Goal: Transaction & Acquisition: Purchase product/service

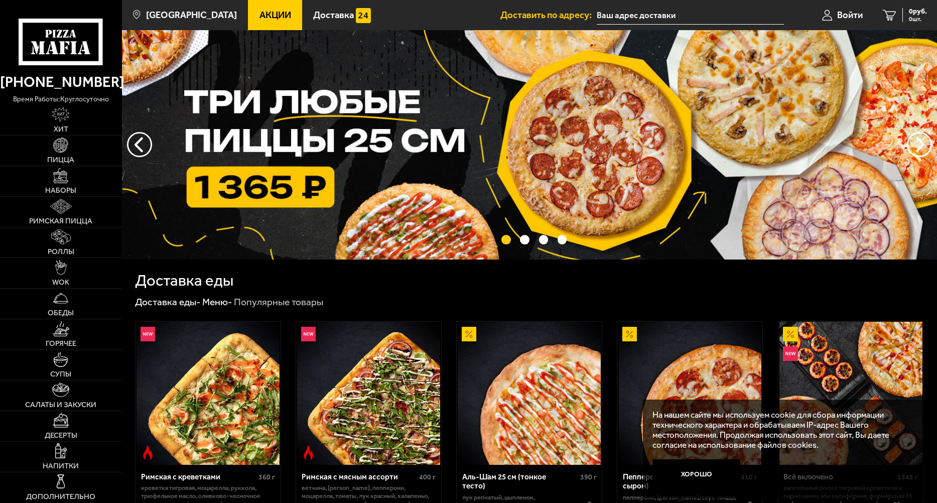
scroll to position [151, 0]
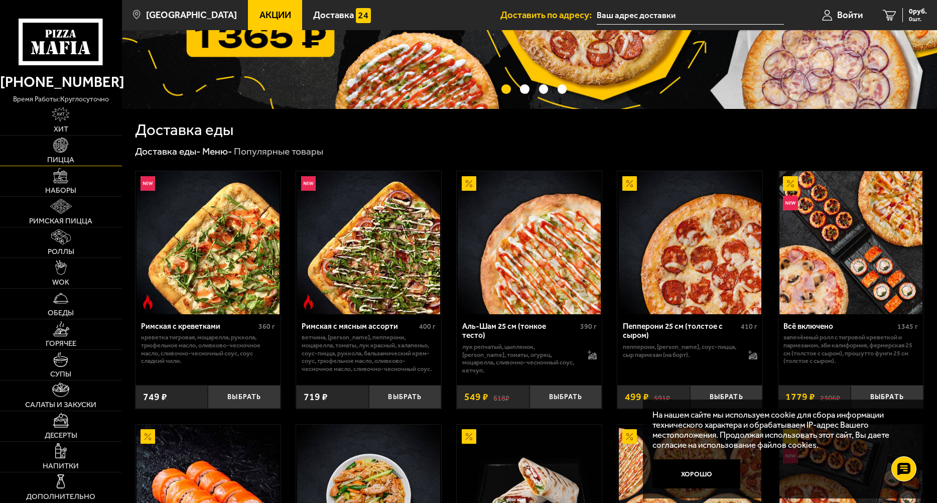
click at [75, 147] on link "Пицца" at bounding box center [61, 151] width 122 height 30
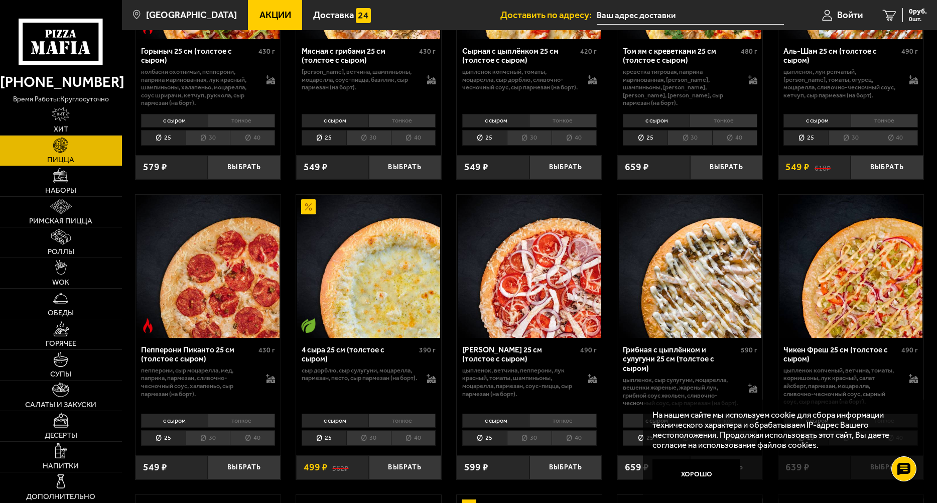
scroll to position [602, 0]
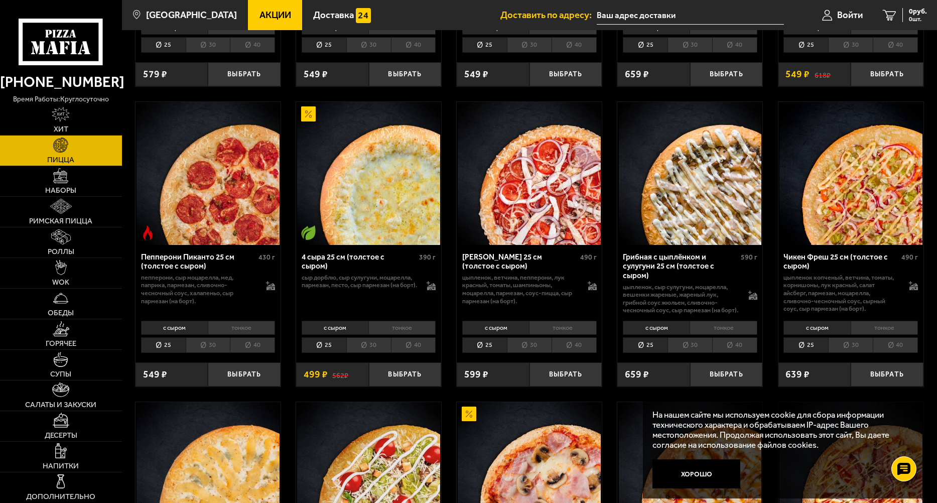
click at [401, 332] on li "тонкое" at bounding box center [401, 328] width 67 height 14
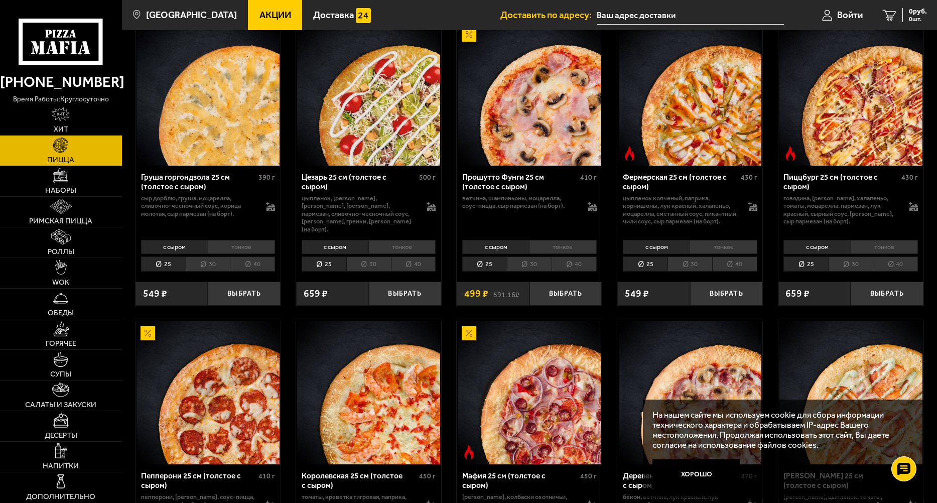
scroll to position [1004, 0]
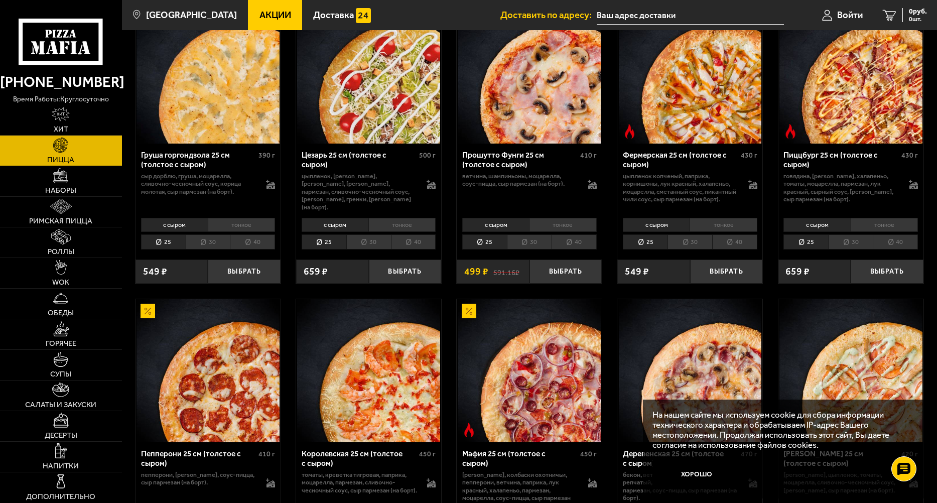
click at [543, 250] on li "30" at bounding box center [529, 242] width 45 height 16
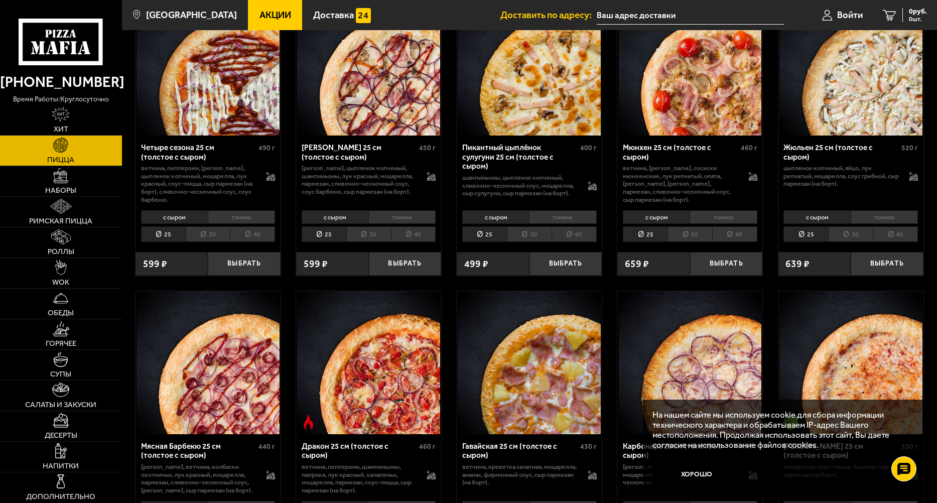
scroll to position [1606, 0]
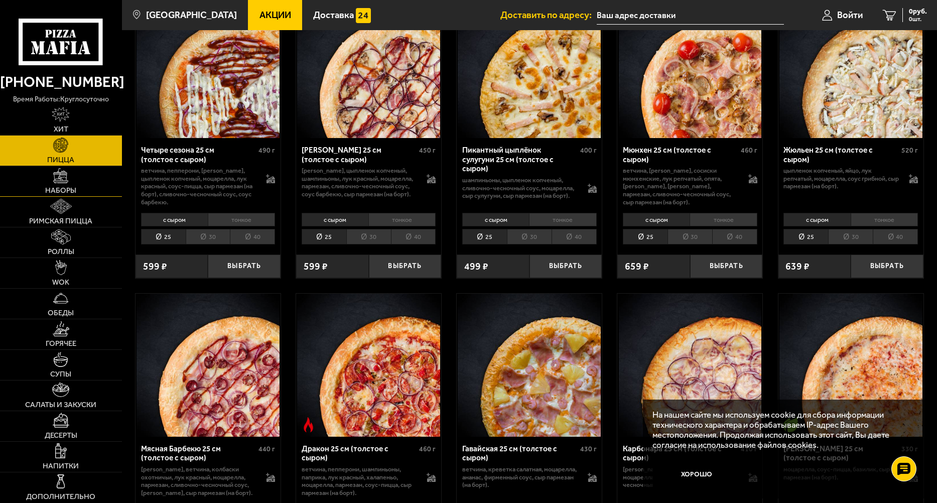
drag, startPoint x: 81, startPoint y: 181, endPoint x: 95, endPoint y: 180, distance: 13.6
click at [81, 180] on link "Наборы" at bounding box center [61, 181] width 122 height 30
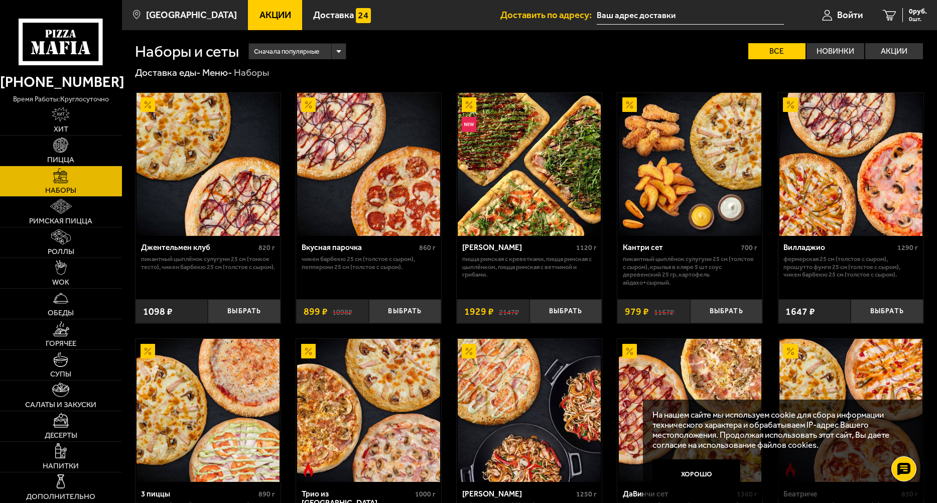
click at [620, 14] on input "text" at bounding box center [690, 15] width 187 height 19
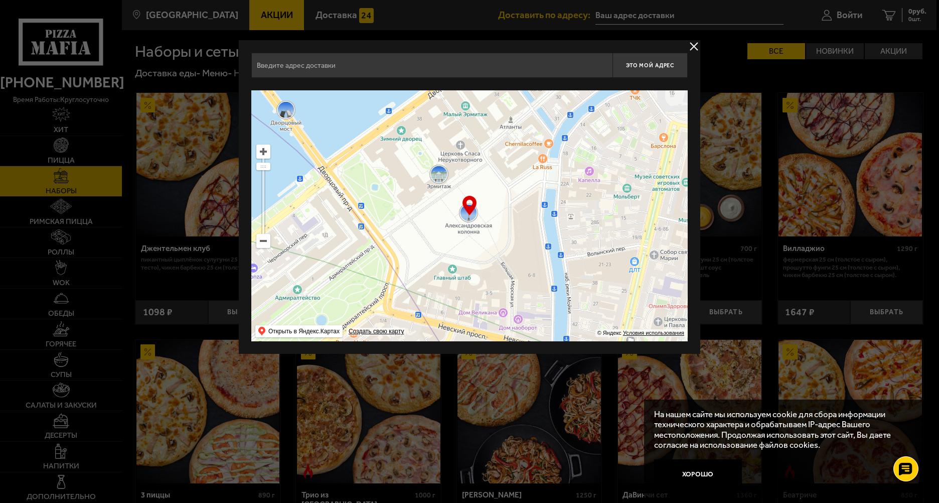
drag, startPoint x: 695, startPoint y: 50, endPoint x: 699, endPoint y: 46, distance: 5.7
click at [695, 49] on button "delivery type" at bounding box center [694, 46] width 13 height 13
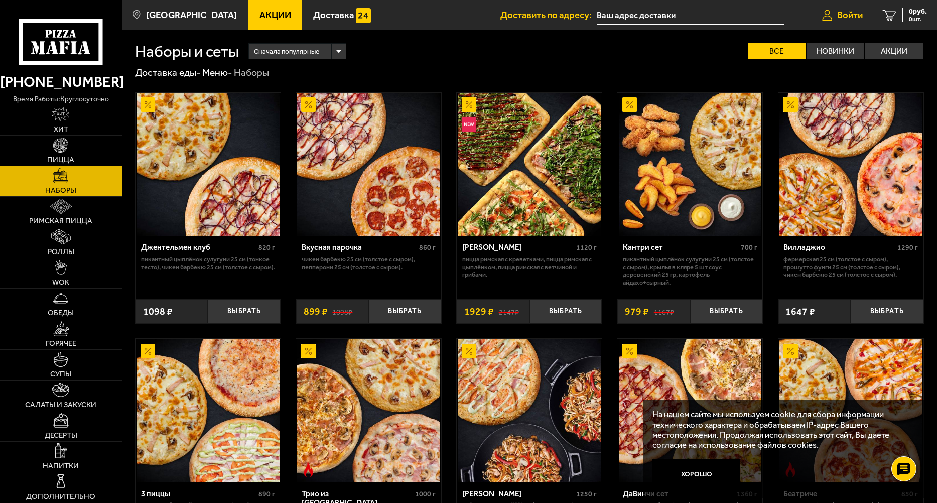
click at [825, 15] on icon at bounding box center [827, 15] width 10 height 11
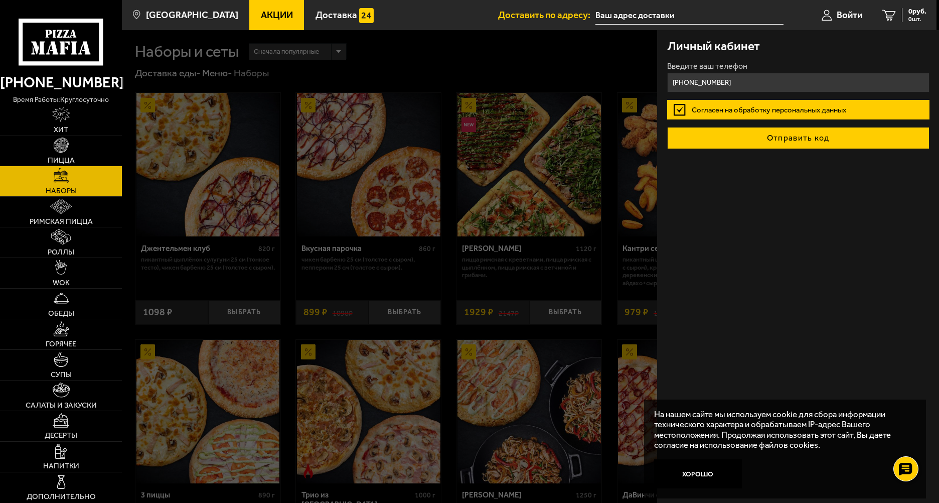
type input "[PHONE_NUMBER]"
click at [780, 129] on button "Отправить код" at bounding box center [798, 138] width 262 height 22
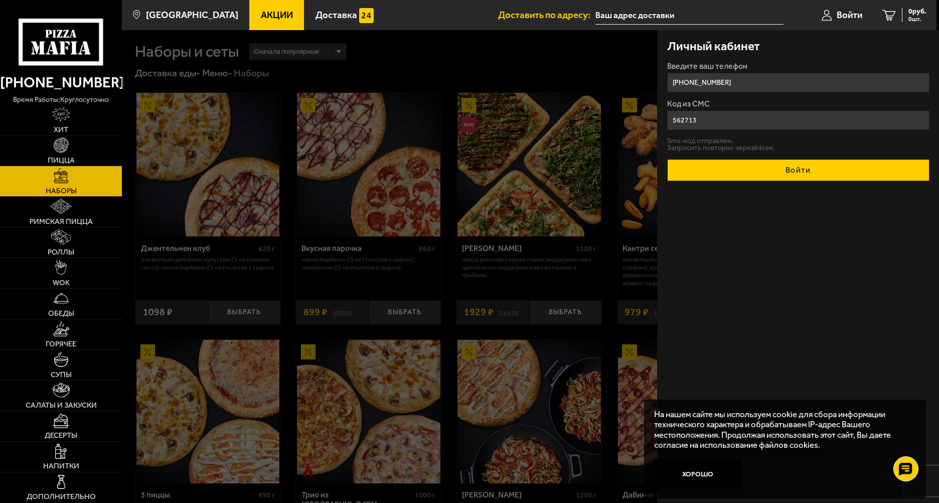
type input "562713"
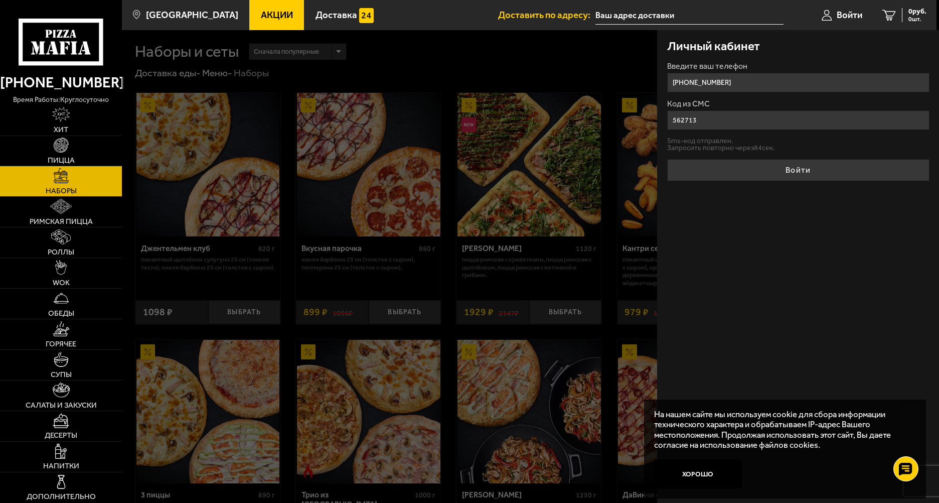
drag, startPoint x: 871, startPoint y: 180, endPoint x: 866, endPoint y: 175, distance: 7.1
click at [871, 180] on button "Войти" at bounding box center [798, 170] width 262 height 22
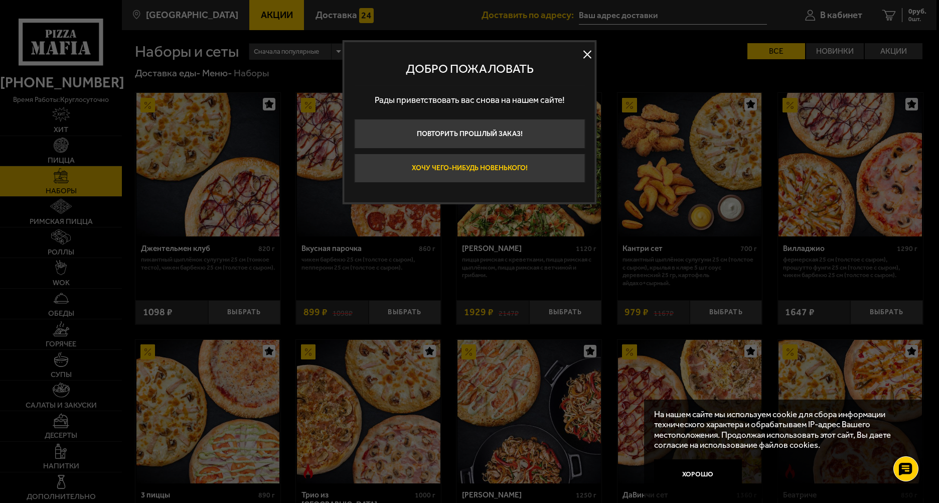
click at [503, 172] on button "Хочу чего-нибудь новенького!" at bounding box center [469, 169] width 231 height 30
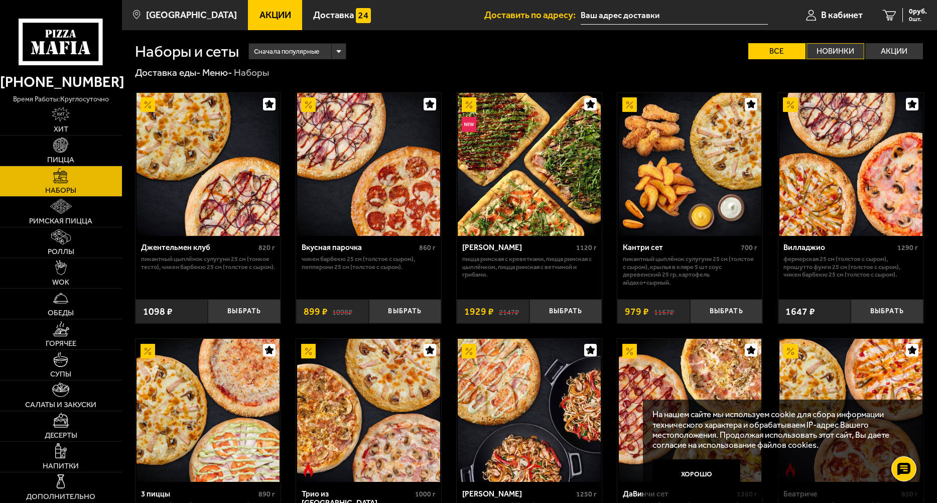
click at [839, 50] on label "Новинки" at bounding box center [835, 51] width 58 height 16
click at [0, 0] on input "Новинки" at bounding box center [0, 0] width 0 height 0
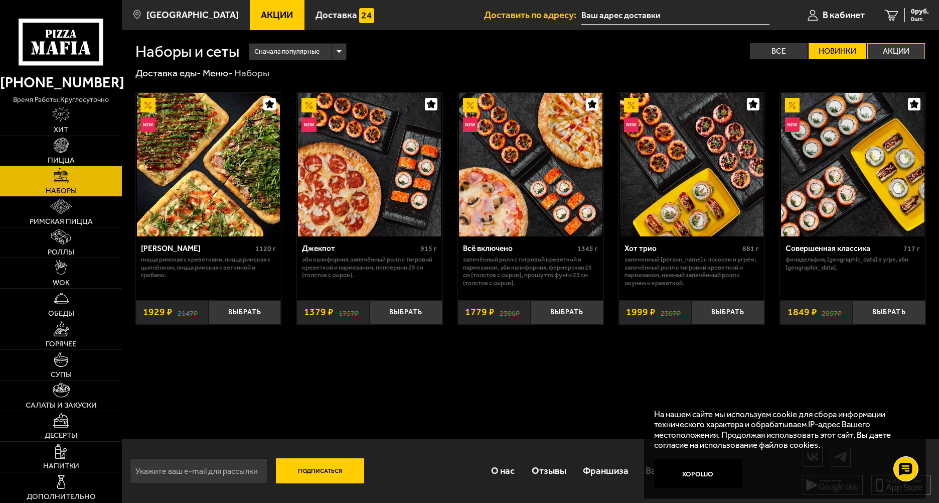
click at [899, 48] on label "Акции" at bounding box center [897, 51] width 58 height 16
click at [0, 0] on input "Акции" at bounding box center [0, 0] width 0 height 0
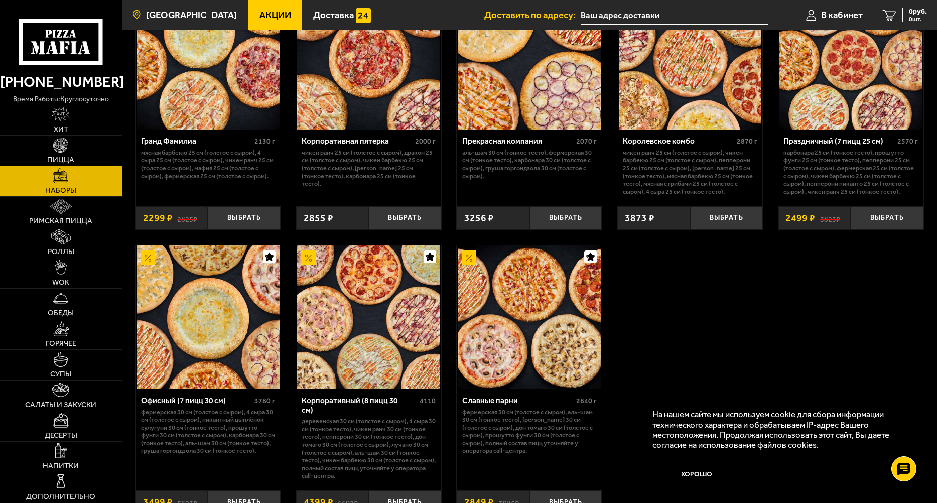
scroll to position [1355, 0]
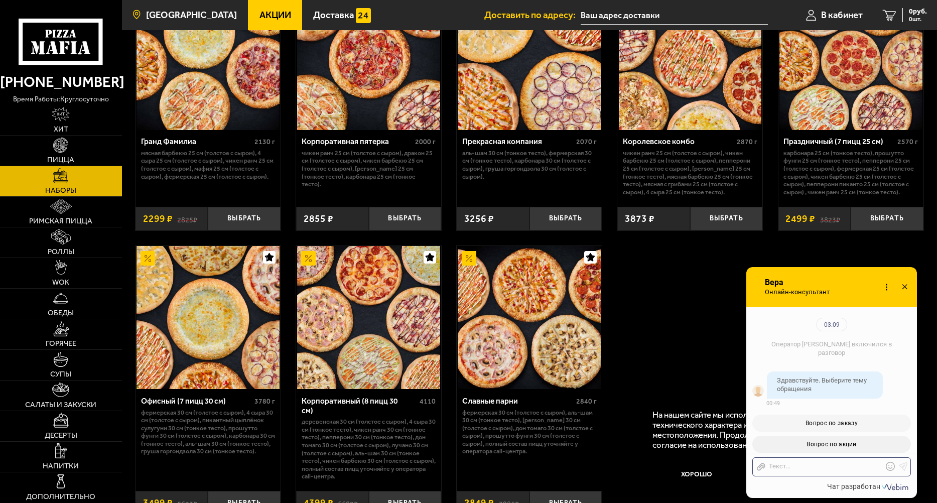
checkbox input "true"
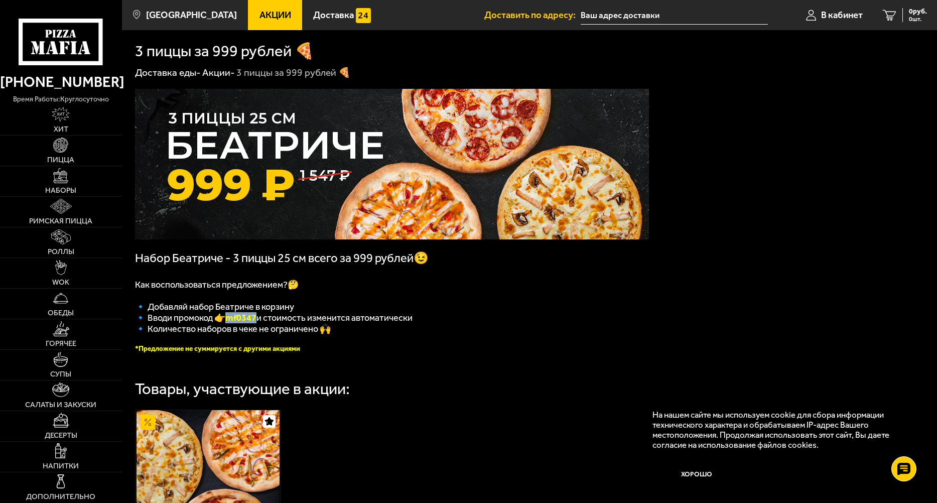
drag, startPoint x: 259, startPoint y: 325, endPoint x: 226, endPoint y: 322, distance: 33.3
click at [226, 322] on span "🔹 Вводи промокод 👉 mf0347 и стоимость изменится автоматически" at bounding box center [274, 317] width 278 height 11
copy span "🔹 Вводи промокод 👉 mf0347"
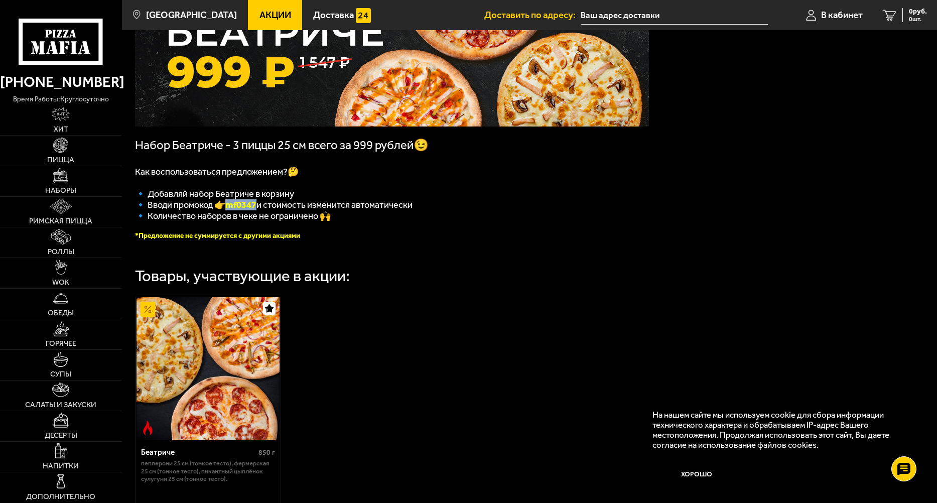
scroll to position [101, 0]
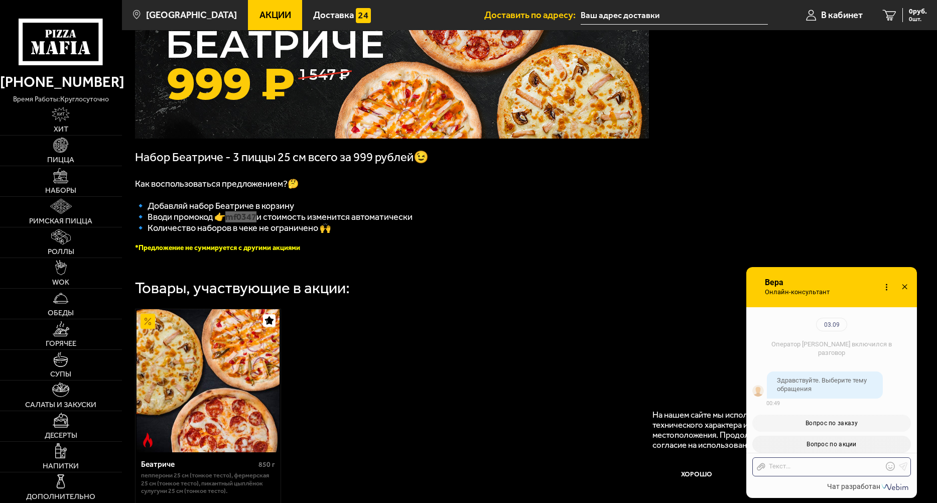
checkbox input "true"
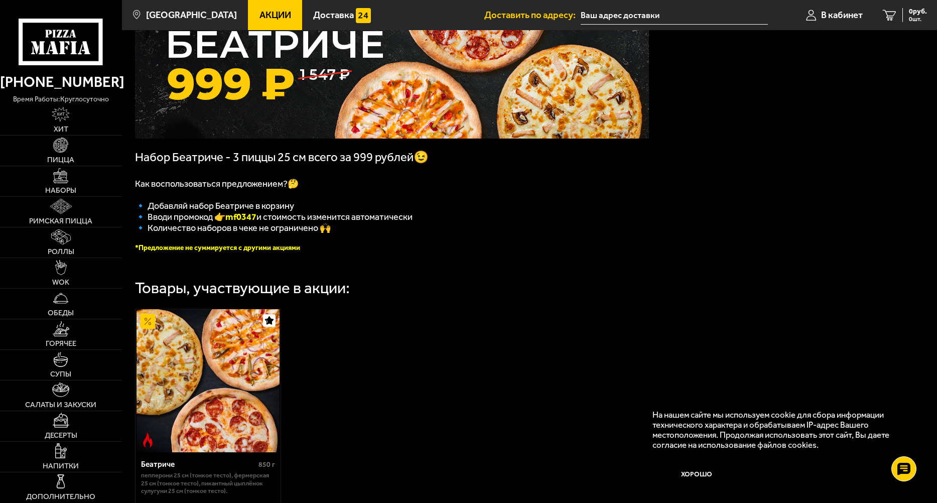
scroll to position [0, 0]
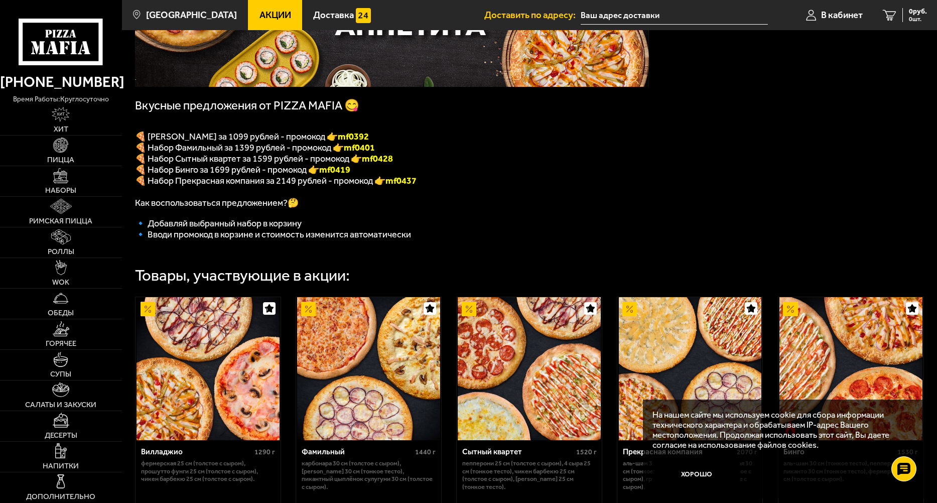
scroll to position [144, 0]
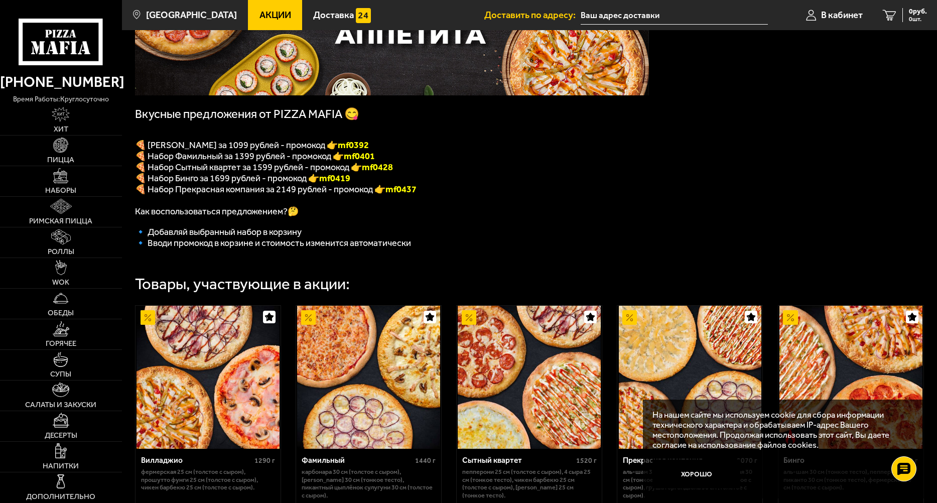
drag, startPoint x: 377, startPoint y: 147, endPoint x: 345, endPoint y: 147, distance: 31.6
click at [345, 147] on p "🍕 [PERSON_NAME] за 1099 рублей - промокод 👉 mf0392" at bounding box center [392, 145] width 514 height 11
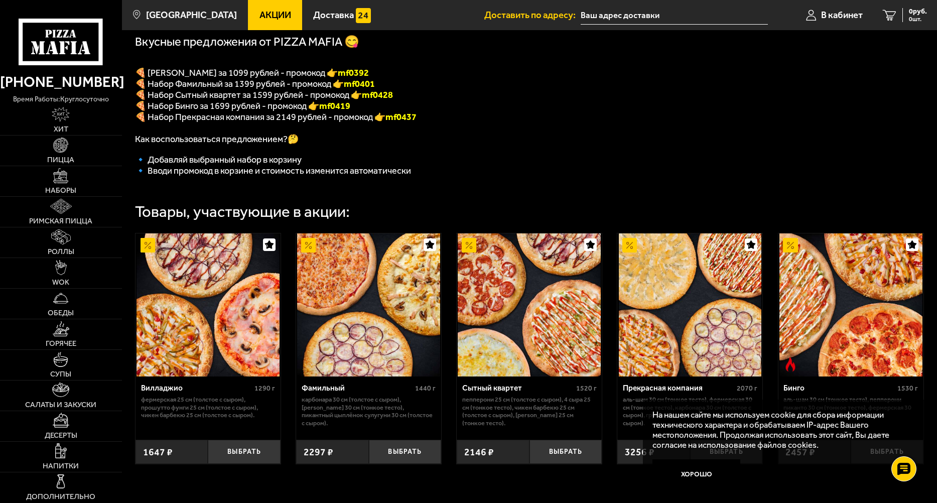
scroll to position [194, 0]
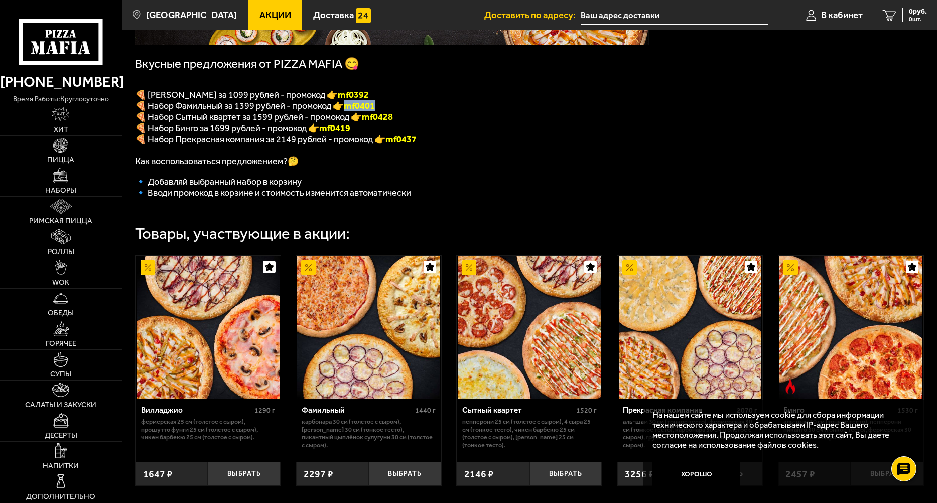
drag, startPoint x: 377, startPoint y: 110, endPoint x: 347, endPoint y: 108, distance: 29.7
click at [347, 108] on p "🍕 Набор Фамильный за 1399 рублей - промокод 👉 mf0401" at bounding box center [392, 105] width 514 height 11
copy b "mf0401"
click at [890, 14] on icon at bounding box center [890, 15] width 14 height 11
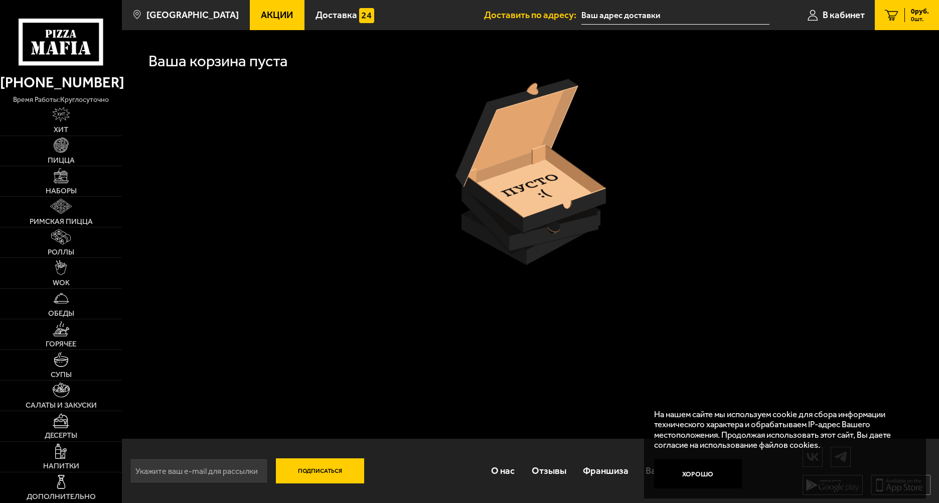
click at [623, 18] on input "text" at bounding box center [676, 15] width 188 height 19
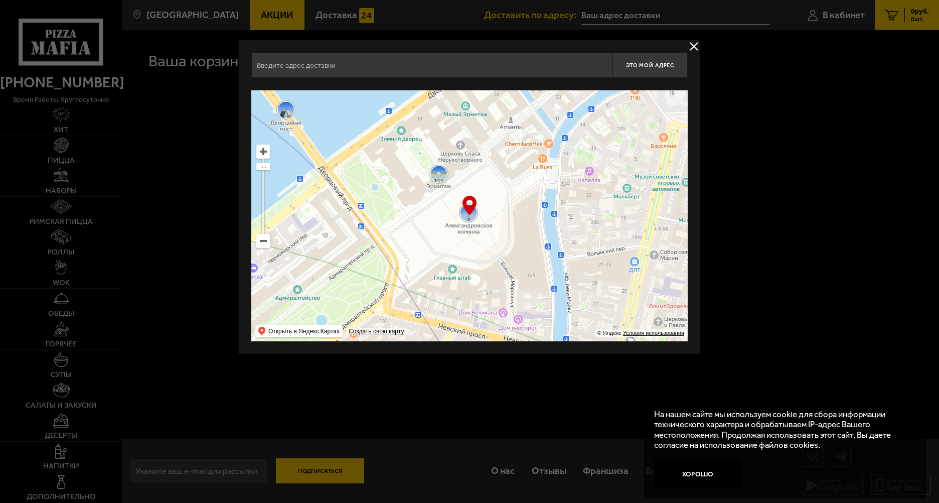
click at [320, 74] on input "text" at bounding box center [431, 65] width 361 height 25
type input "'"
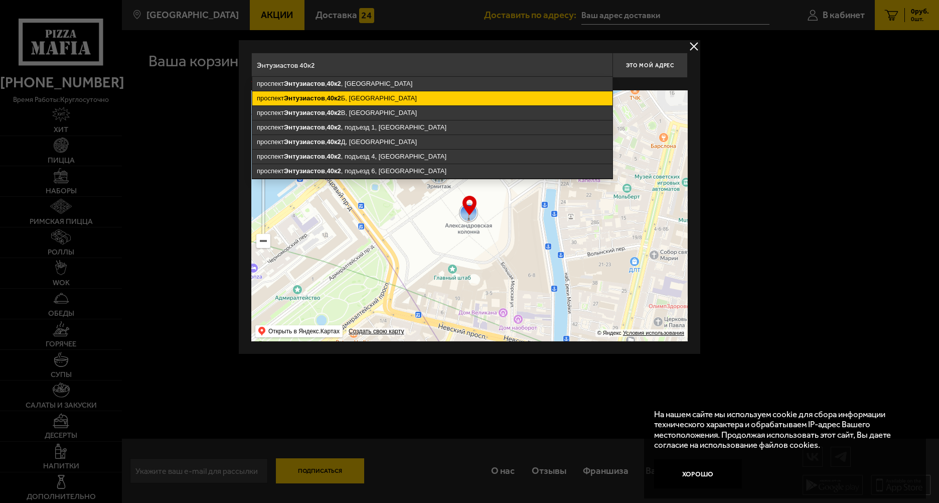
click at [341, 103] on ymaps "проспект Энтузиастов , 40к2 Б, Санкт-Петербург" at bounding box center [432, 98] width 360 height 14
type input "Санкт-Петербург, проспект Энтузиастов, 40к2Б"
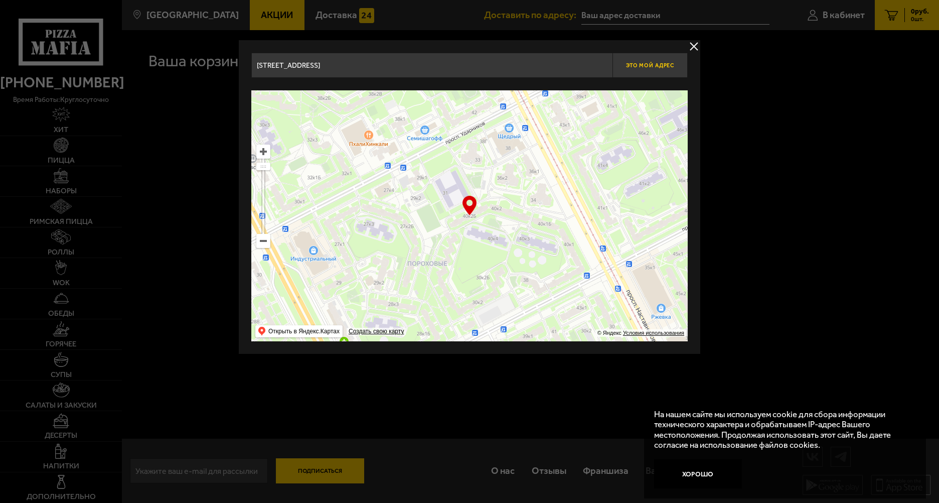
click at [635, 60] on button "Это мой адрес" at bounding box center [650, 65] width 75 height 25
type input "[STREET_ADDRESS]"
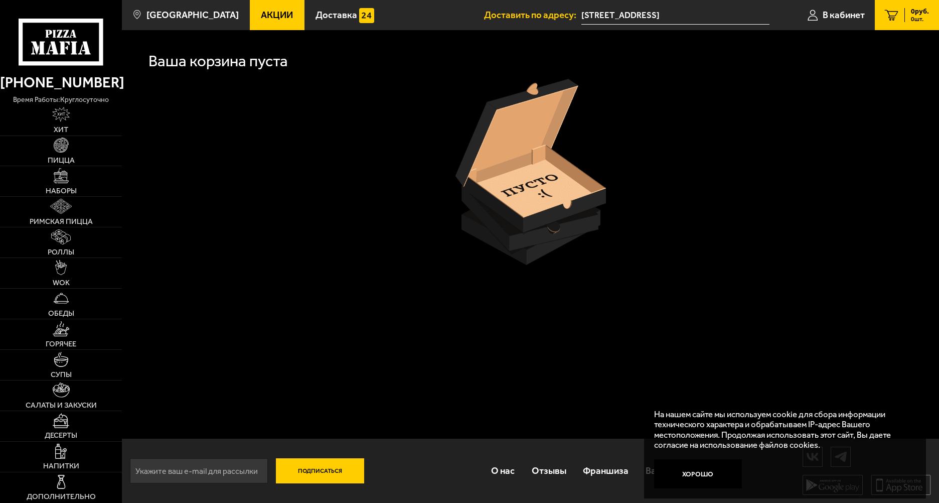
click at [906, 6] on link "0 руб. 0 шт." at bounding box center [907, 15] width 64 height 30
click at [710, 477] on button "Хорошо" at bounding box center [698, 474] width 88 height 30
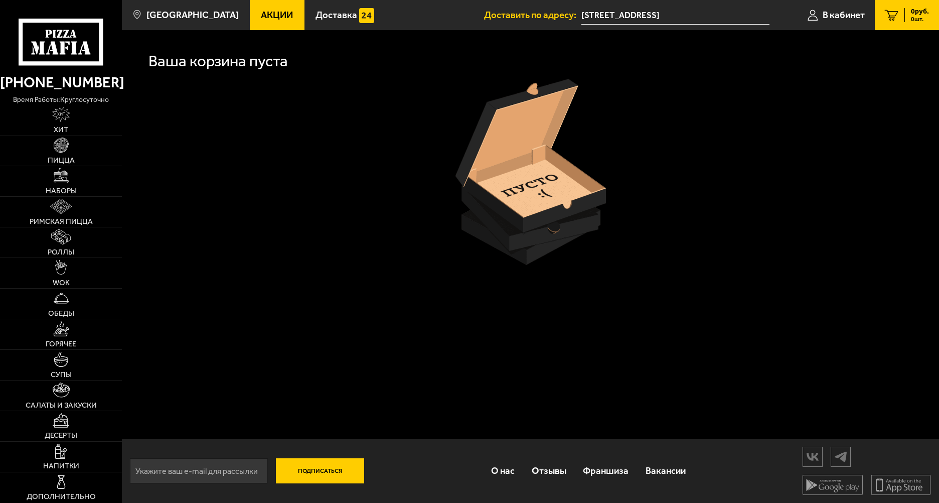
click at [241, 73] on div "Ваша корзина пуста" at bounding box center [531, 59] width 764 height 39
click at [508, 57] on div "Ваша корзина пуста" at bounding box center [531, 61] width 764 height 16
click at [863, 21] on link "В кабинет" at bounding box center [836, 15] width 77 height 30
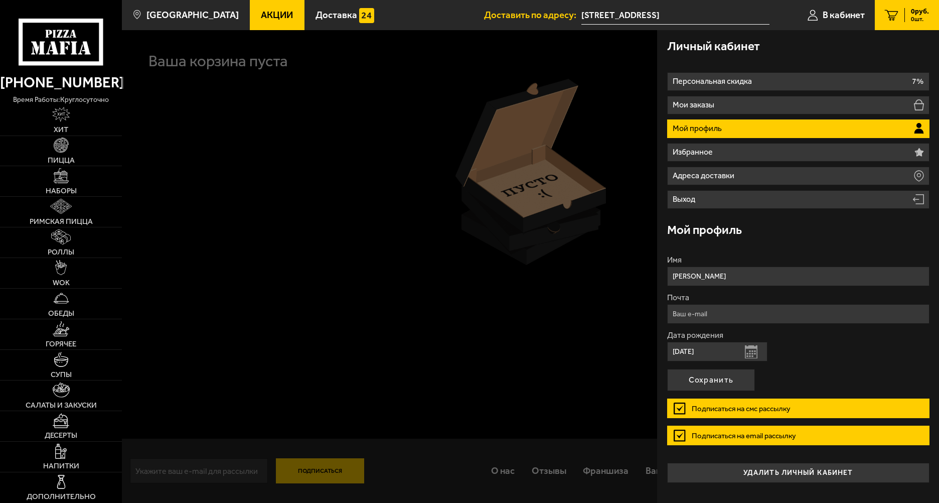
click at [715, 432] on label "Подписаться на email рассылку" at bounding box center [798, 436] width 262 height 20
click at [0, 0] on input "Подписаться на email рассылку" at bounding box center [0, 0] width 0 height 0
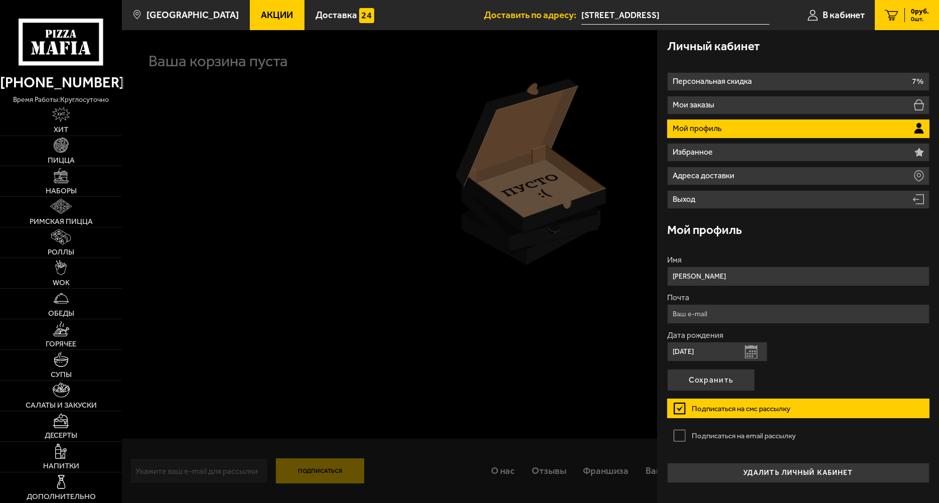
click at [716, 416] on label "Подписаться на смс рассылку" at bounding box center [798, 408] width 262 height 20
click at [0, 0] on input "Подписаться на смс рассылку" at bounding box center [0, 0] width 0 height 0
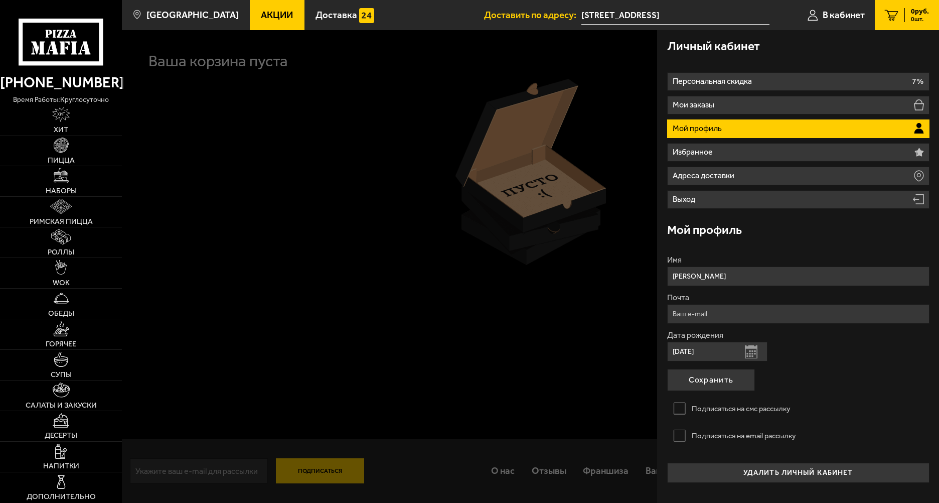
click at [208, 453] on div at bounding box center [591, 281] width 939 height 503
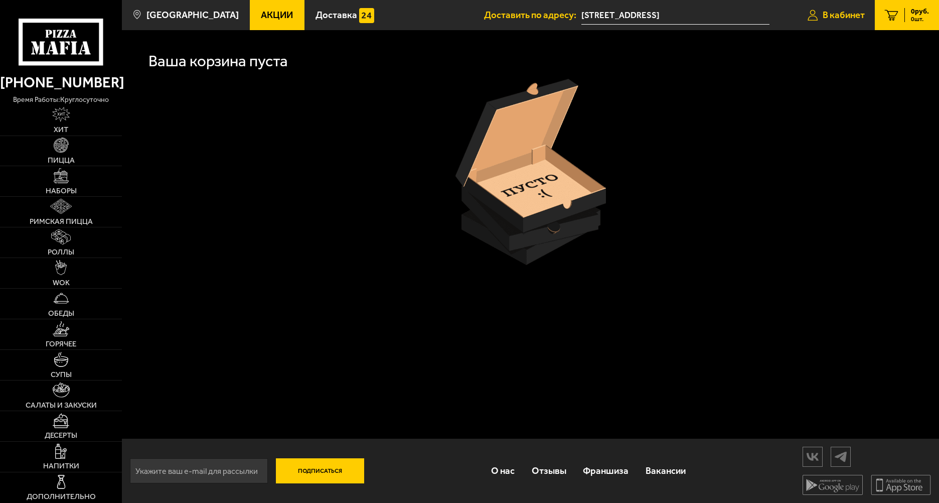
click at [837, 21] on link "В кабинет" at bounding box center [836, 15] width 77 height 30
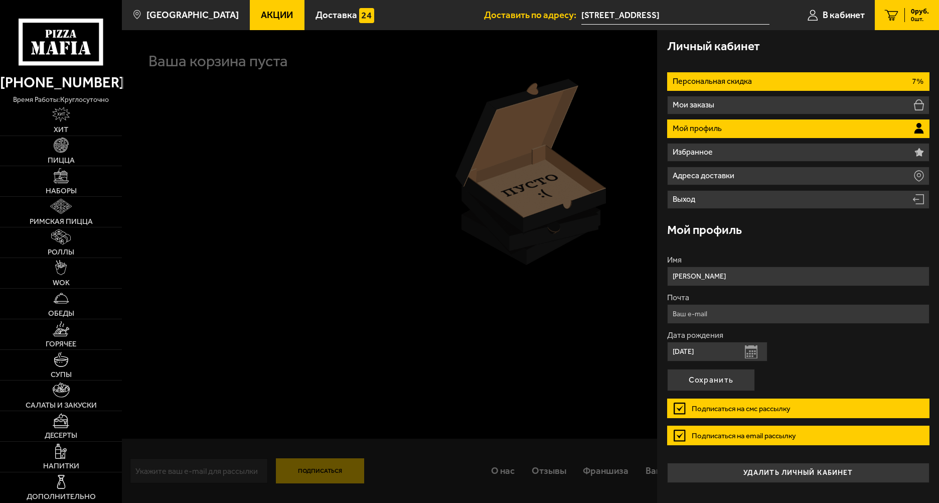
click at [784, 87] on li "Персональная скидка 7%" at bounding box center [798, 81] width 262 height 19
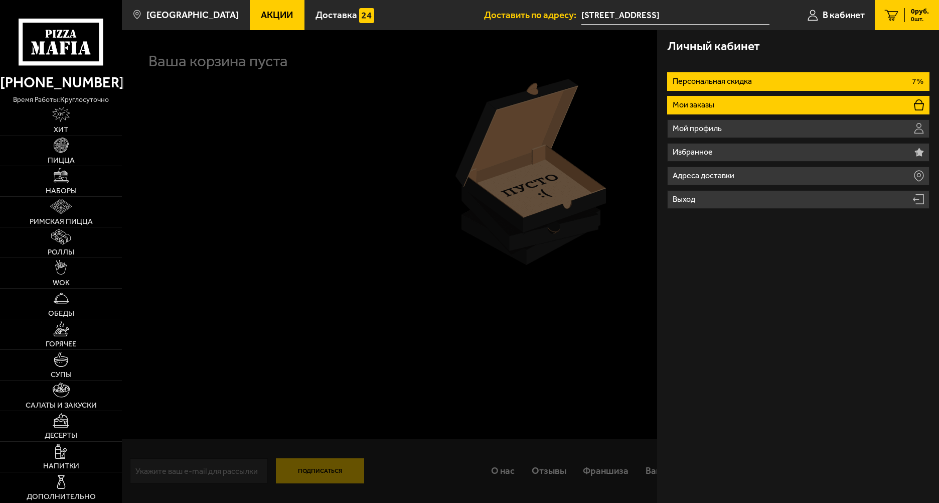
click at [784, 100] on li "Мои заказы" at bounding box center [798, 105] width 262 height 19
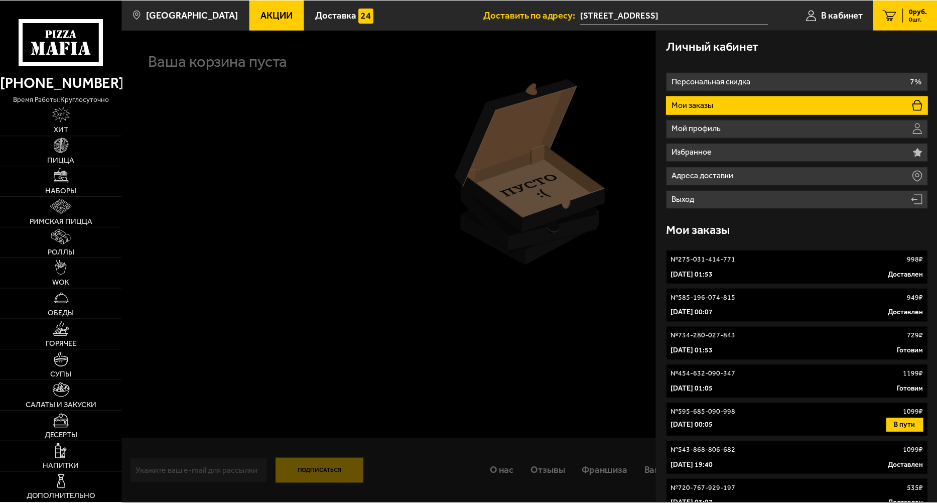
scroll to position [14, 0]
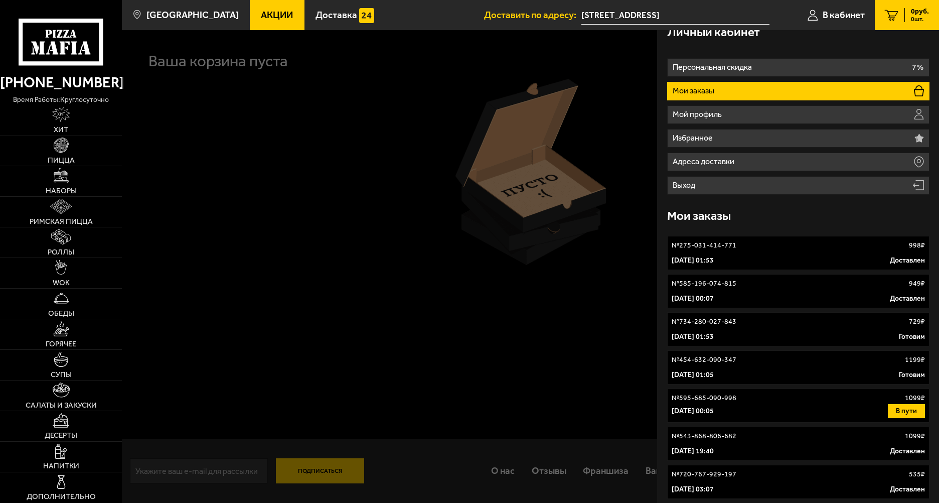
click at [873, 407] on div "2 марта 2024 г. 00:05 В пути" at bounding box center [798, 411] width 253 height 14
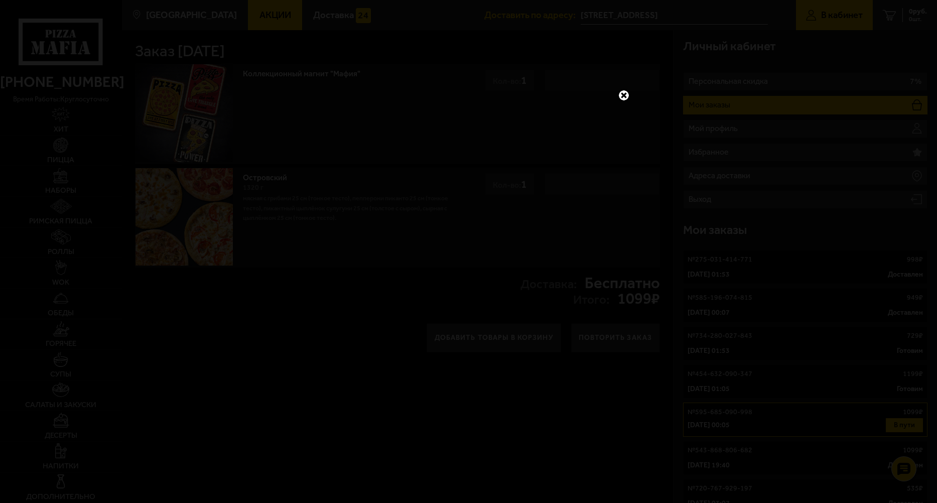
click at [622, 95] on link at bounding box center [623, 95] width 13 height 13
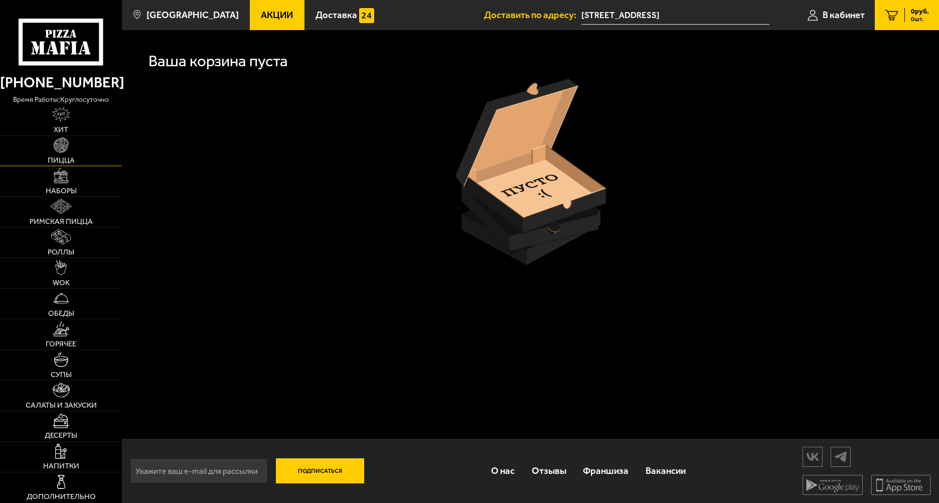
click at [59, 149] on img at bounding box center [61, 145] width 15 height 15
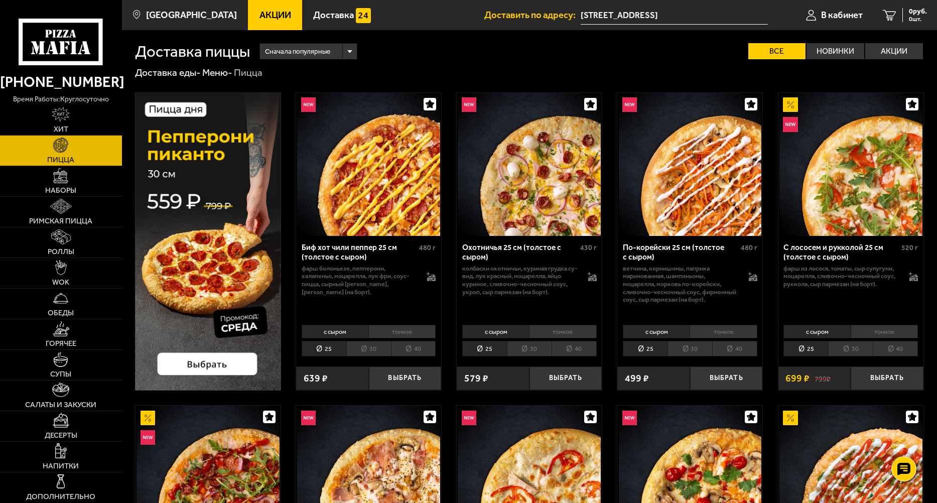
click at [371, 162] on img at bounding box center [368, 164] width 143 height 143
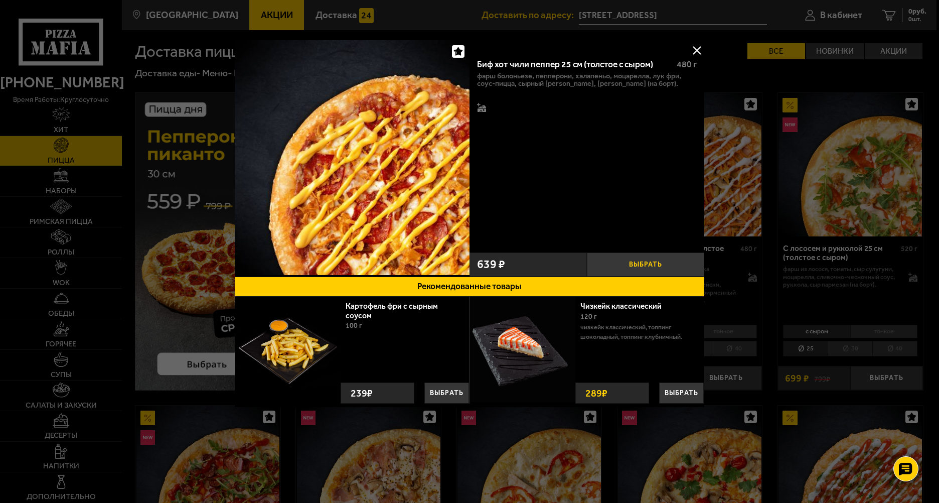
click at [620, 256] on button "Выбрать" at bounding box center [645, 264] width 117 height 24
click at [827, 14] on div at bounding box center [469, 251] width 939 height 503
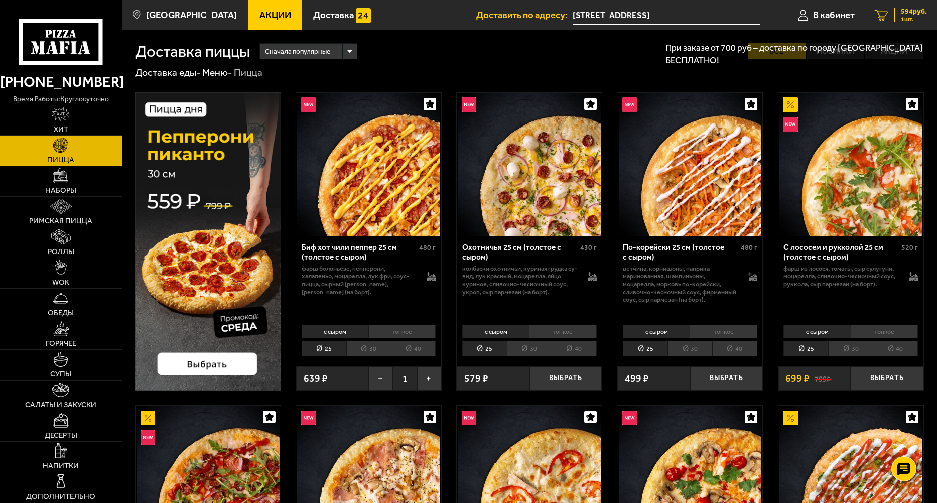
click at [901, 16] on span "1 шт." at bounding box center [914, 19] width 26 height 6
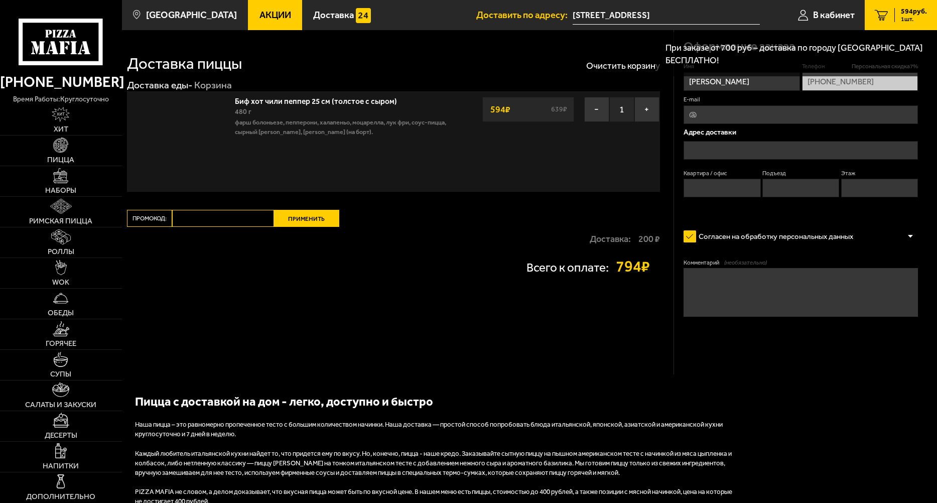
type input "[STREET_ADDRESS]"
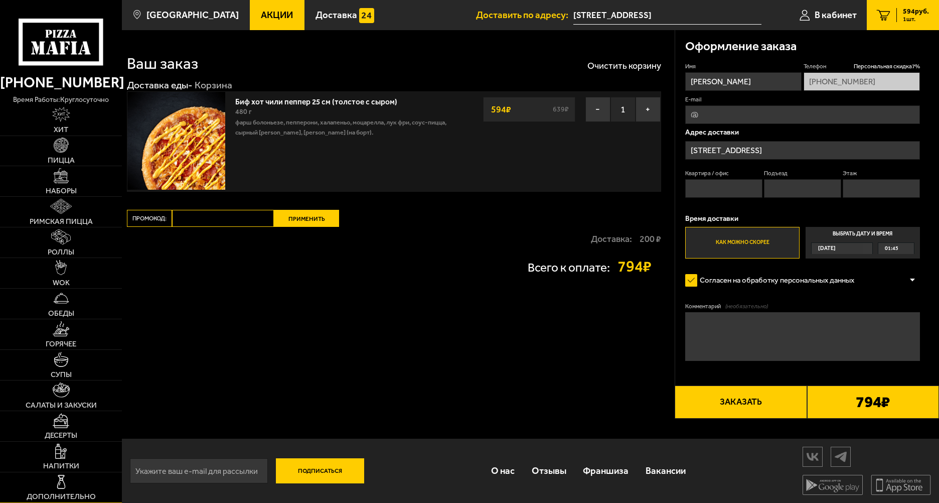
click at [68, 485] on img at bounding box center [61, 481] width 15 height 15
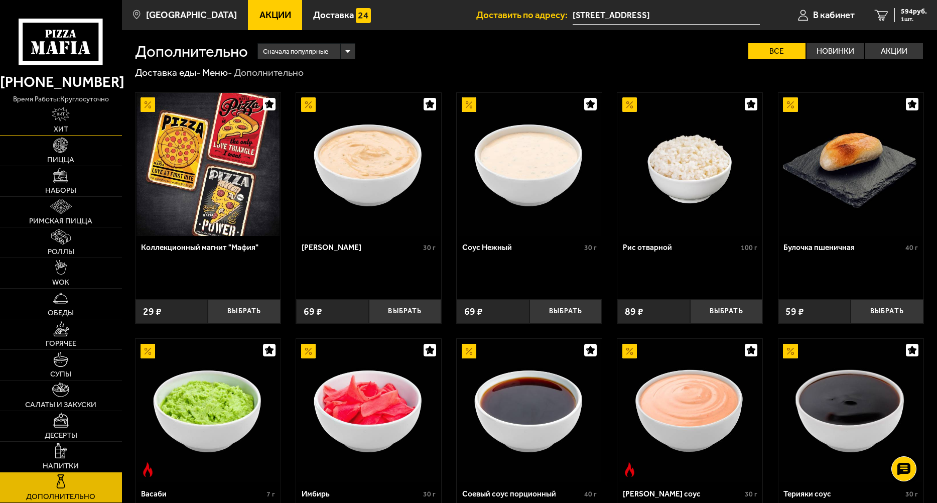
click at [102, 117] on link "Хит" at bounding box center [61, 120] width 122 height 30
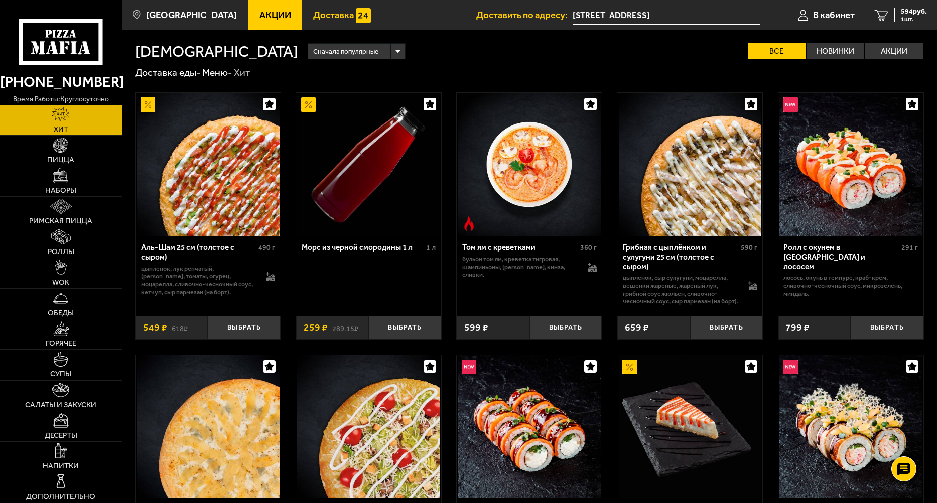
click at [302, 4] on link "Доставка" at bounding box center [342, 15] width 80 height 30
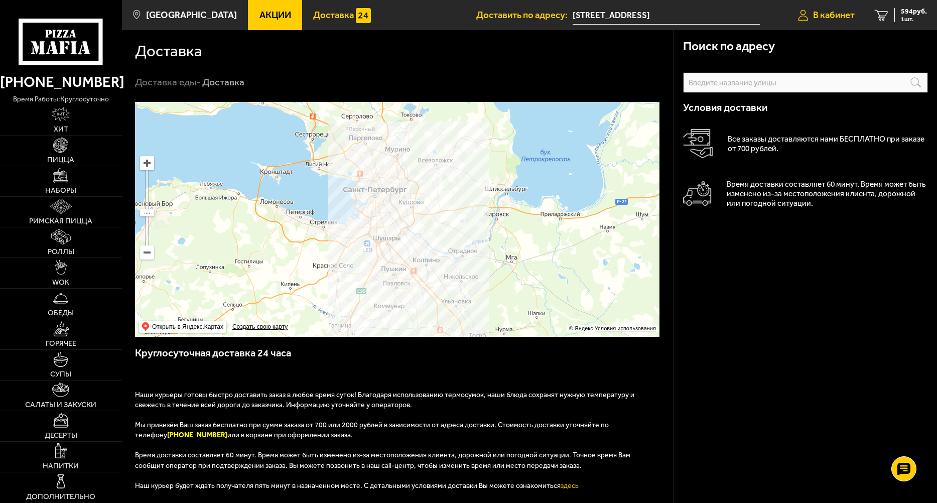
click at [828, 16] on span "В кабинет" at bounding box center [834, 16] width 42 height 10
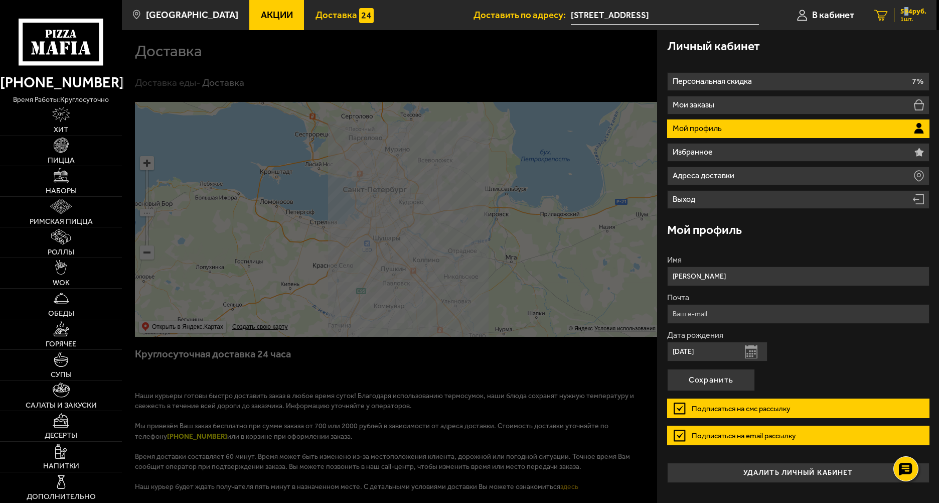
click at [906, 5] on link "1 594 руб. 1 шт." at bounding box center [901, 15] width 72 height 30
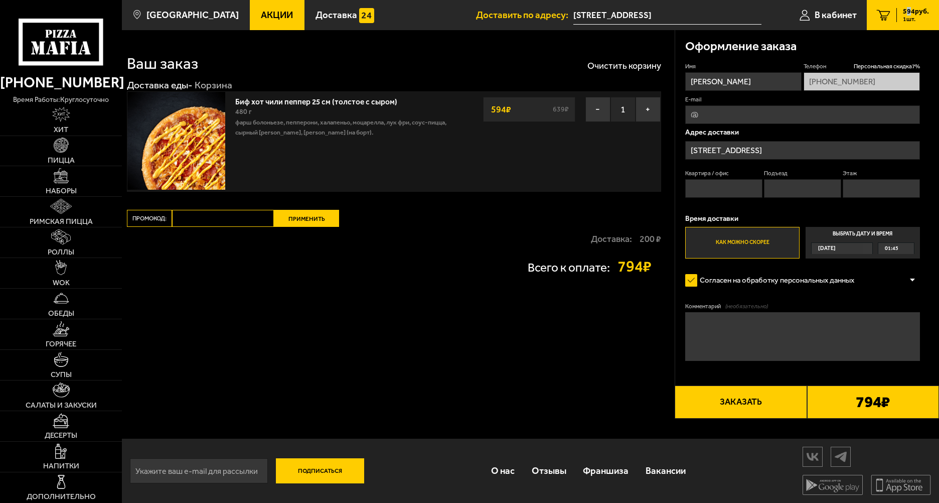
click at [739, 398] on button "Заказать" at bounding box center [741, 401] width 132 height 33
click at [733, 192] on input "Квартира / офис" at bounding box center [724, 188] width 77 height 19
type input "24"
click at [821, 189] on input "Подъезд" at bounding box center [802, 188] width 77 height 19
type input "1"
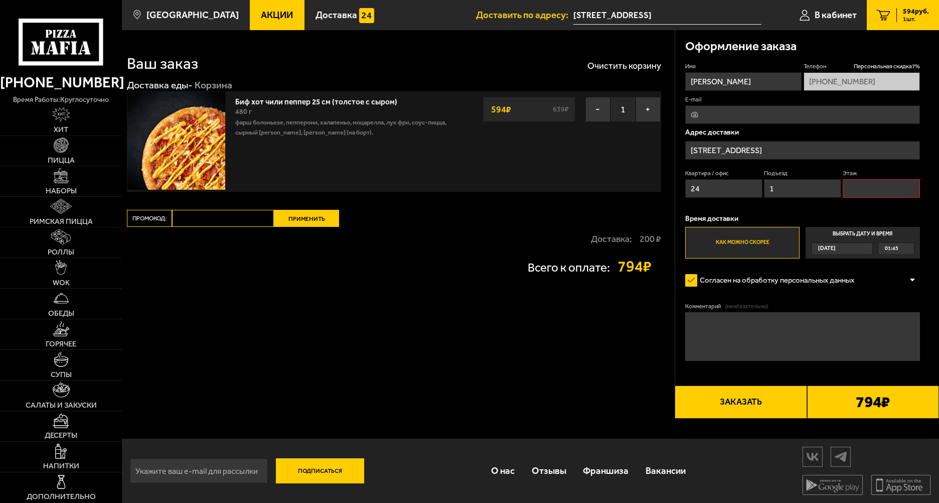
click at [868, 186] on input "Этаж" at bounding box center [881, 188] width 77 height 19
type input "5"
click at [759, 237] on label "Как можно скорее" at bounding box center [743, 242] width 114 height 31
click at [0, 0] on input "Как можно скорее" at bounding box center [0, 0] width 0 height 0
click at [721, 399] on button "Заказать" at bounding box center [741, 401] width 132 height 33
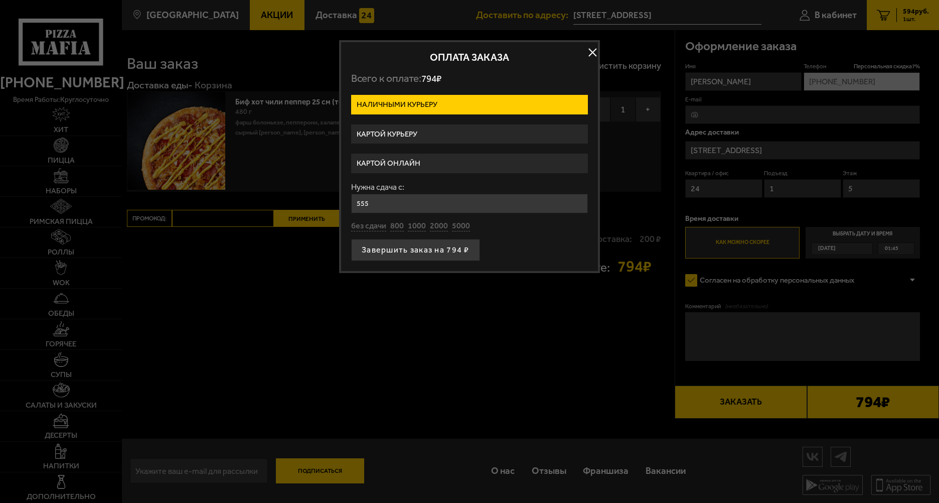
click at [390, 208] on input "555" at bounding box center [469, 204] width 237 height 20
type input "555555555555555555"
drag, startPoint x: 429, startPoint y: 207, endPoint x: 346, endPoint y: 206, distance: 83.3
click at [346, 206] on div "Оплата заказа Всего к оплате: 794 ₽ Наличными курьеру Картой курьеру Картой онл…" at bounding box center [469, 156] width 261 height 233
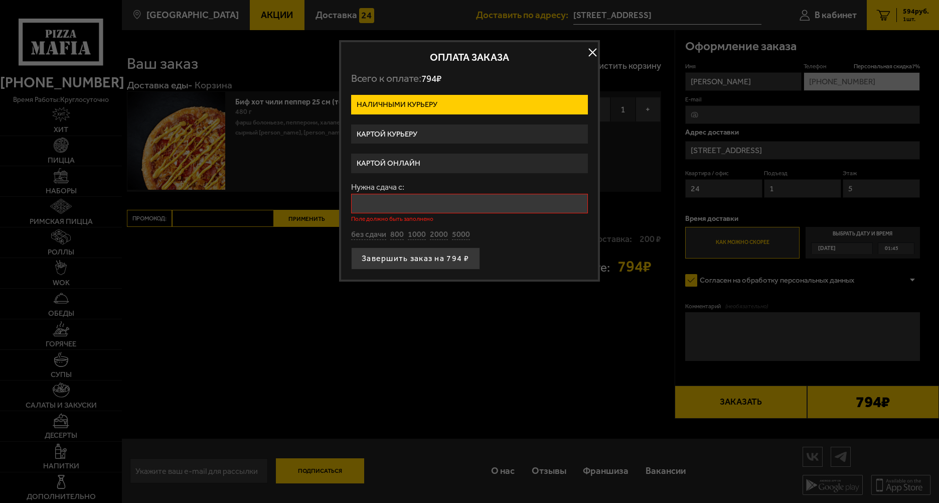
click at [578, 52] on div "Оплата заказа Всего к оплате: 794 ₽ Наличными курьеру Картой курьеру Картой онл…" at bounding box center [469, 160] width 261 height 241
click at [592, 51] on button "button" at bounding box center [592, 52] width 15 height 15
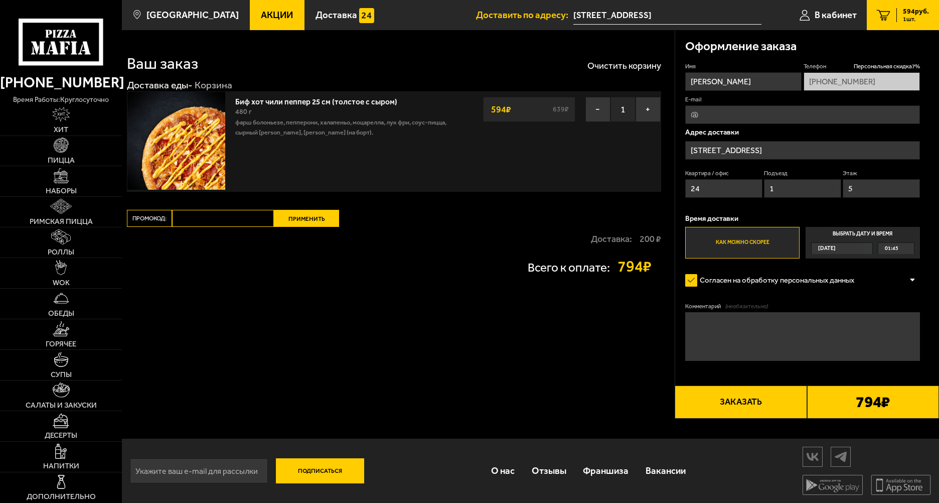
click at [62, 60] on icon at bounding box center [61, 42] width 84 height 47
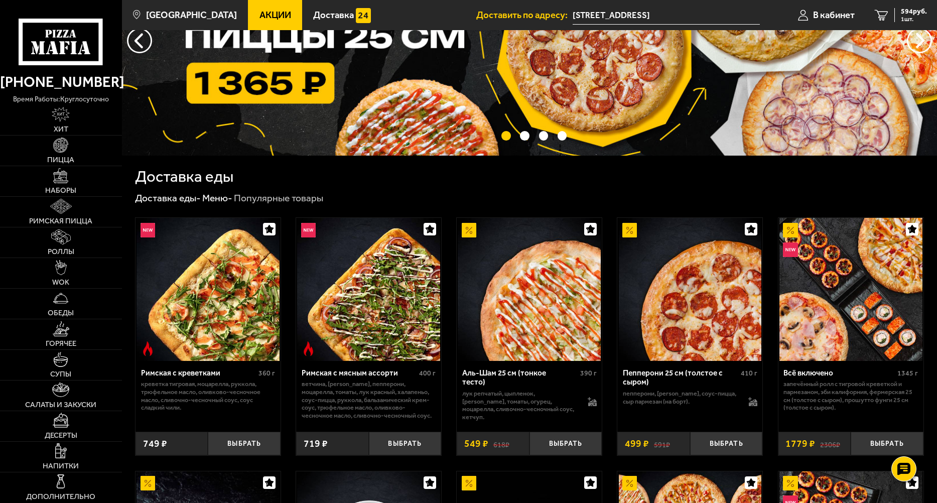
scroll to position [100, 0]
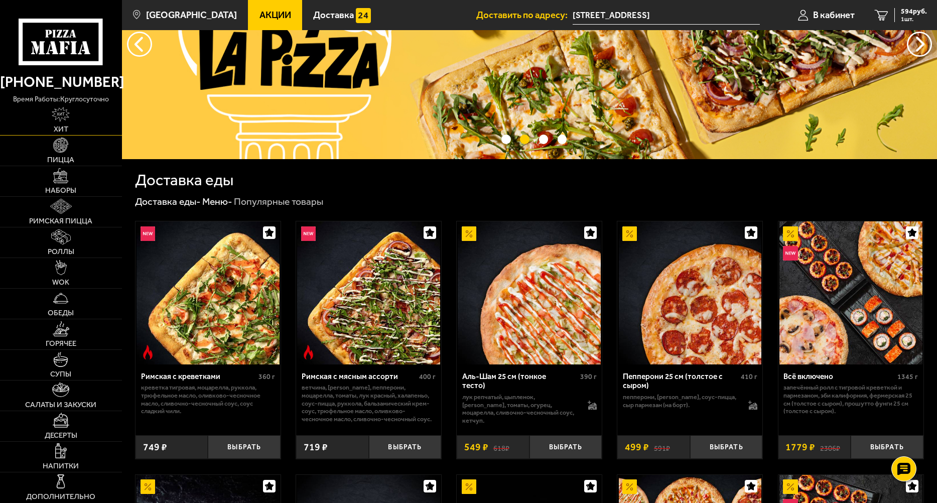
click at [59, 127] on span "Хит" at bounding box center [61, 129] width 15 height 8
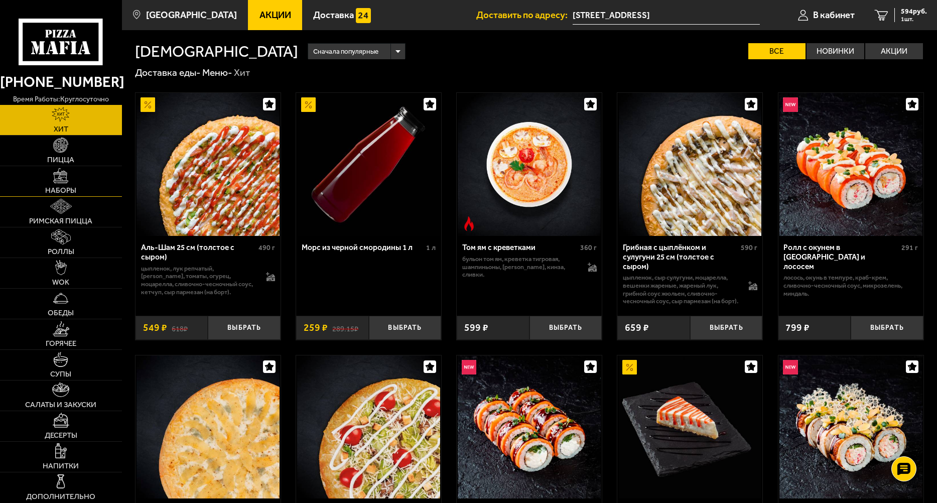
drag, startPoint x: 63, startPoint y: 167, endPoint x: 62, endPoint y: 193, distance: 26.1
click at [63, 168] on link "Наборы" at bounding box center [61, 181] width 122 height 30
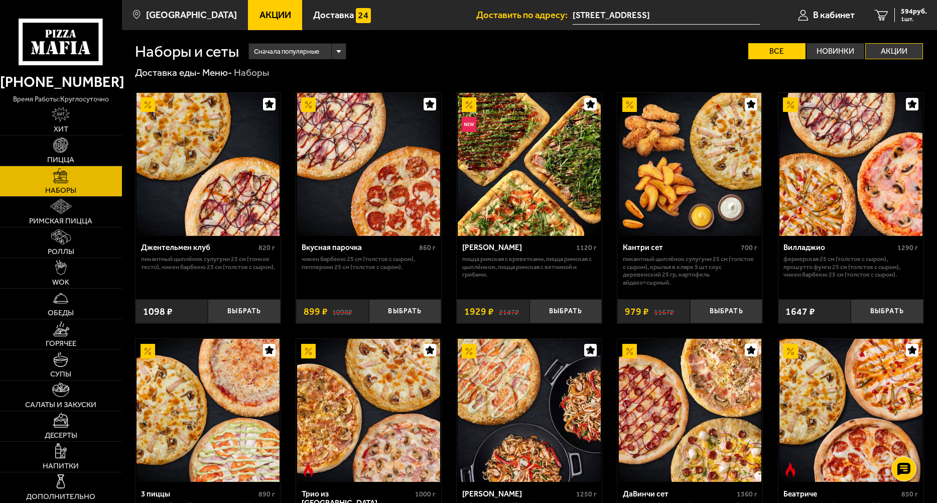
click at [867, 44] on label "Акции" at bounding box center [894, 51] width 58 height 16
click at [0, 0] on input "Акции" at bounding box center [0, 0] width 0 height 0
click at [893, 55] on label "Акции" at bounding box center [894, 51] width 58 height 16
click at [0, 0] on input "Акции" at bounding box center [0, 0] width 0 height 0
click at [893, 55] on label "Акции" at bounding box center [894, 51] width 58 height 16
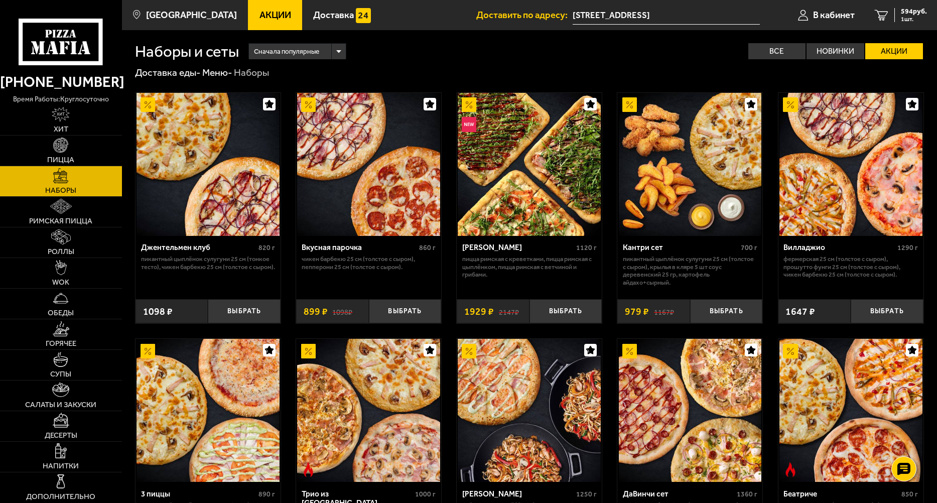
click at [0, 0] on input "Акции" at bounding box center [0, 0] width 0 height 0
click at [892, 49] on label "Акции" at bounding box center [894, 51] width 58 height 16
click at [0, 0] on input "Акции" at bounding box center [0, 0] width 0 height 0
click at [887, 10] on icon "1" at bounding box center [882, 15] width 14 height 11
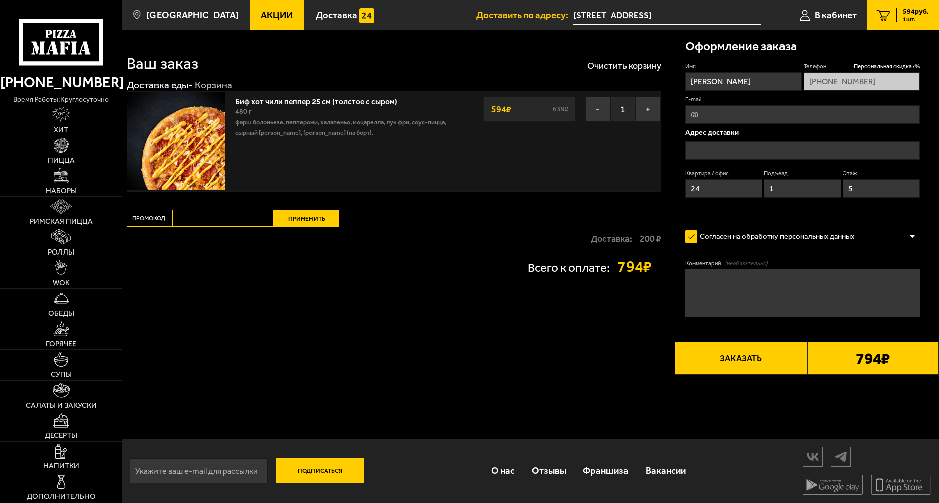
type input "[STREET_ADDRESS]"
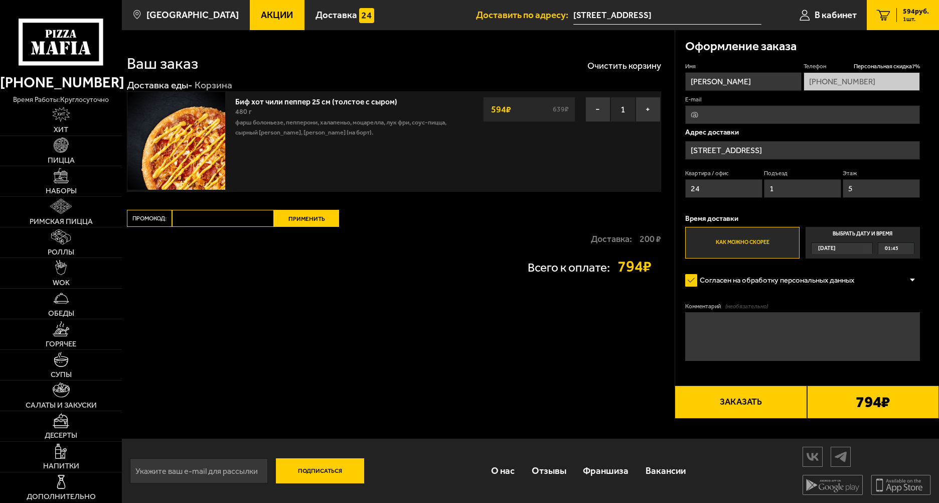
click at [261, 9] on link "Акции" at bounding box center [277, 15] width 55 height 30
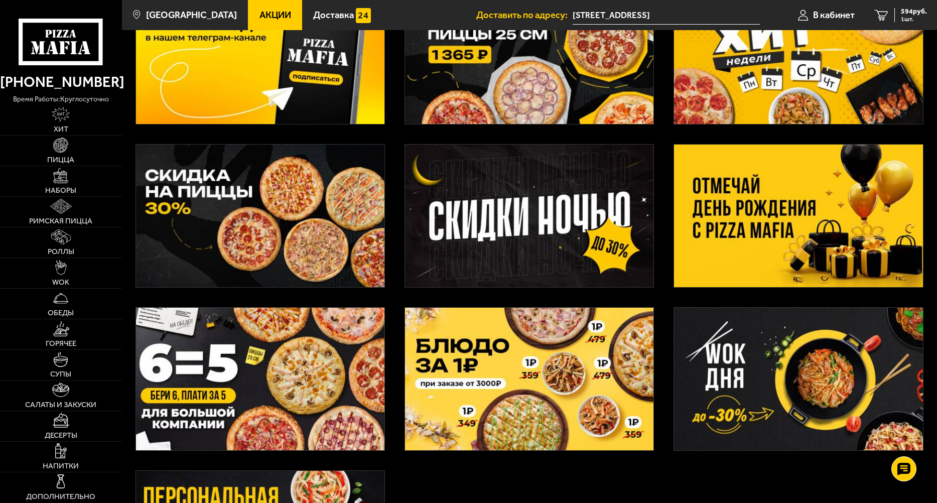
scroll to position [17, 0]
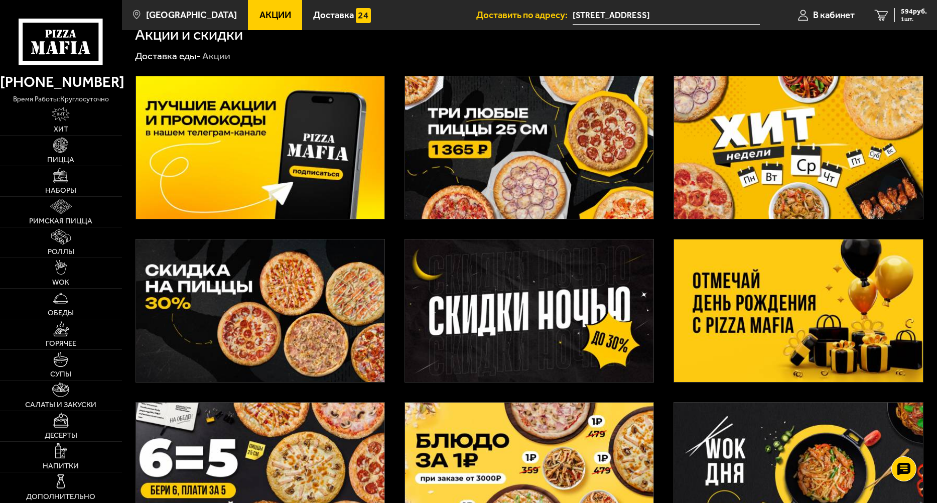
click at [850, 155] on img at bounding box center [798, 147] width 248 height 143
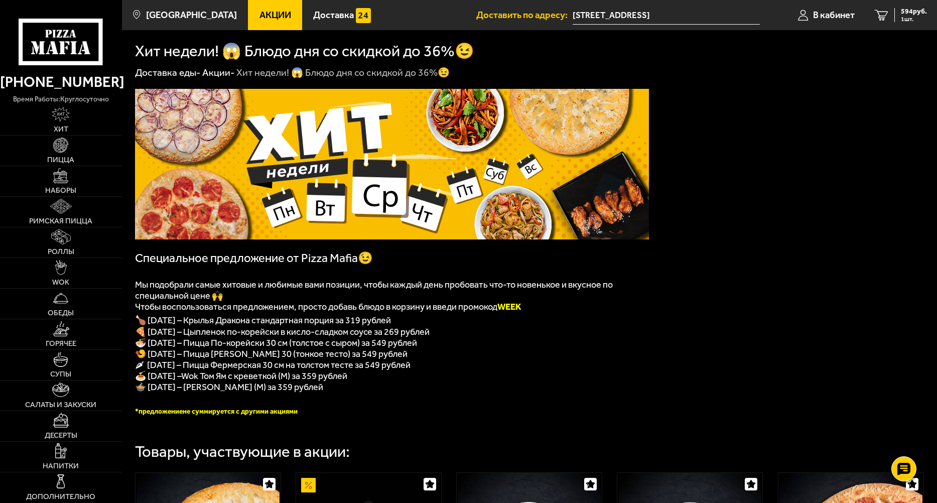
scroll to position [17, 0]
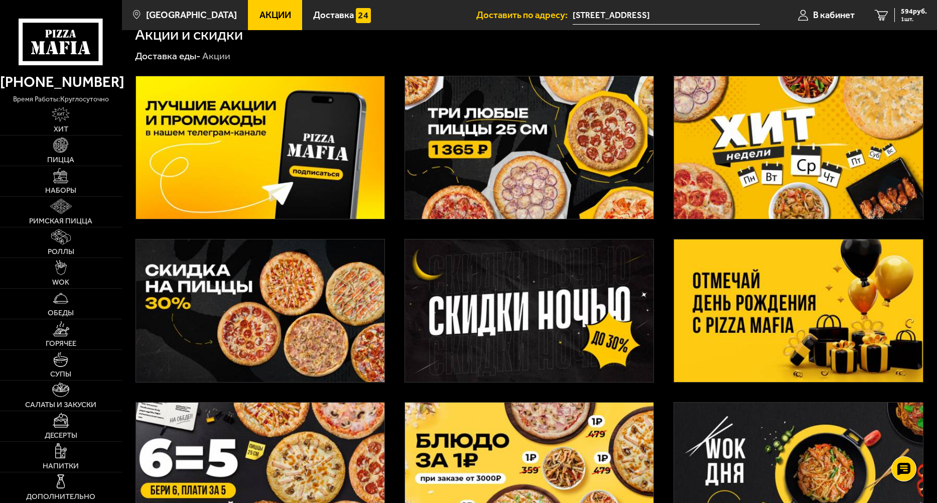
click at [502, 149] on img at bounding box center [529, 147] width 248 height 143
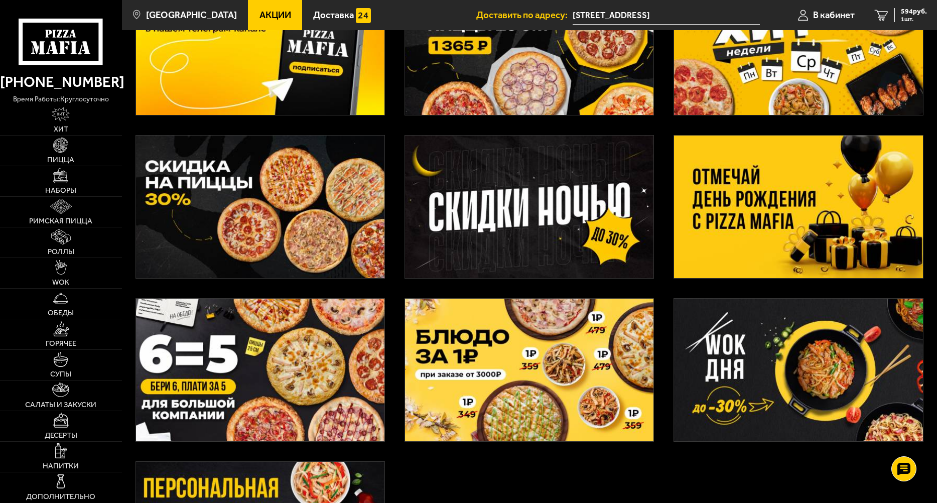
scroll to position [117, 0]
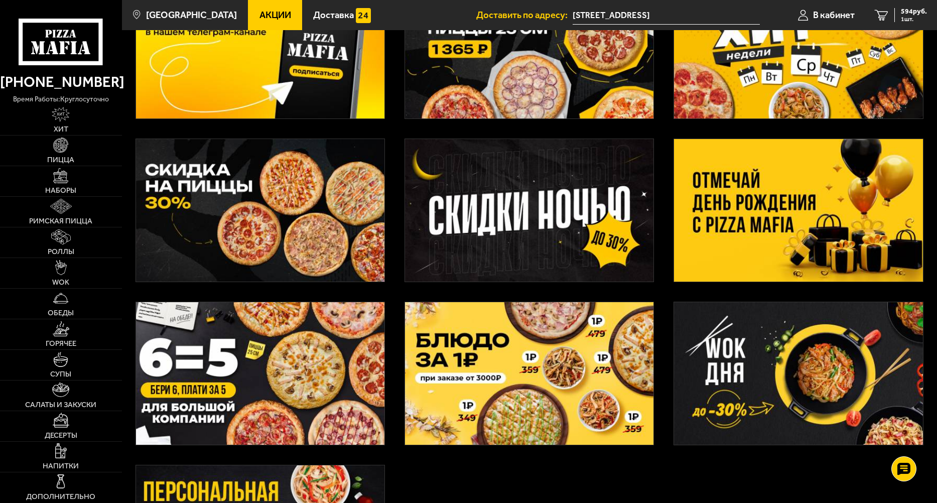
click at [531, 340] on img at bounding box center [529, 373] width 248 height 143
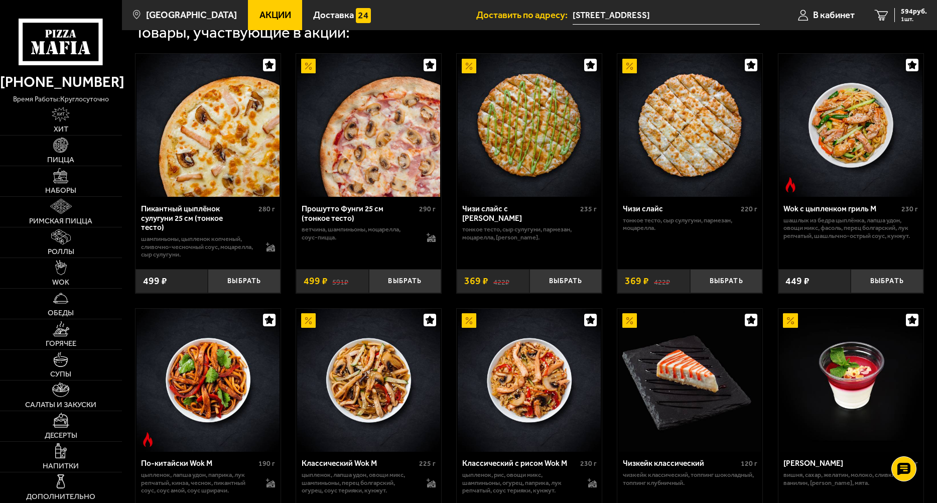
scroll to position [401, 0]
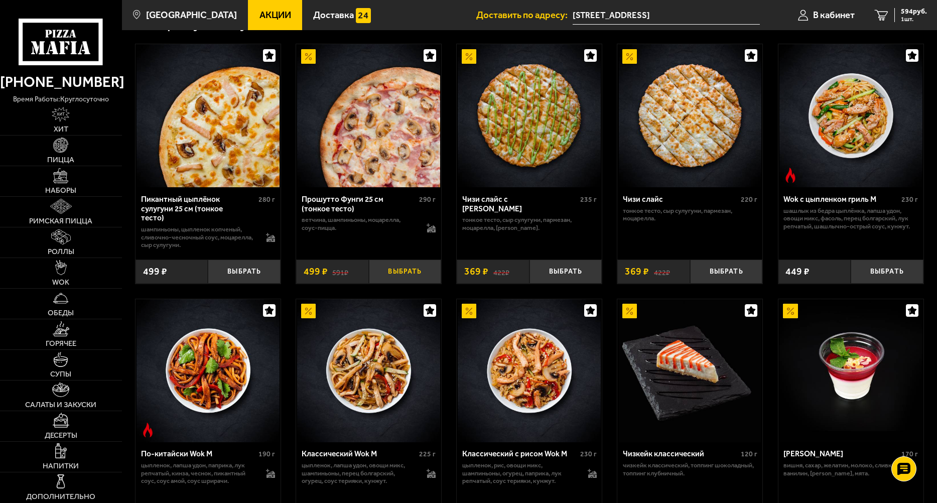
click at [398, 266] on button "Выбрать" at bounding box center [405, 271] width 73 height 24
click at [909, 12] on span "1093 руб." at bounding box center [912, 11] width 30 height 7
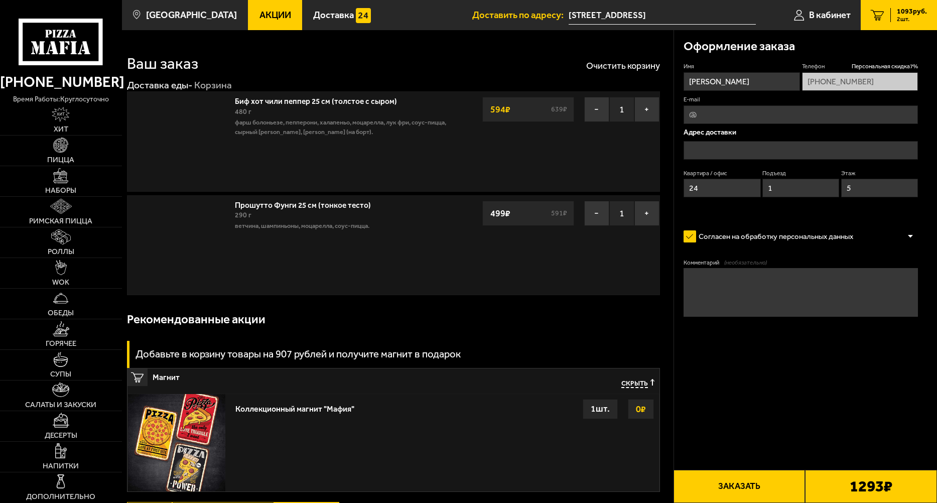
type input "[STREET_ADDRESS]"
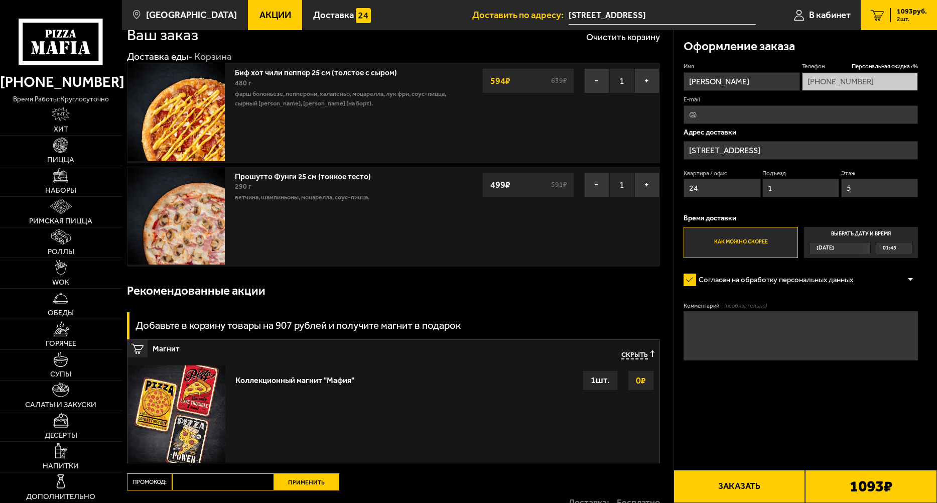
scroll to position [21, 0]
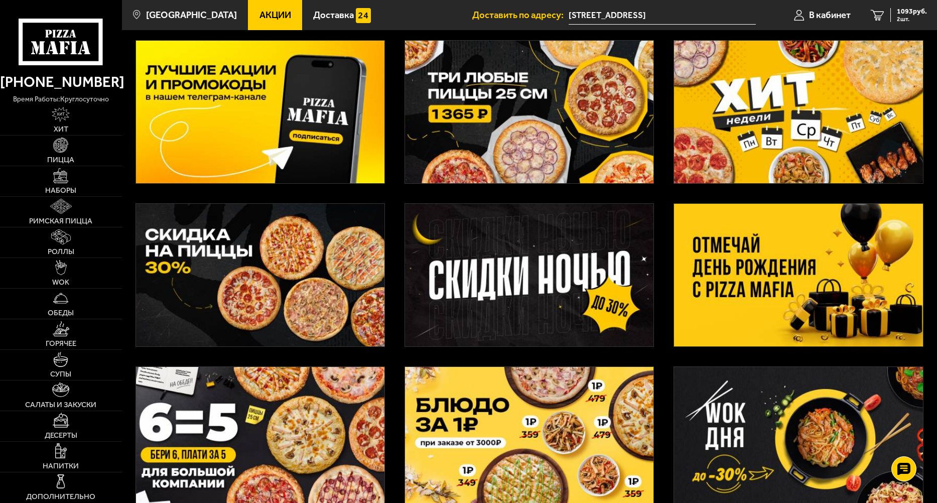
scroll to position [50, 0]
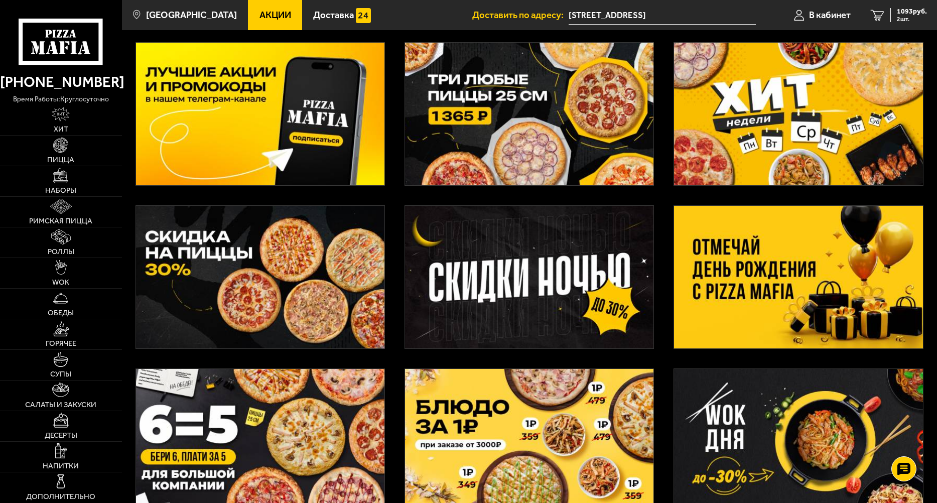
click at [482, 288] on img at bounding box center [529, 277] width 248 height 143
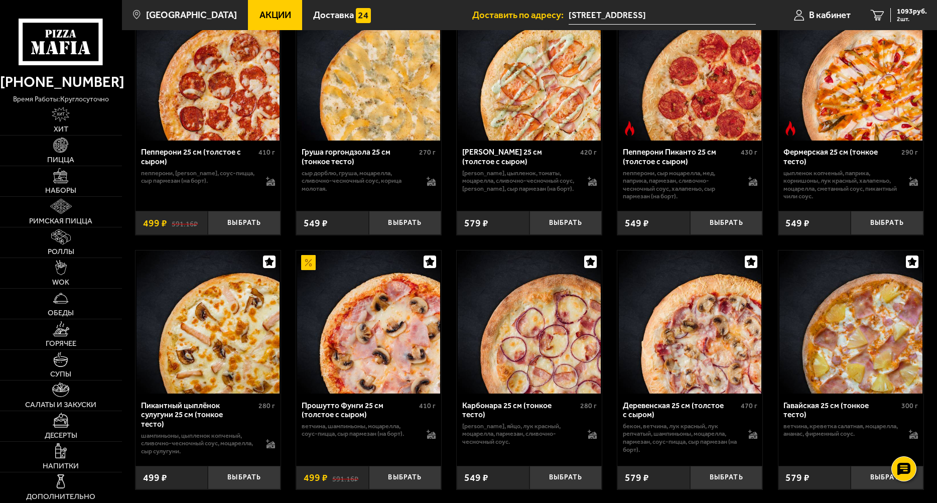
scroll to position [401, 0]
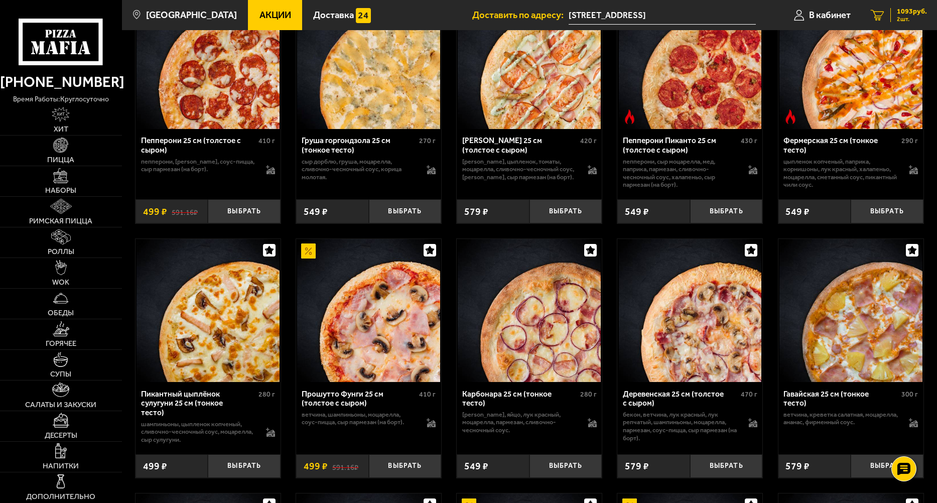
click at [891, 20] on div "1093 руб. 2 шт." at bounding box center [908, 15] width 37 height 14
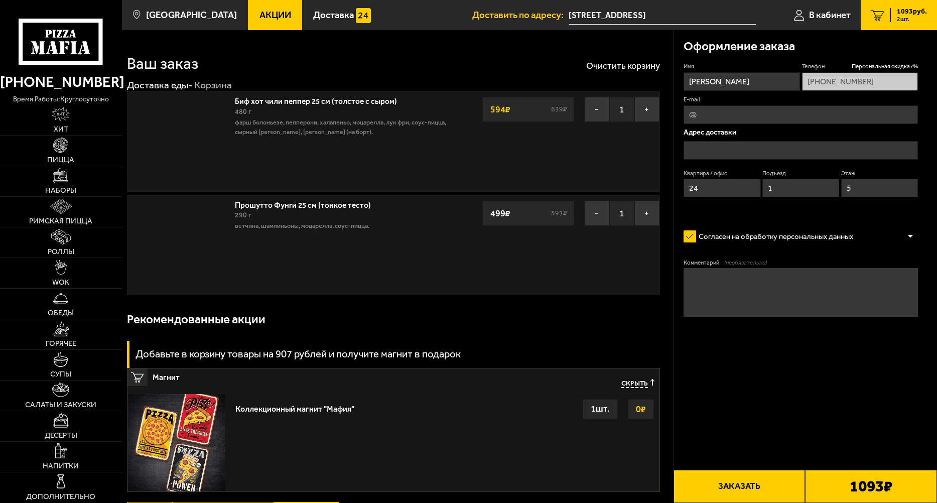
type input "[STREET_ADDRESS]"
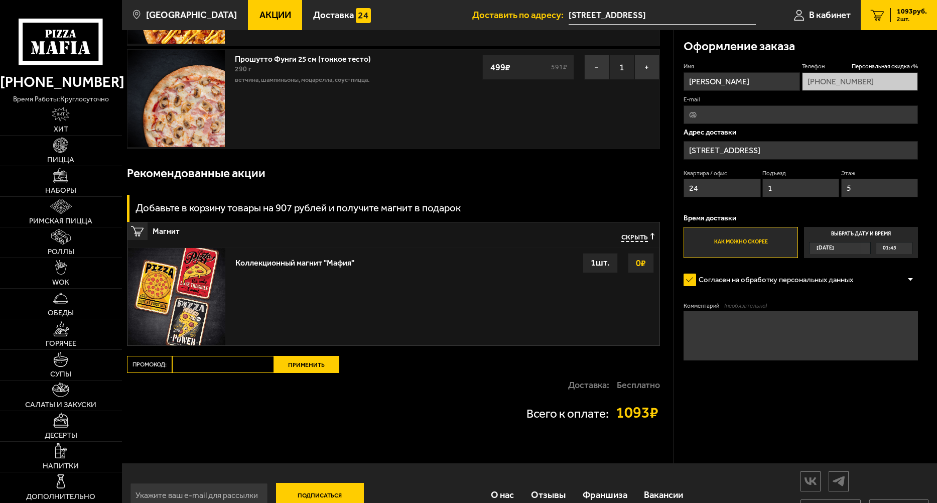
scroll to position [172, 0]
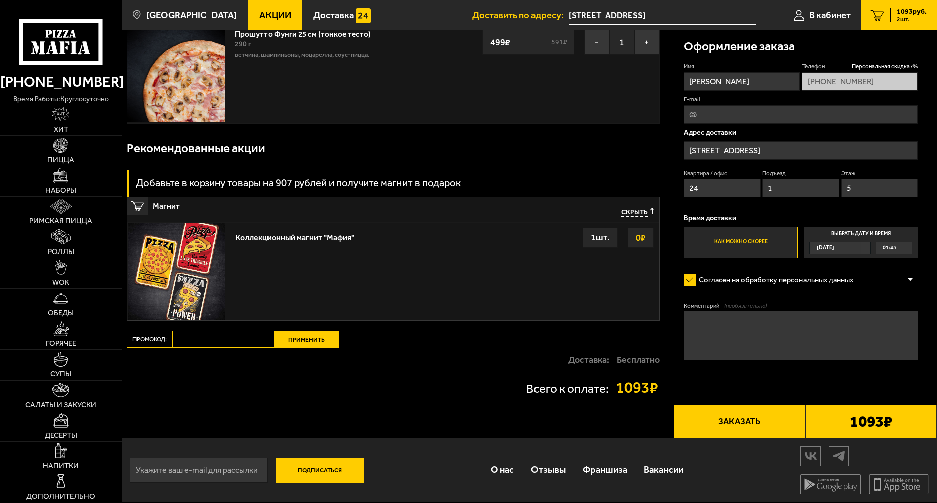
click at [198, 341] on input "Промокод:" at bounding box center [223, 339] width 102 height 17
paste input "mf0401"
type input "mf0401"
click at [289, 339] on button "Применить" at bounding box center [306, 339] width 65 height 17
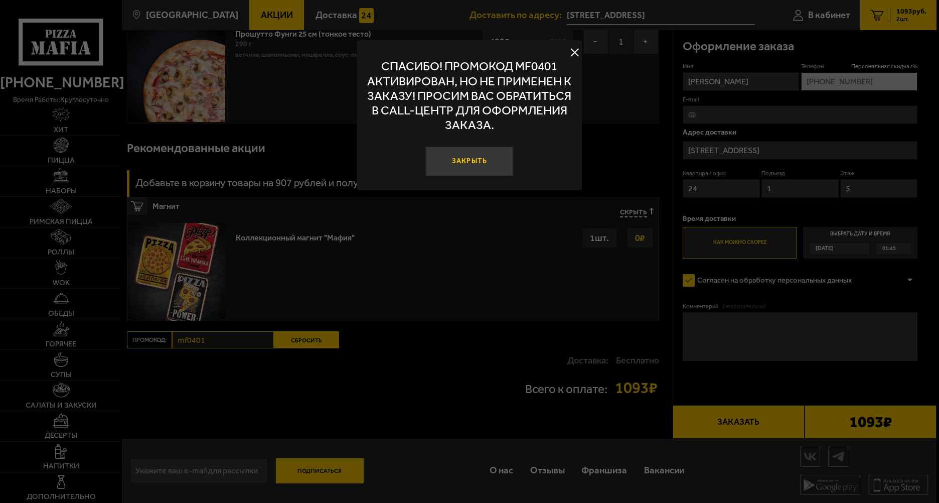
click at [480, 170] on button "Закрыть" at bounding box center [470, 162] width 88 height 30
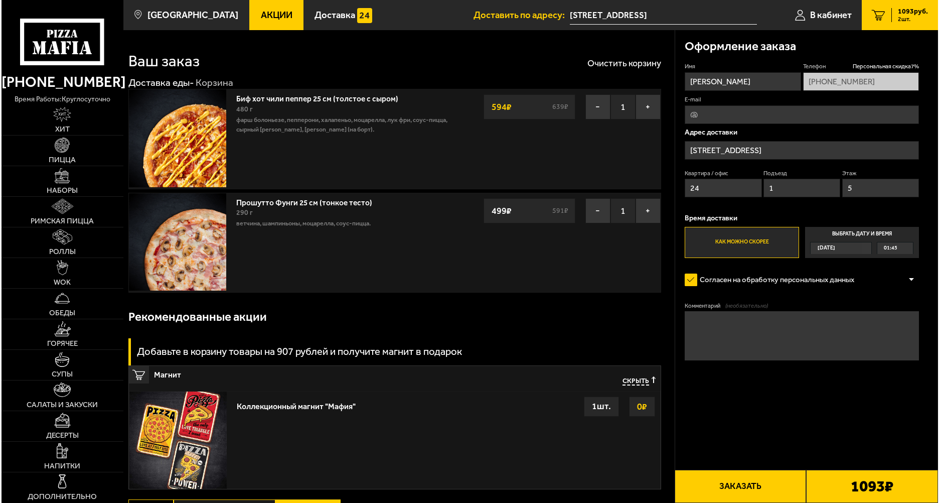
scroll to position [0, 0]
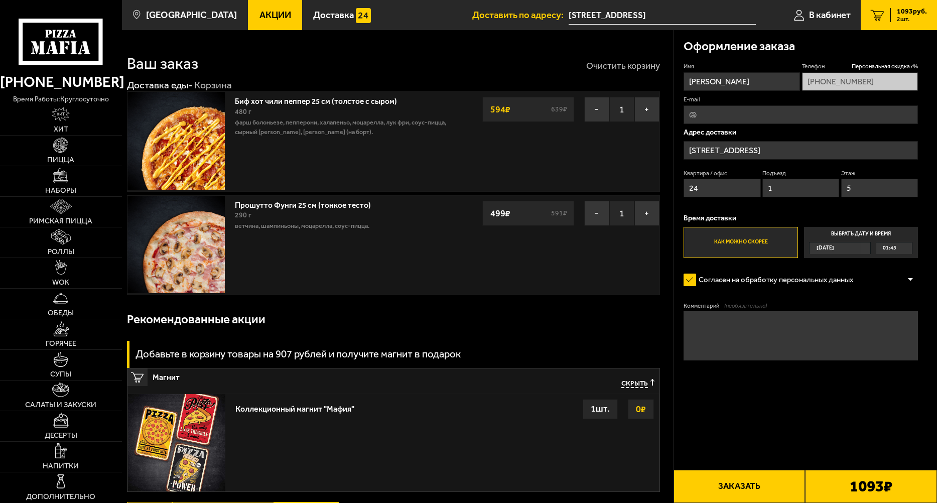
click at [607, 68] on button "Очистить корзину" at bounding box center [623, 65] width 74 height 9
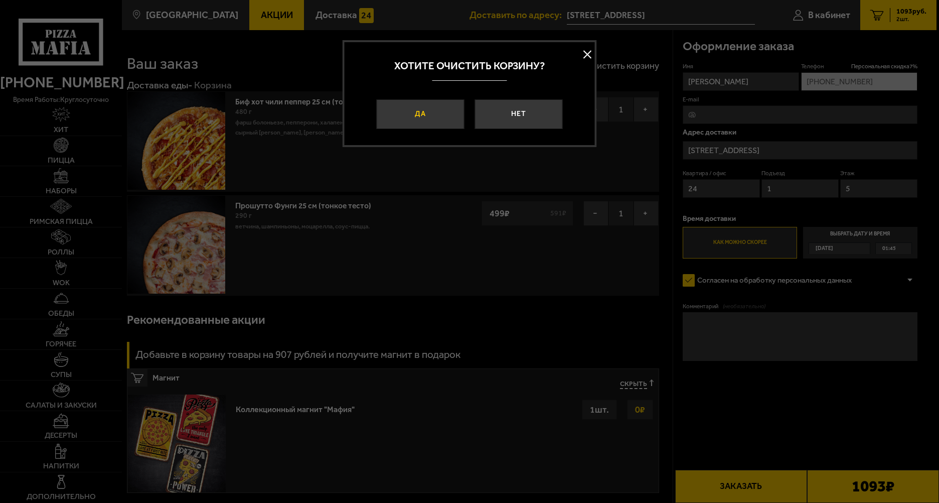
click at [393, 110] on button "Да" at bounding box center [420, 114] width 88 height 30
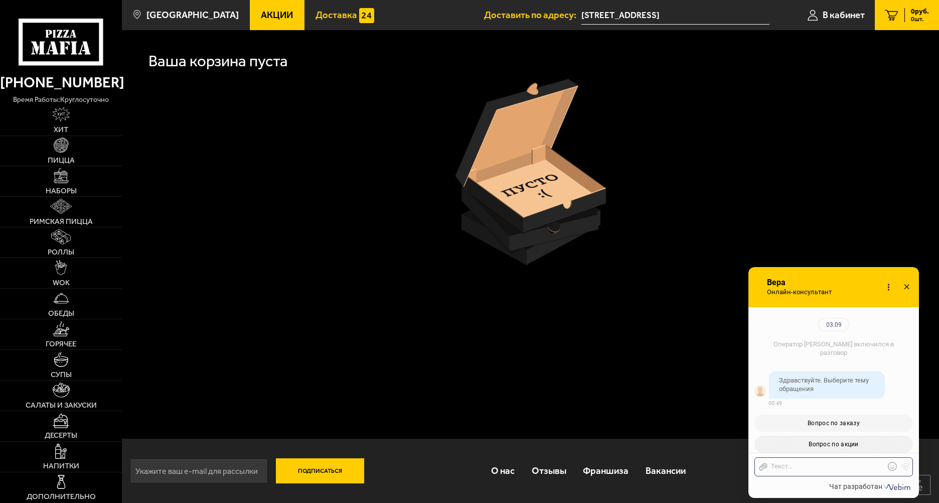
checkbox input "true"
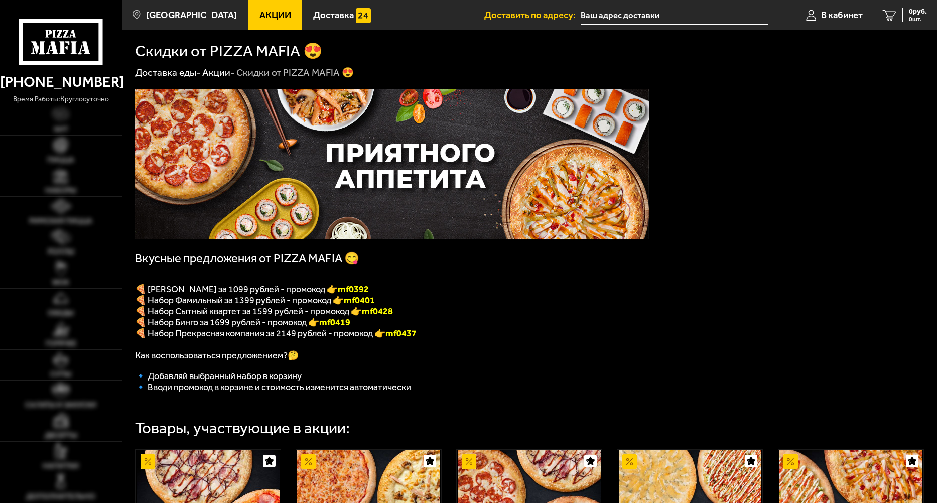
type input "[STREET_ADDRESS]"
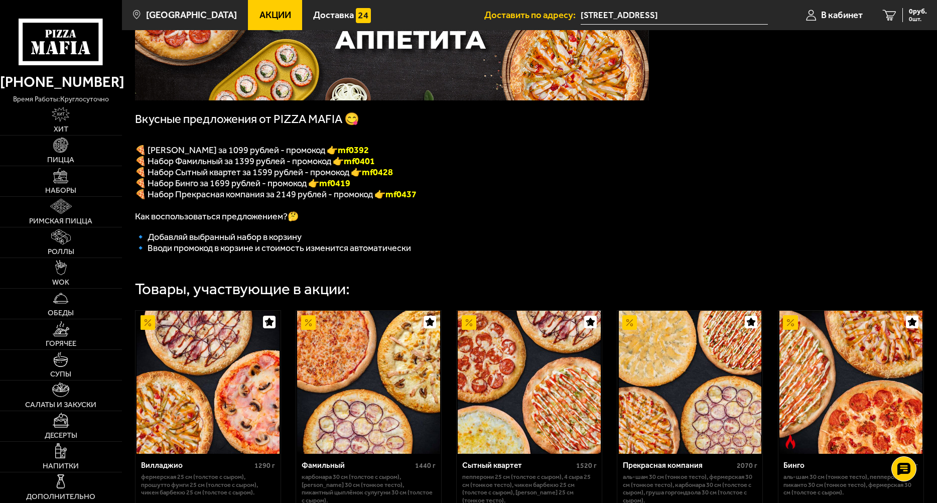
scroll to position [100, 0]
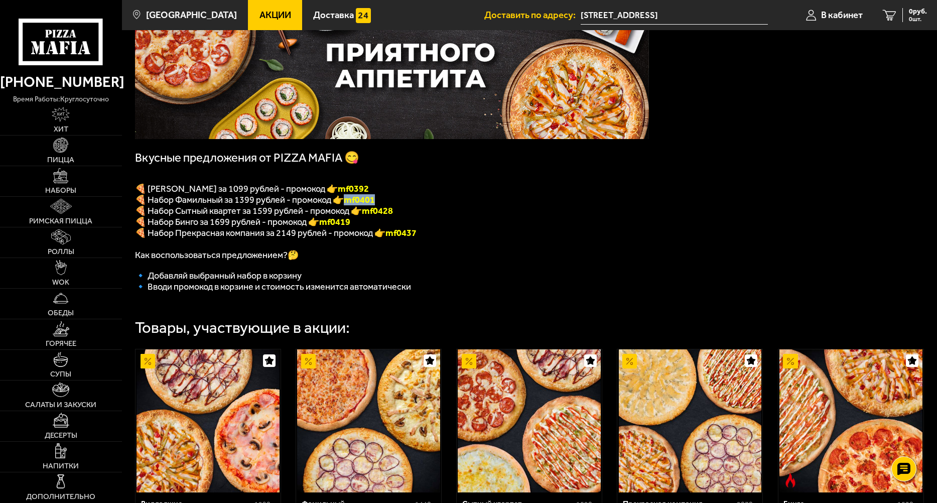
drag, startPoint x: 381, startPoint y: 203, endPoint x: 350, endPoint y: 203, distance: 31.1
click at [350, 203] on p "🍕 Набор Фамильный за 1399 рублей - промокод 👉 mf0401" at bounding box center [392, 199] width 514 height 11
copy b "mf0401"
click at [922, 8] on span "0 руб." at bounding box center [918, 11] width 18 height 7
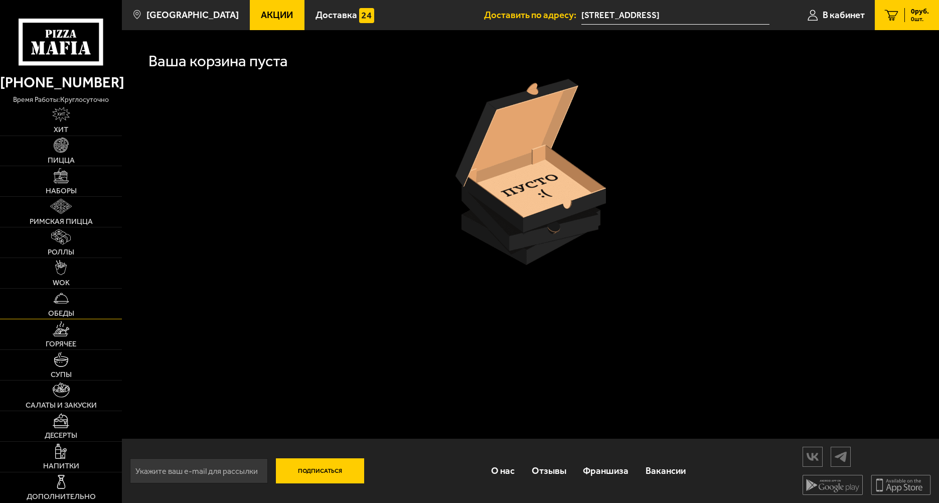
click at [66, 302] on img at bounding box center [61, 298] width 15 height 15
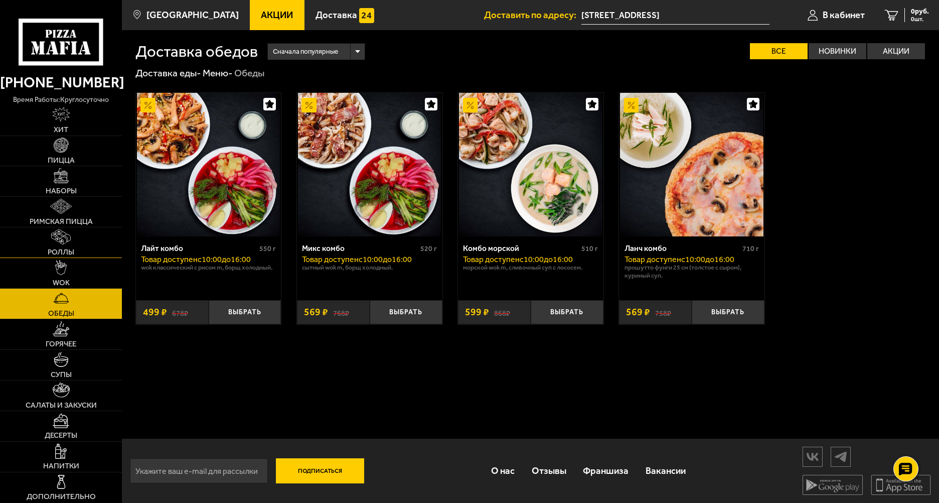
click at [68, 237] on img at bounding box center [61, 236] width 20 height 15
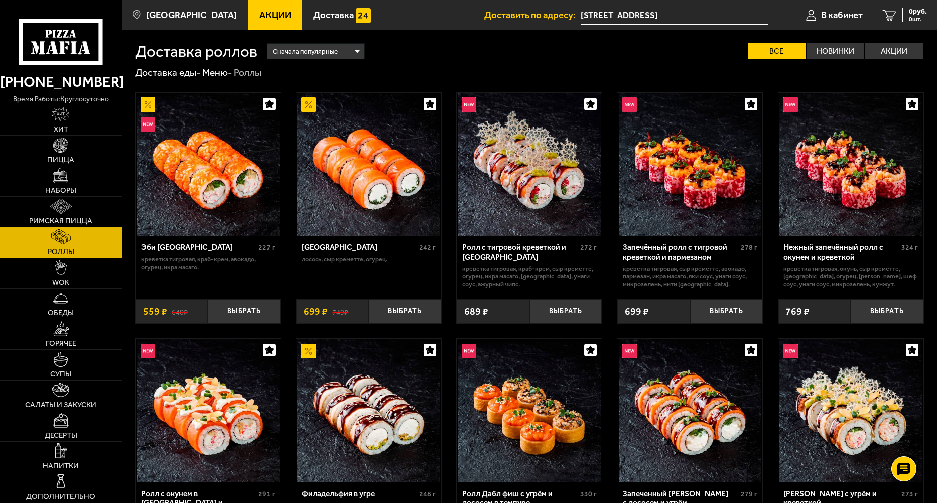
click at [75, 152] on link "Пицца" at bounding box center [61, 151] width 122 height 30
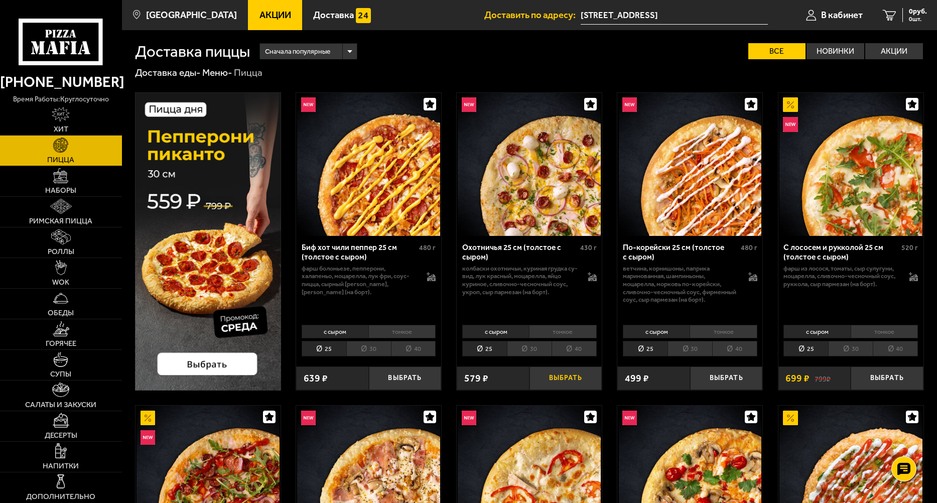
click at [552, 378] on button "Выбрать" at bounding box center [565, 378] width 73 height 24
click at [921, 14] on span "538 руб." at bounding box center [914, 11] width 26 height 7
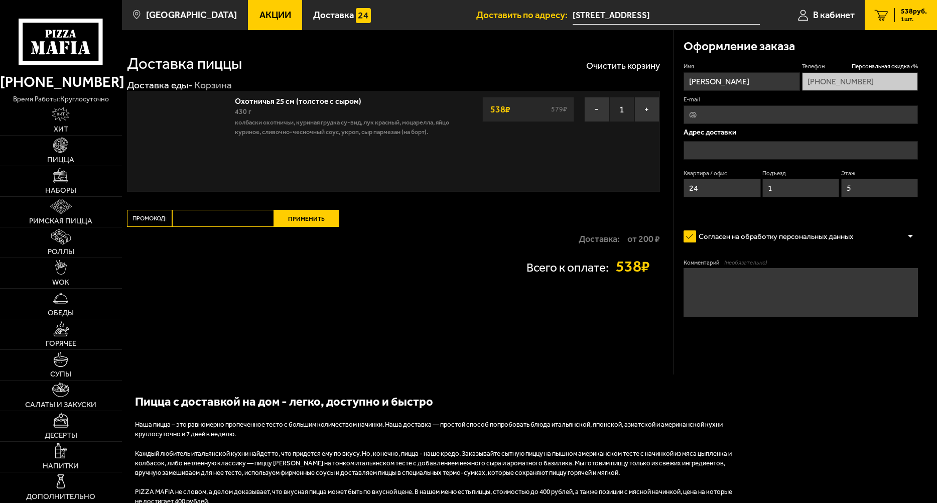
type input "[STREET_ADDRESS]"
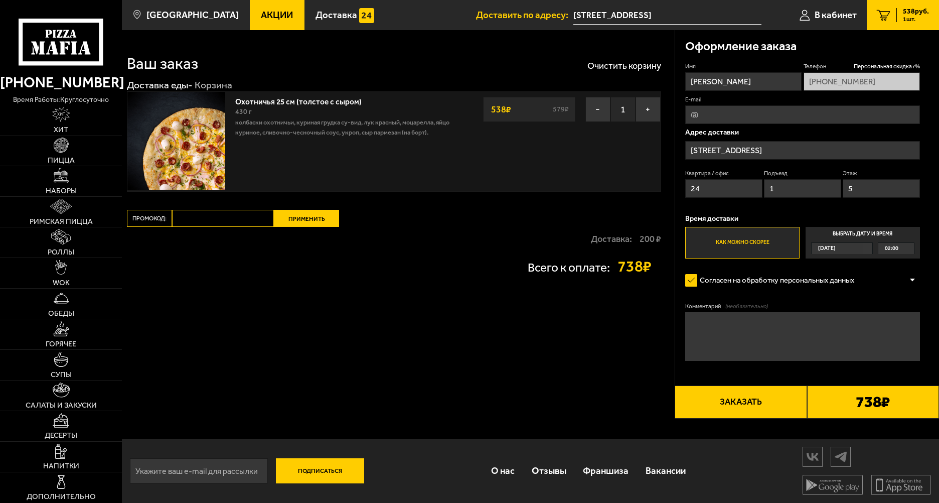
paste input "mf0401"
type input "mf0401"
click at [314, 218] on button "Применить" at bounding box center [306, 218] width 65 height 17
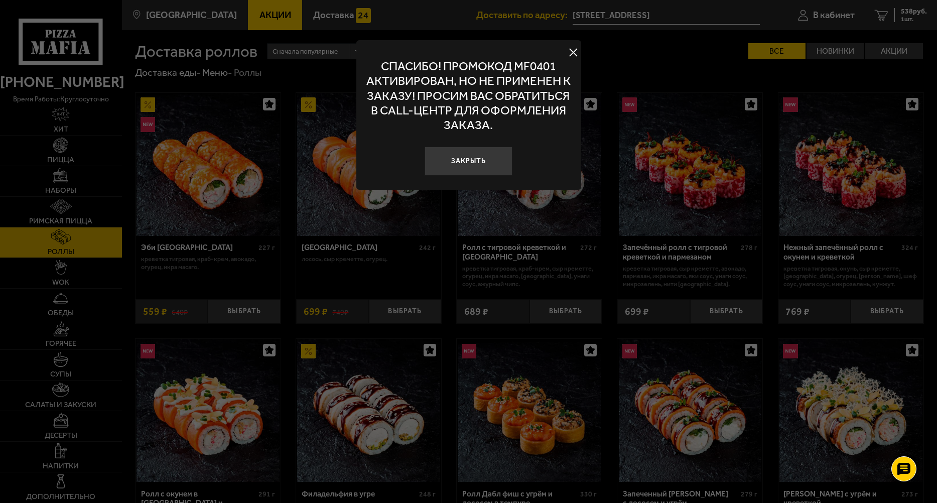
click at [571, 50] on button at bounding box center [573, 52] width 15 height 15
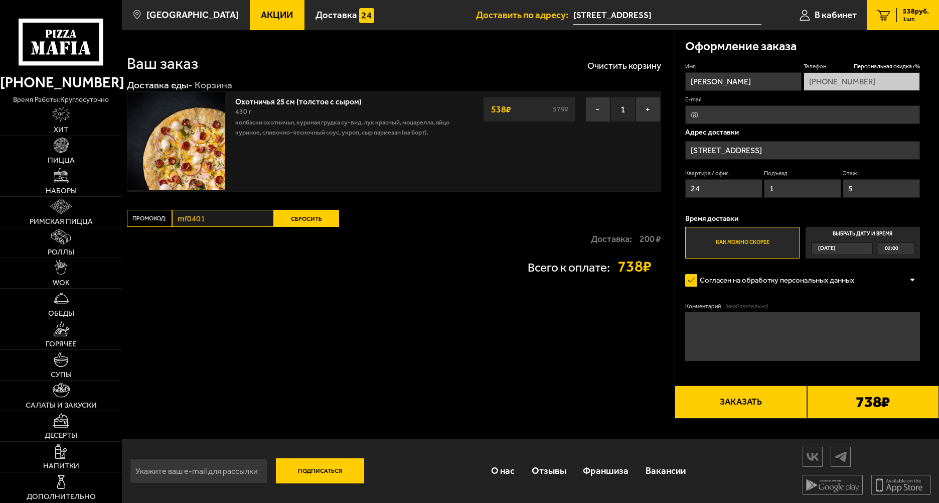
click at [261, 13] on span "Акции" at bounding box center [277, 16] width 32 height 10
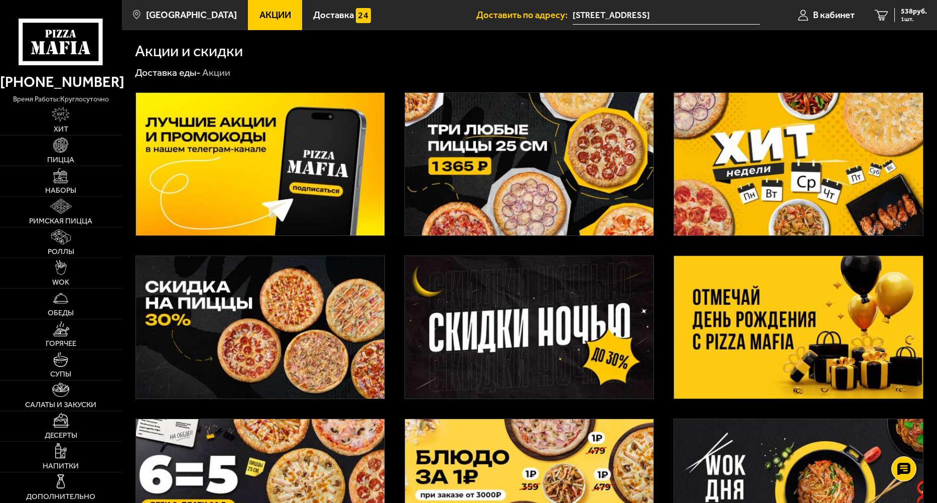
click at [331, 334] on img at bounding box center [260, 327] width 248 height 143
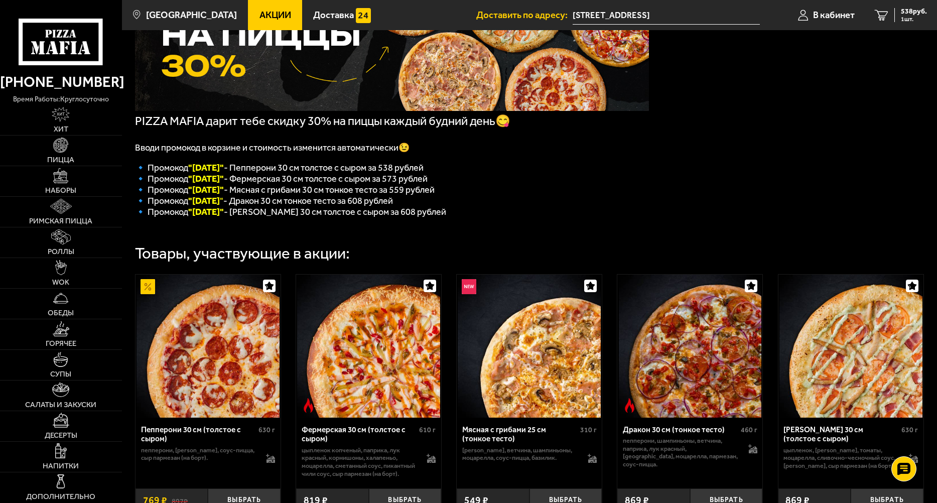
scroll to position [151, 0]
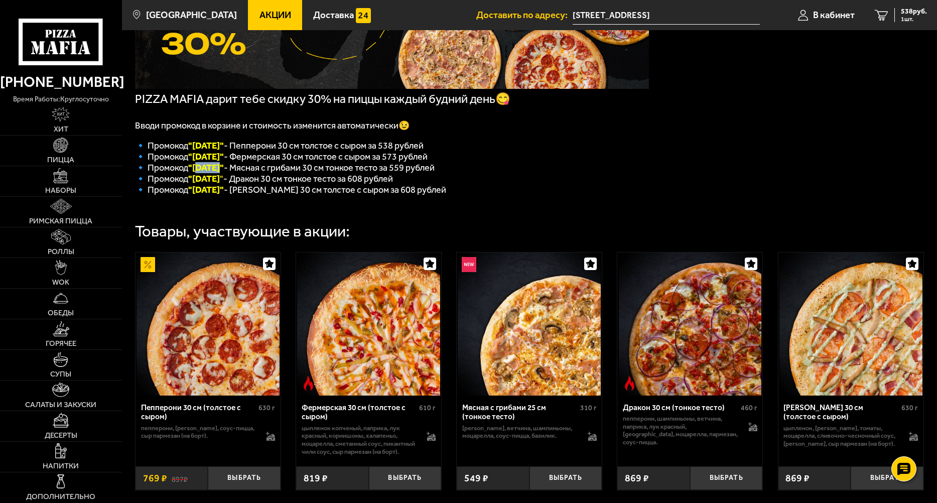
drag, startPoint x: 221, startPoint y: 172, endPoint x: 195, endPoint y: 172, distance: 26.6
click at [195, 172] on font ""Среда"" at bounding box center [206, 167] width 36 height 11
copy font "Среда"
click at [906, 10] on span "538 руб." at bounding box center [914, 11] width 26 height 7
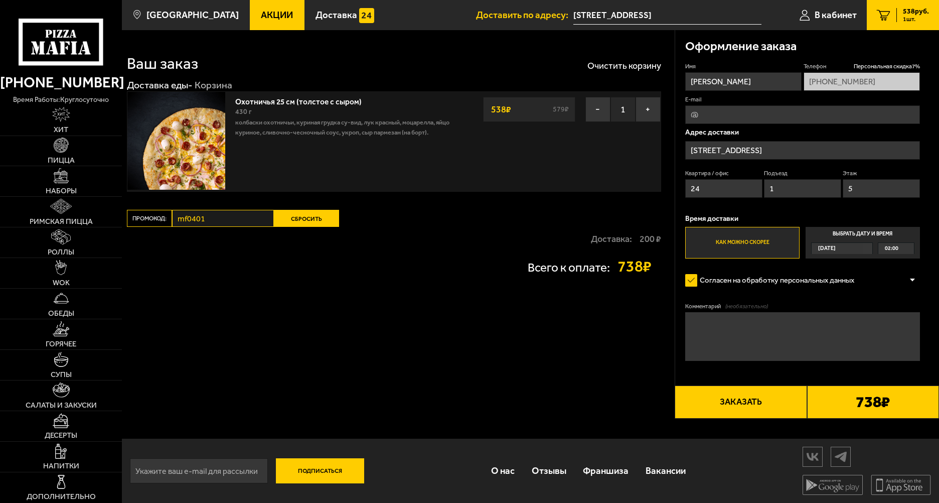
click at [163, 216] on div "Промокод: mf0401 Сбросить" at bounding box center [260, 218] width 267 height 17
drag, startPoint x: 319, startPoint y: 213, endPoint x: 306, endPoint y: 212, distance: 13.1
click at [317, 213] on button "Сбросить" at bounding box center [306, 218] width 65 height 17
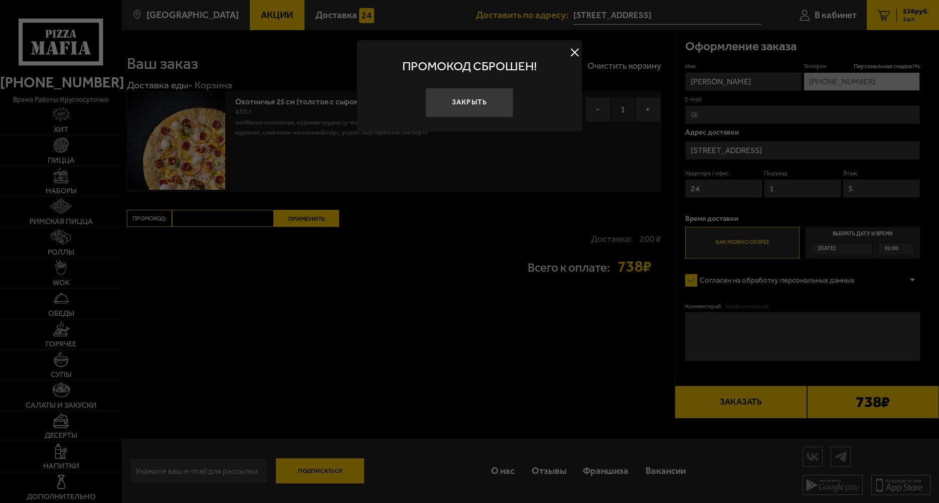
click at [320, 221] on div at bounding box center [469, 251] width 939 height 503
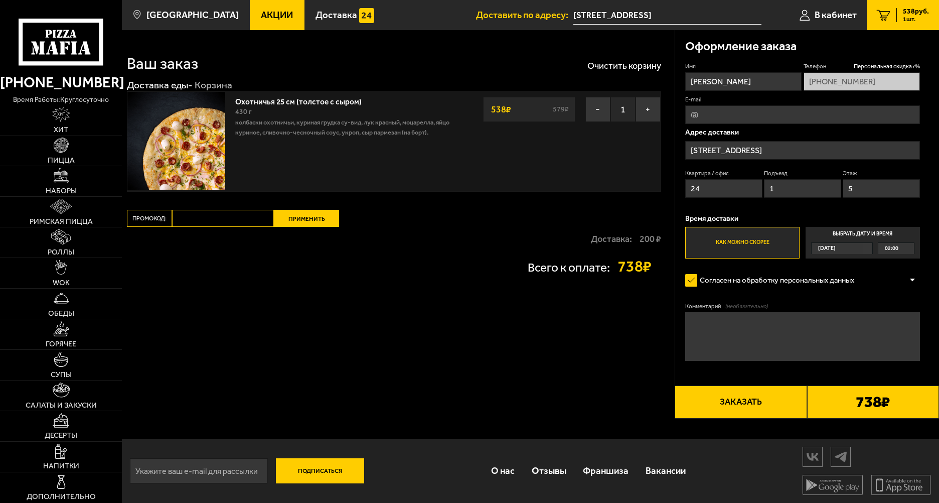
click at [226, 216] on input "Промокод:" at bounding box center [223, 218] width 102 height 17
type input "среда"
click at [288, 218] on button "Применить" at bounding box center [306, 218] width 65 height 17
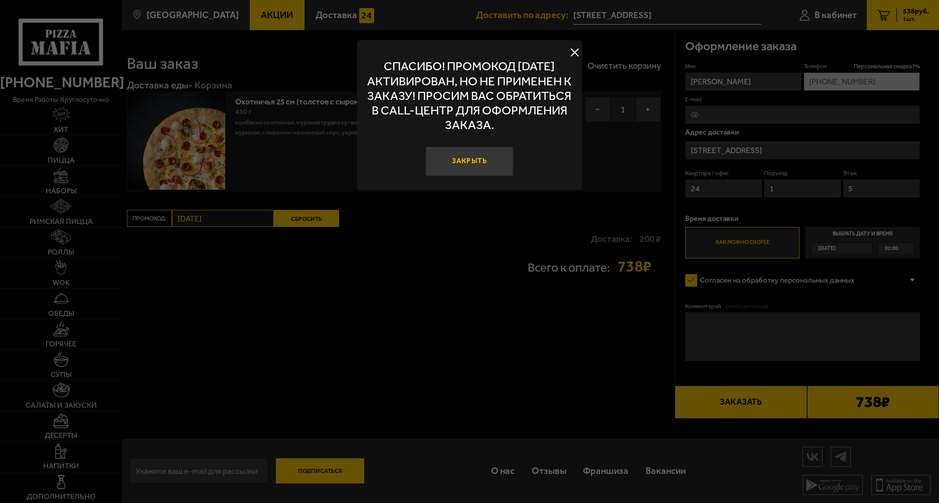
click at [462, 164] on button "Закрыть" at bounding box center [470, 162] width 88 height 30
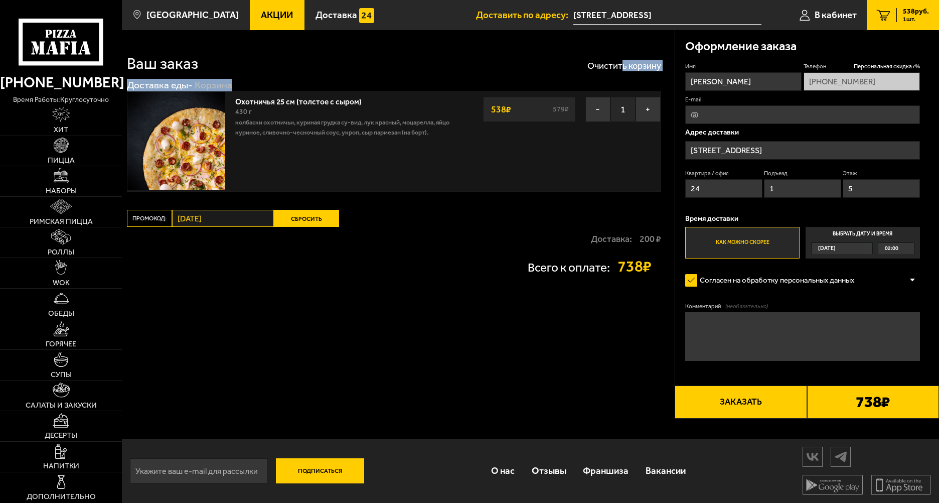
click at [621, 71] on div "Ваш заказ Очистить корзину Доставка еды - Корзина Охотничья 25 см (толстое с сы…" at bounding box center [398, 224] width 553 height 388
click at [618, 68] on button "Очистить корзину" at bounding box center [625, 65] width 74 height 9
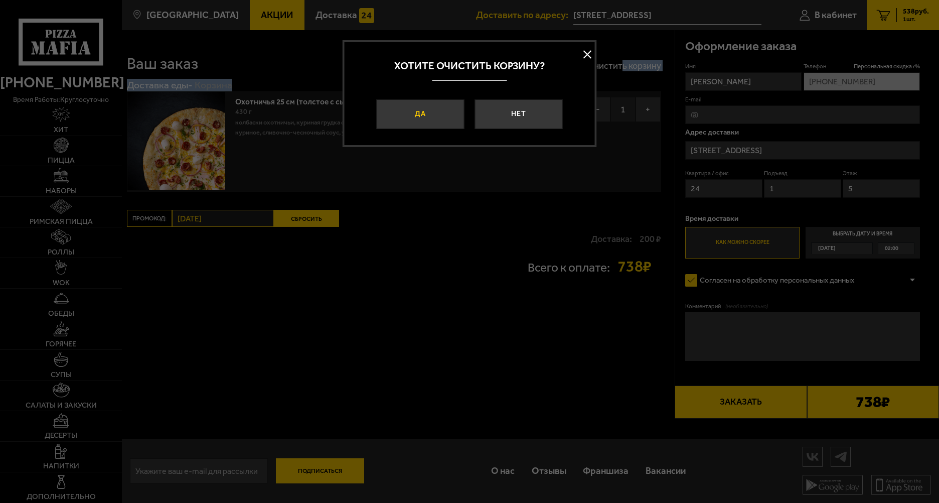
click at [412, 124] on button "Да" at bounding box center [420, 114] width 88 height 30
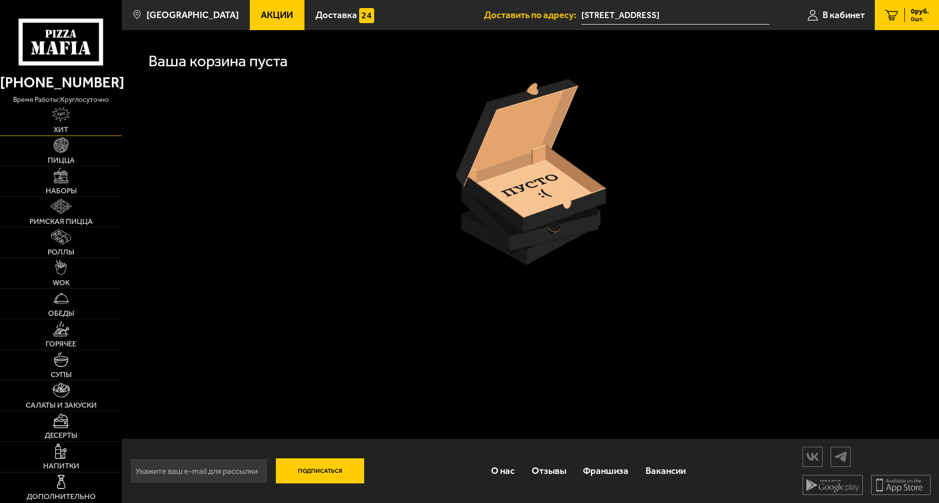
click at [60, 117] on img at bounding box center [61, 114] width 18 height 15
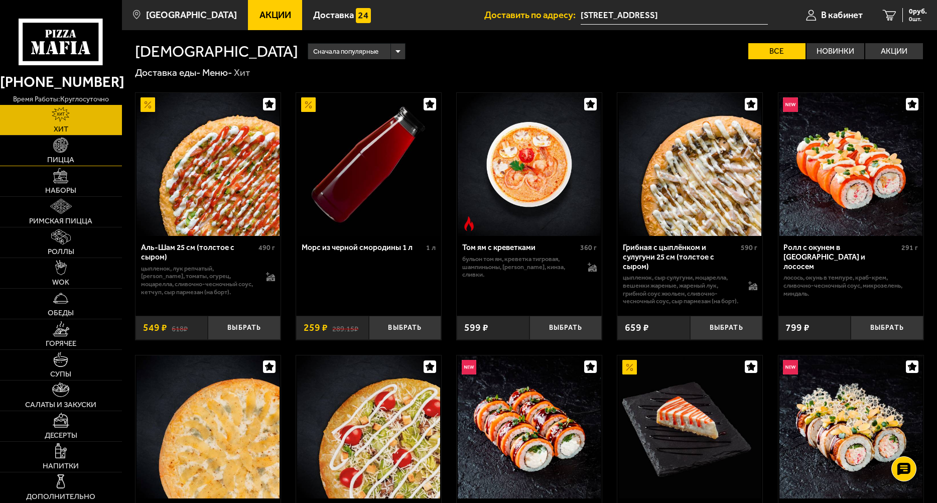
click at [72, 154] on link "Пицца" at bounding box center [61, 151] width 122 height 30
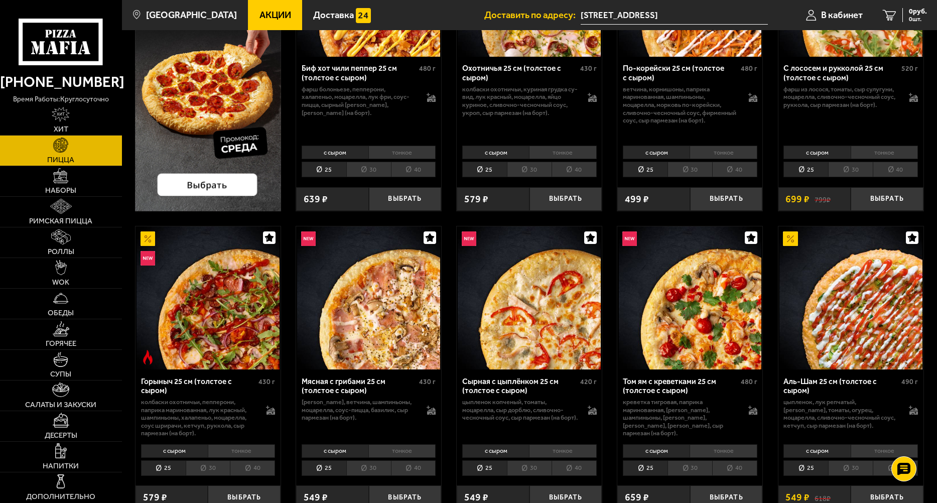
scroll to position [201, 0]
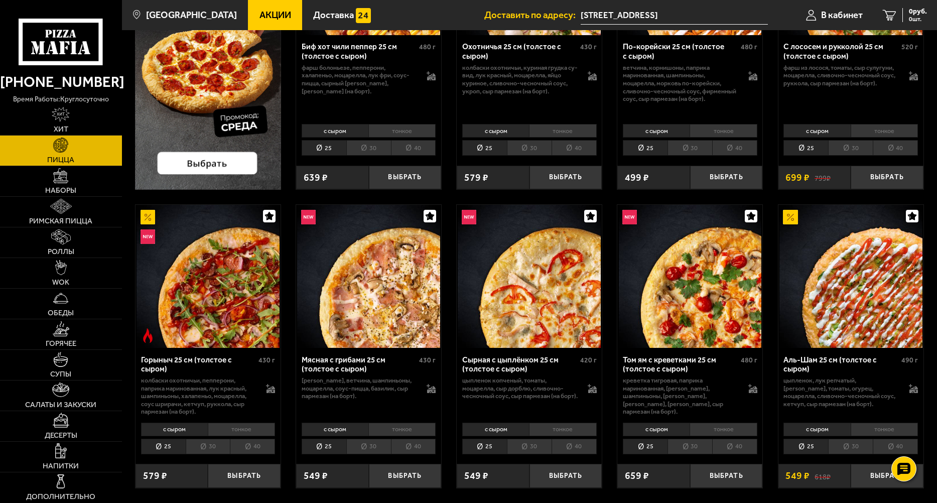
click at [369, 447] on li "30" at bounding box center [368, 447] width 45 height 16
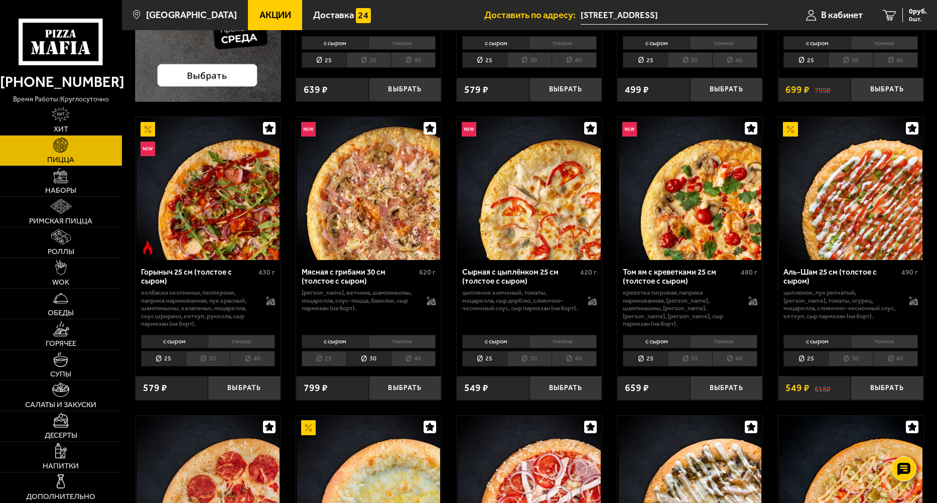
scroll to position [301, 0]
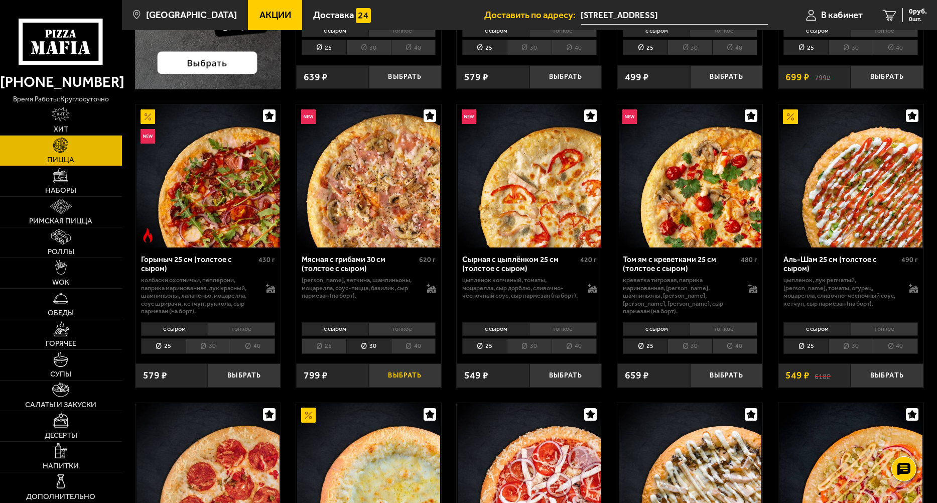
click at [396, 376] on button "Выбрать" at bounding box center [405, 375] width 73 height 24
click at [401, 334] on li "тонкое" at bounding box center [401, 329] width 67 height 14
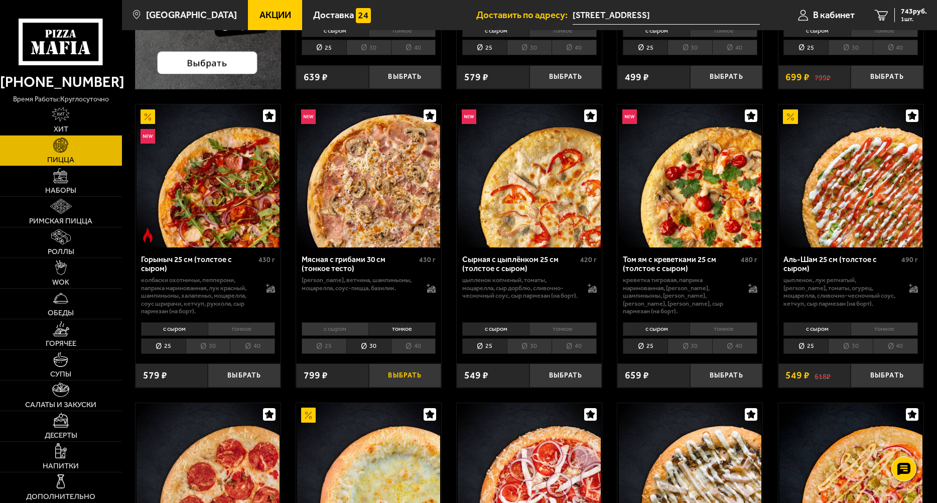
click at [402, 372] on button "Выбрать" at bounding box center [405, 375] width 73 height 24
click at [900, 12] on span "1486 руб." at bounding box center [912, 11] width 30 height 7
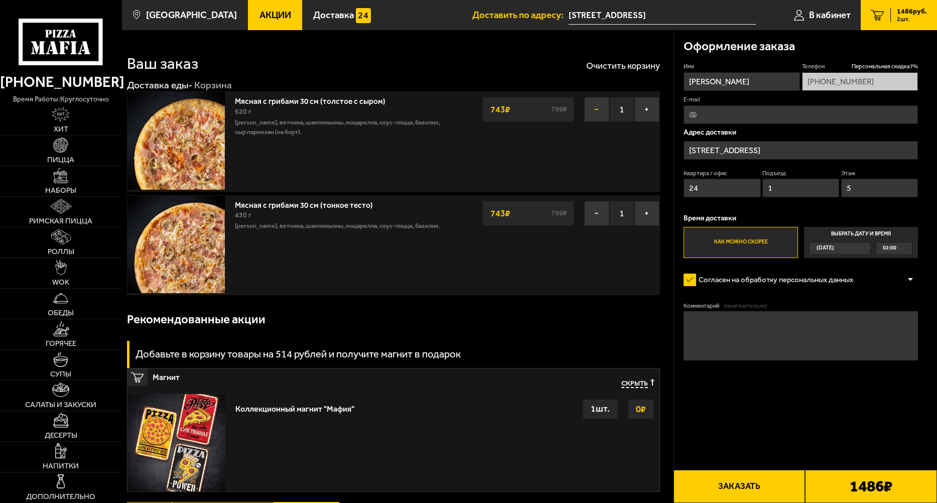
click at [599, 112] on button "−" at bounding box center [596, 109] width 25 height 25
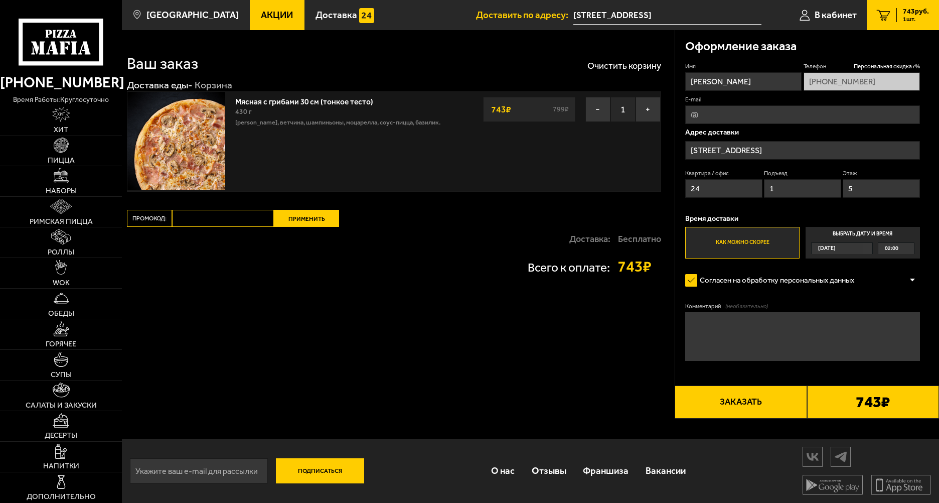
click at [223, 224] on input "Промокод:" at bounding box center [223, 218] width 102 height 17
type input "среда"
click at [306, 214] on button "Применить" at bounding box center [306, 218] width 65 height 17
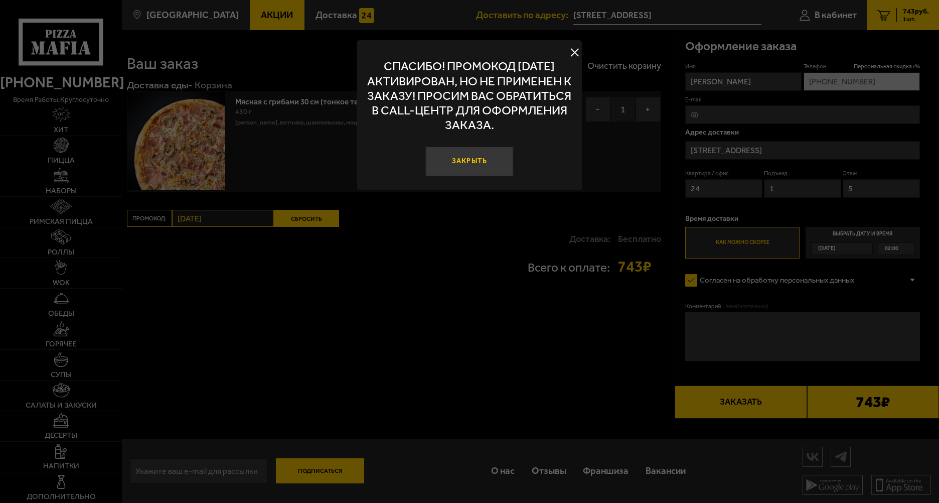
click at [480, 158] on button "Закрыть" at bounding box center [470, 162] width 88 height 30
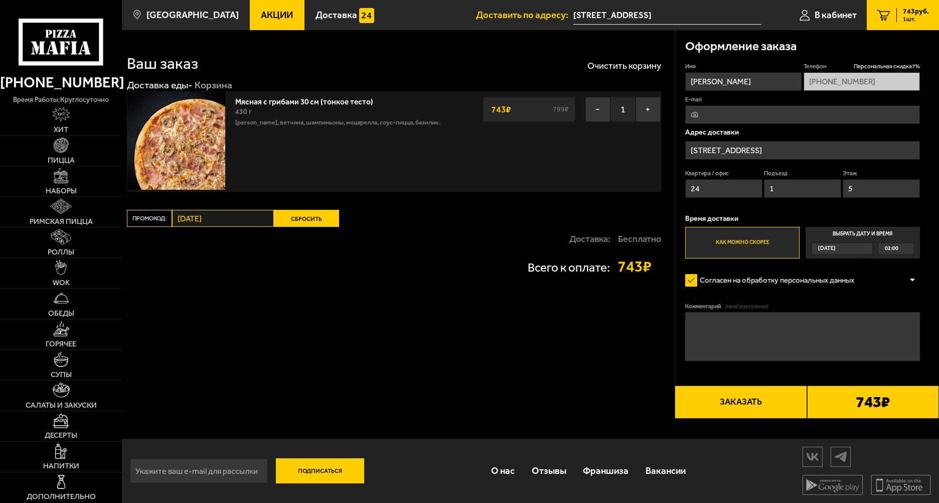
click at [313, 217] on button "Сбросить" at bounding box center [306, 218] width 65 height 17
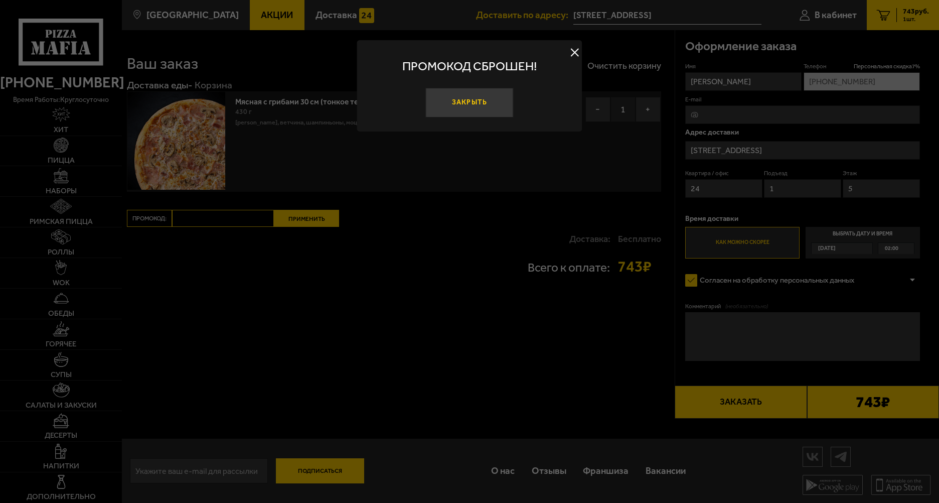
click at [470, 110] on button "Закрыть" at bounding box center [470, 103] width 88 height 30
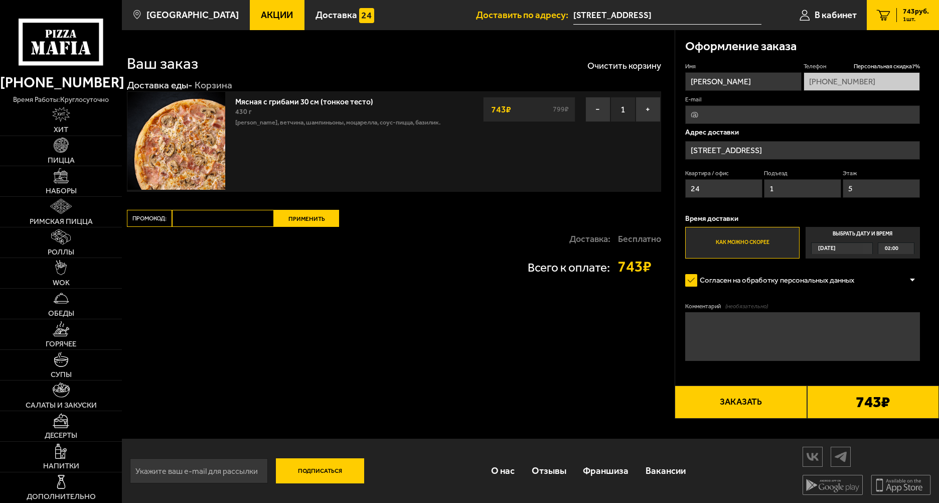
click at [224, 216] on input "Промокод:" at bounding box center [223, 218] width 102 height 17
type input "среда"
click at [274, 222] on button "Применить" at bounding box center [306, 218] width 65 height 17
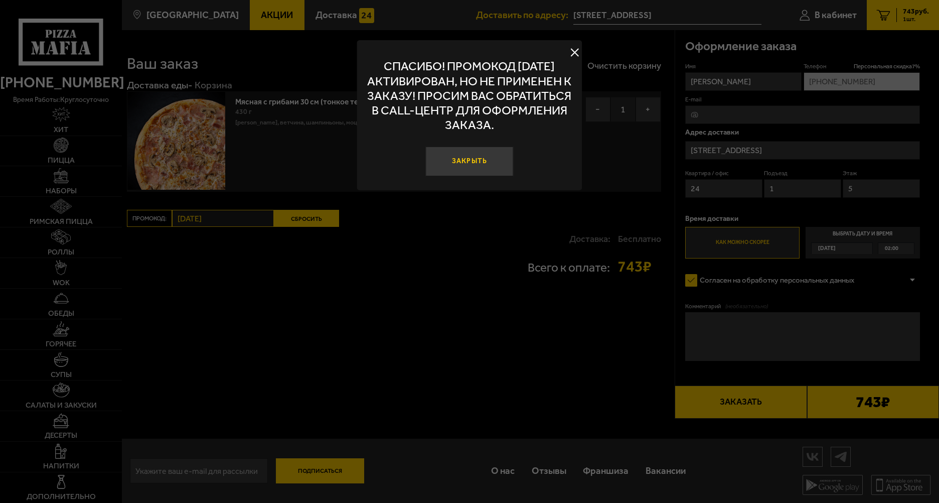
click at [439, 159] on button "Закрыть" at bounding box center [470, 162] width 88 height 30
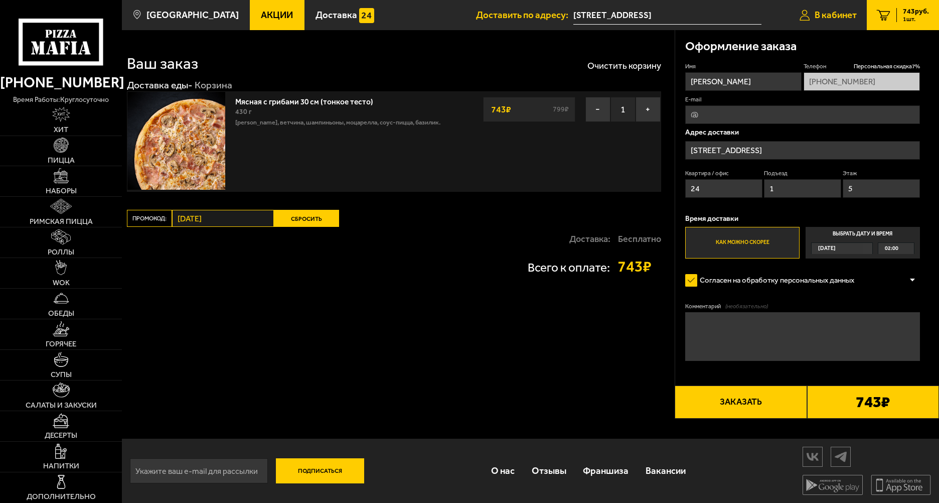
click at [820, 12] on span "В кабинет" at bounding box center [836, 16] width 42 height 10
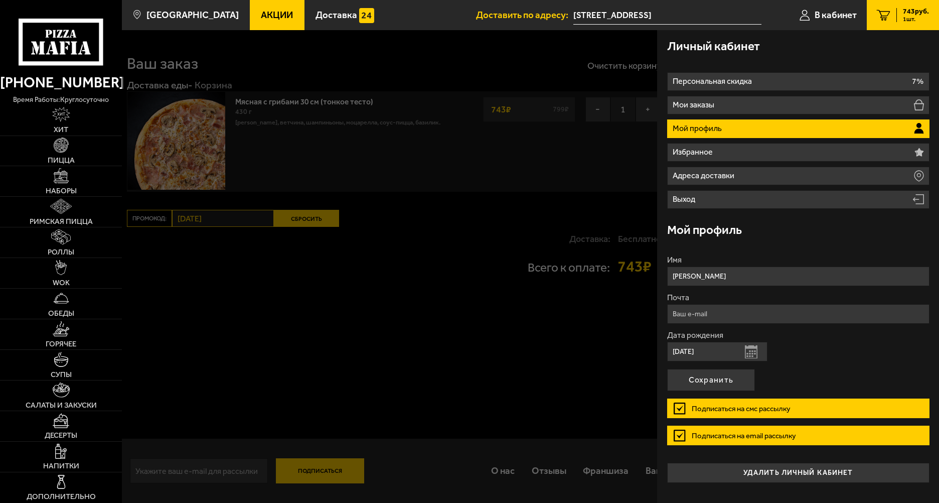
click at [57, 21] on use at bounding box center [61, 42] width 84 height 47
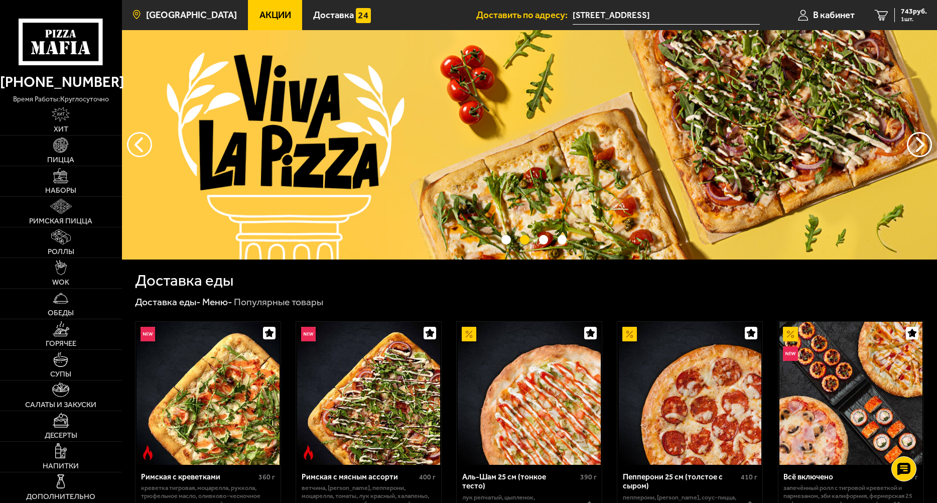
click at [192, 22] on link "[GEOGRAPHIC_DATA]" at bounding box center [185, 15] width 126 height 30
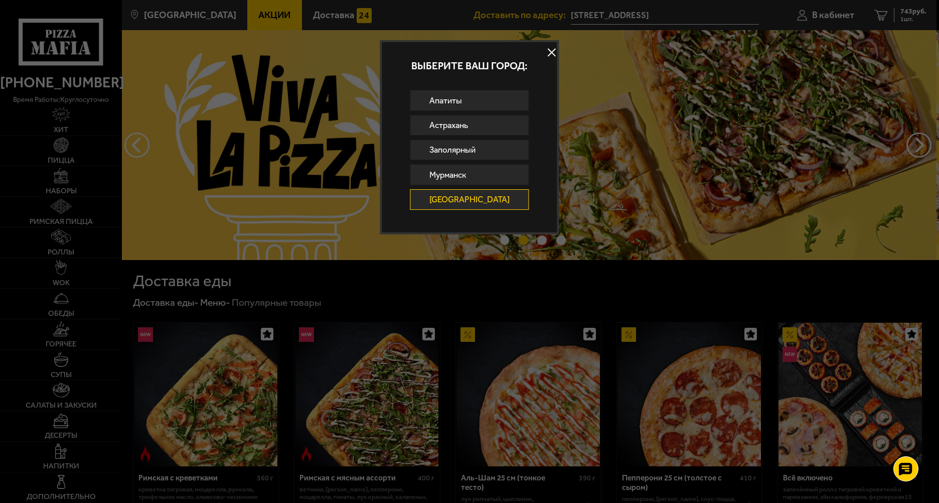
click at [546, 51] on button at bounding box center [552, 52] width 15 height 15
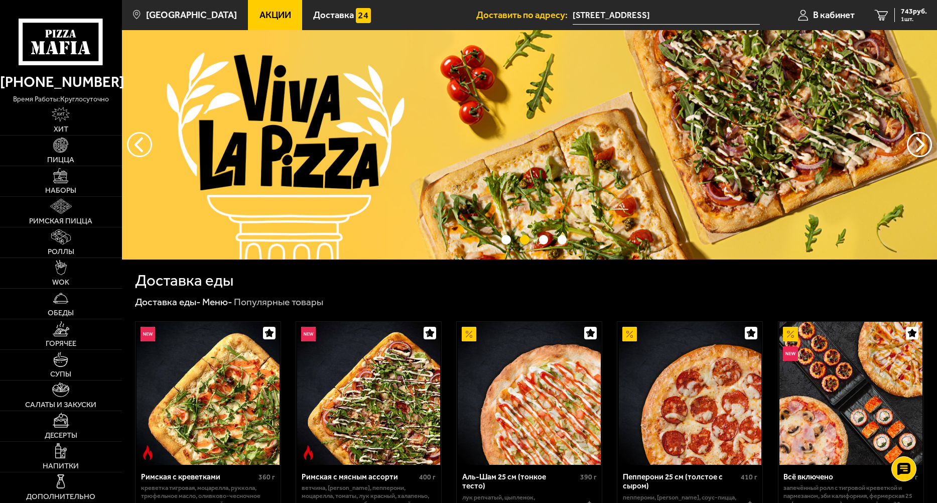
scroll to position [151, 0]
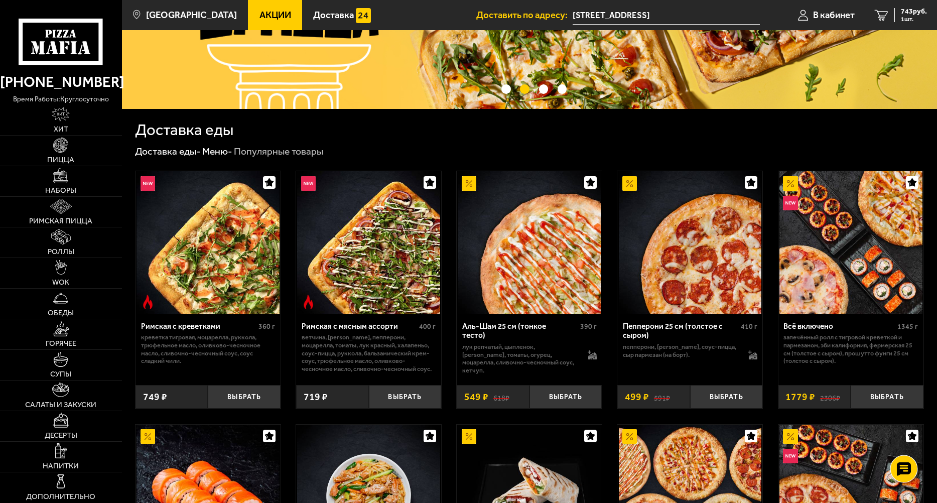
click at [903, 469] on use at bounding box center [903, 469] width 15 height 14
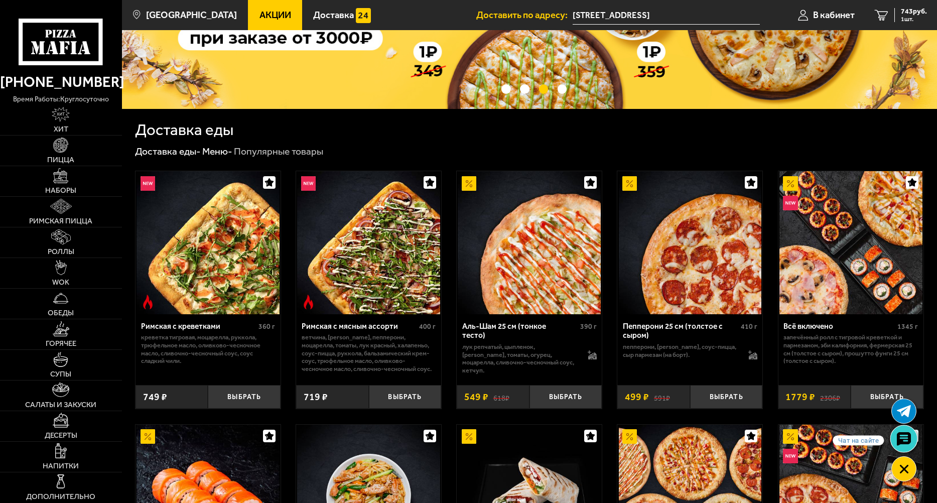
click at [905, 442] on use at bounding box center [903, 439] width 15 height 14
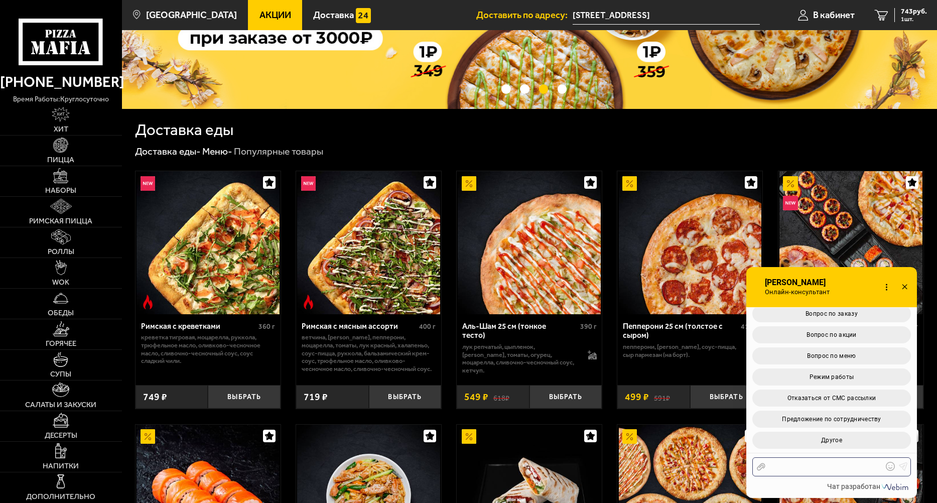
scroll to position [59, 0]
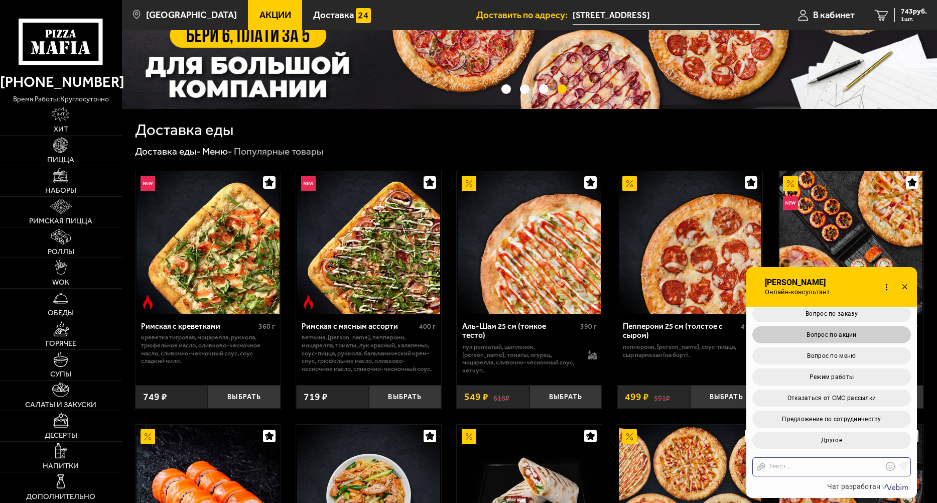
click at [864, 336] on button "Вопрос по акции" at bounding box center [831, 334] width 159 height 17
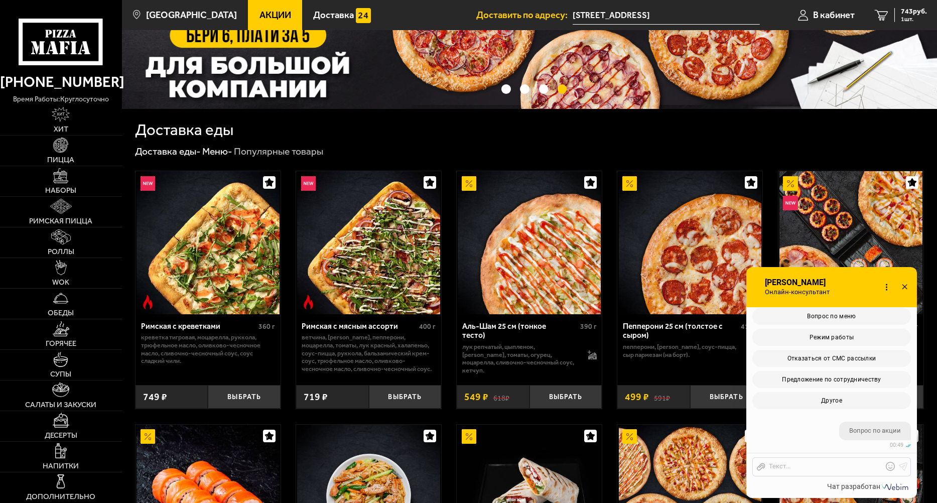
scroll to position [401, 0]
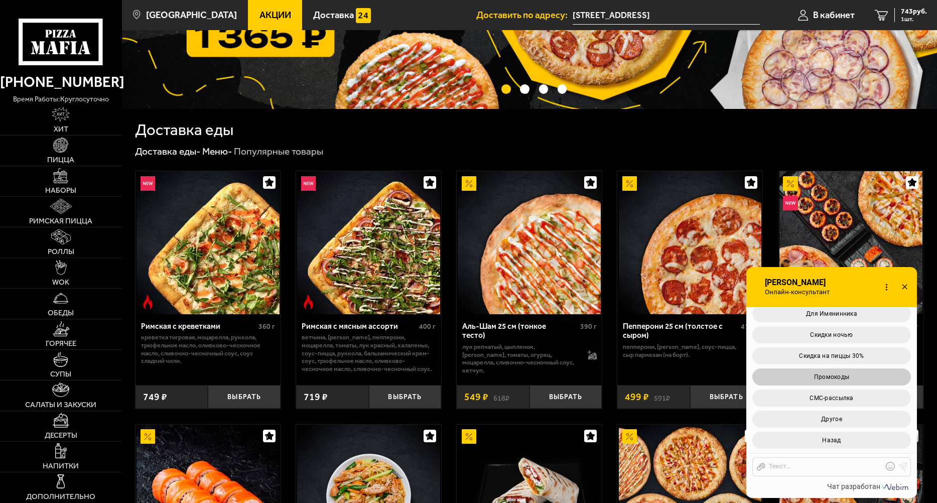
click at [854, 377] on button "Промокоды" at bounding box center [831, 376] width 159 height 17
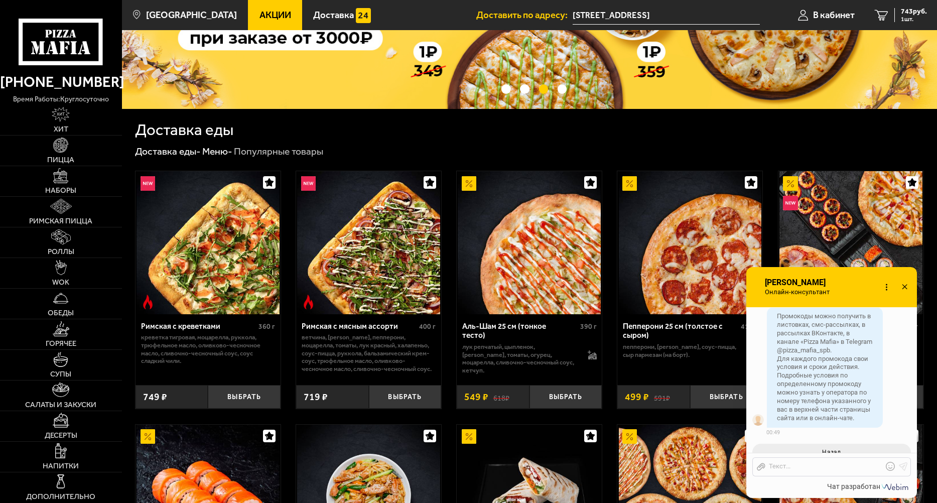
scroll to position [643, 0]
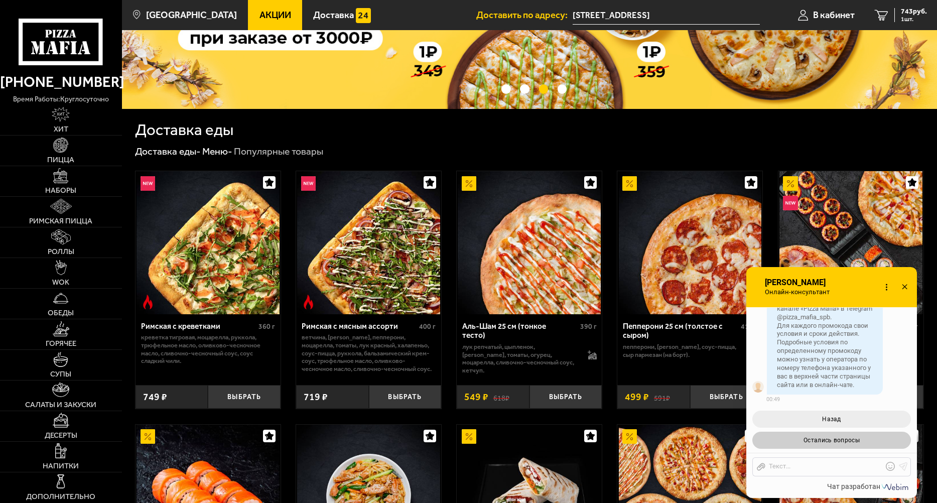
click at [843, 441] on span "Остались вопросы" at bounding box center [831, 440] width 56 height 7
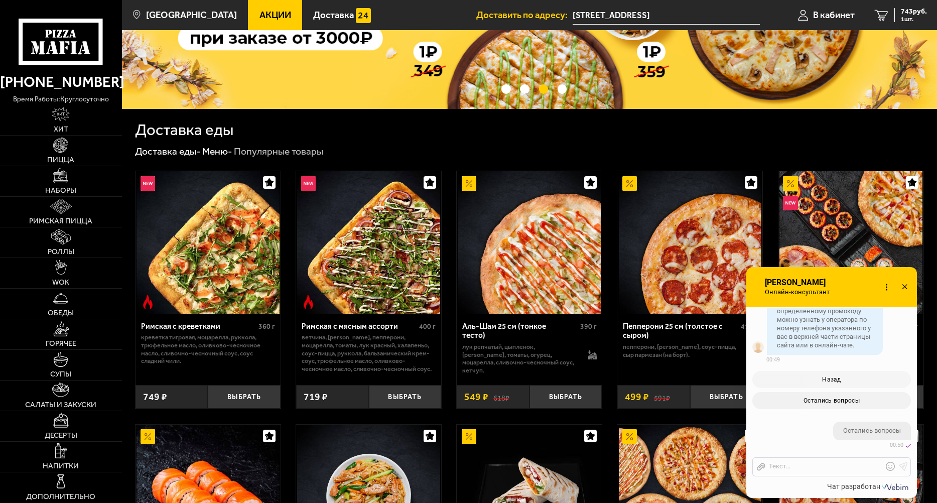
scroll to position [761, 0]
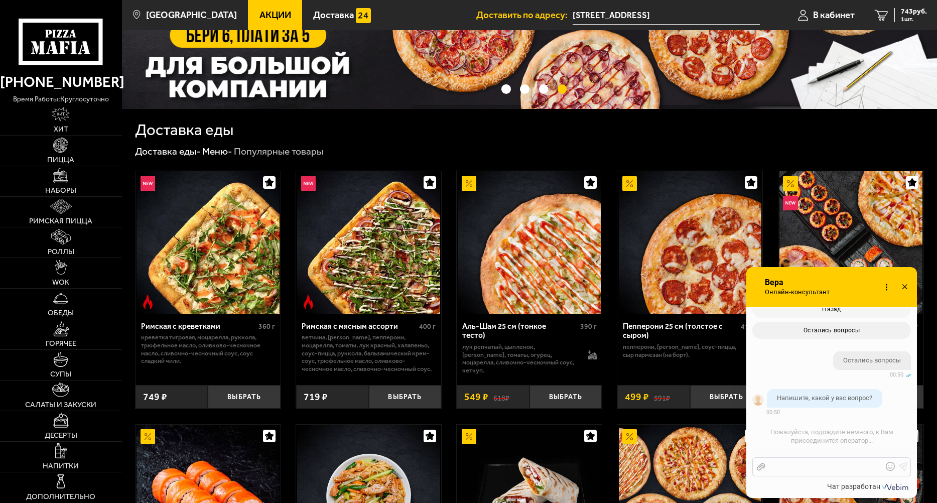
click at [821, 464] on div at bounding box center [823, 466] width 117 height 9
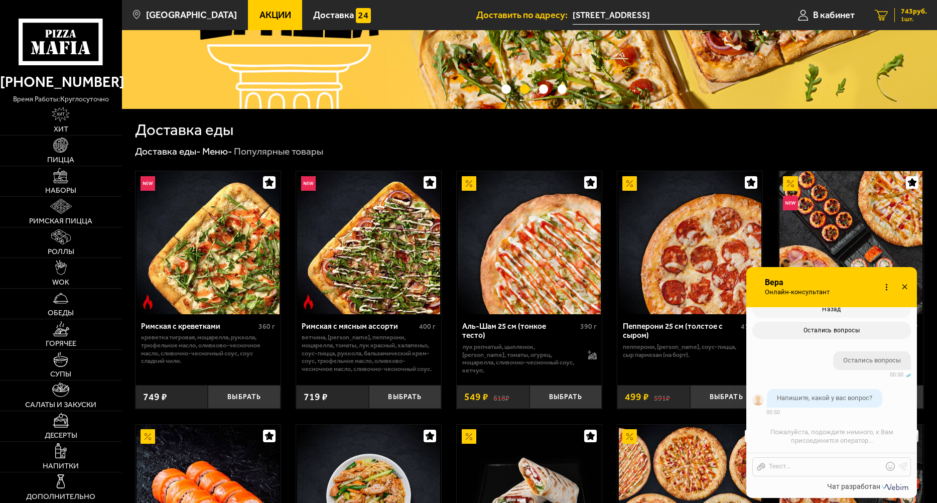
click at [903, 11] on span "743 руб." at bounding box center [914, 11] width 26 height 7
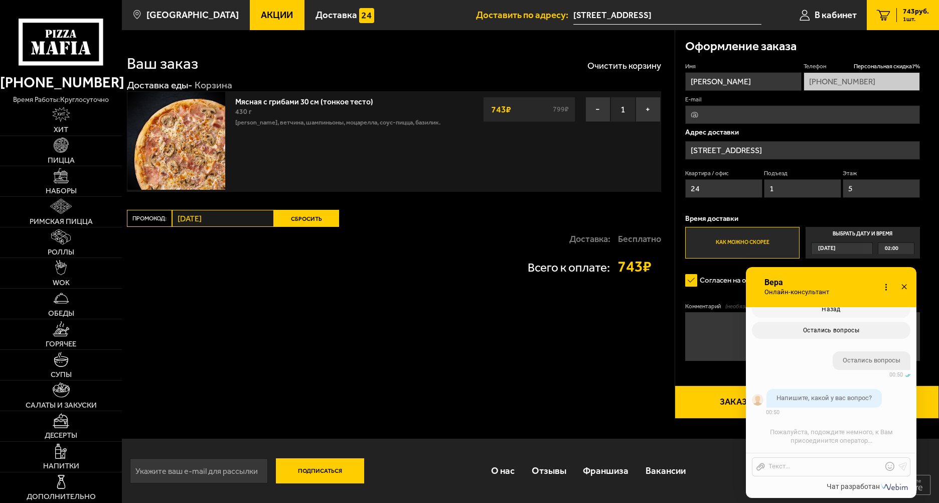
click at [164, 215] on div "Промокод: среда Сбросить" at bounding box center [260, 218] width 267 height 17
click at [298, 224] on button "Сбросить" at bounding box center [306, 218] width 65 height 17
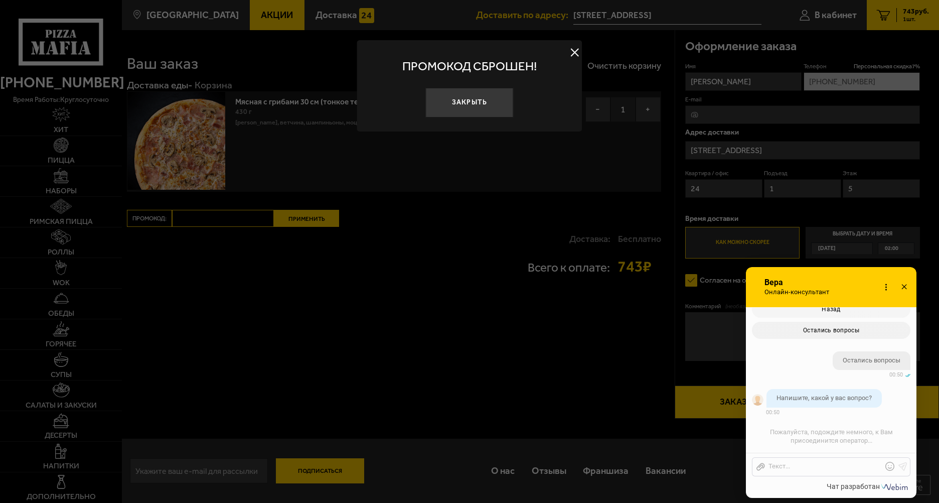
click at [224, 216] on div at bounding box center [469, 251] width 939 height 503
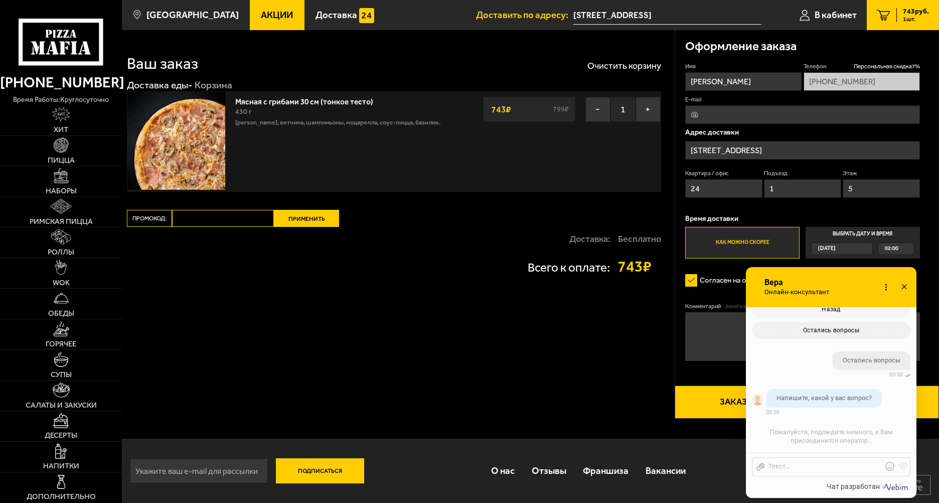
click at [224, 216] on input "Промокод:" at bounding box center [223, 218] width 102 height 17
type input "[DATE]"
click at [289, 223] on button "Применить" at bounding box center [306, 218] width 65 height 17
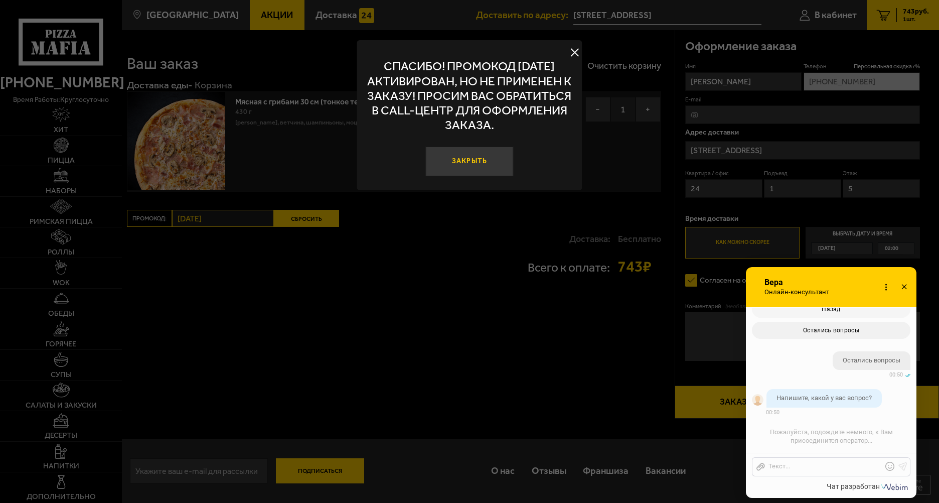
click at [454, 164] on button "Закрыть" at bounding box center [470, 162] width 88 height 30
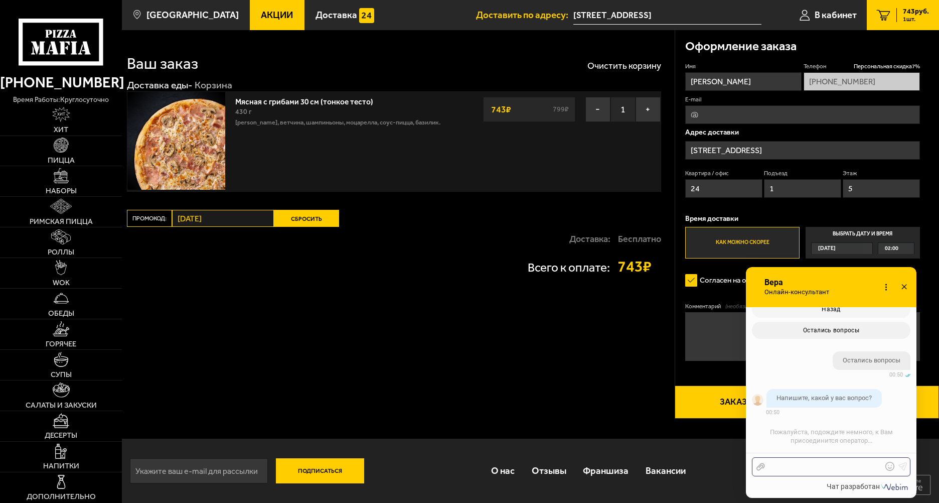
click at [795, 463] on div at bounding box center [823, 466] width 117 height 9
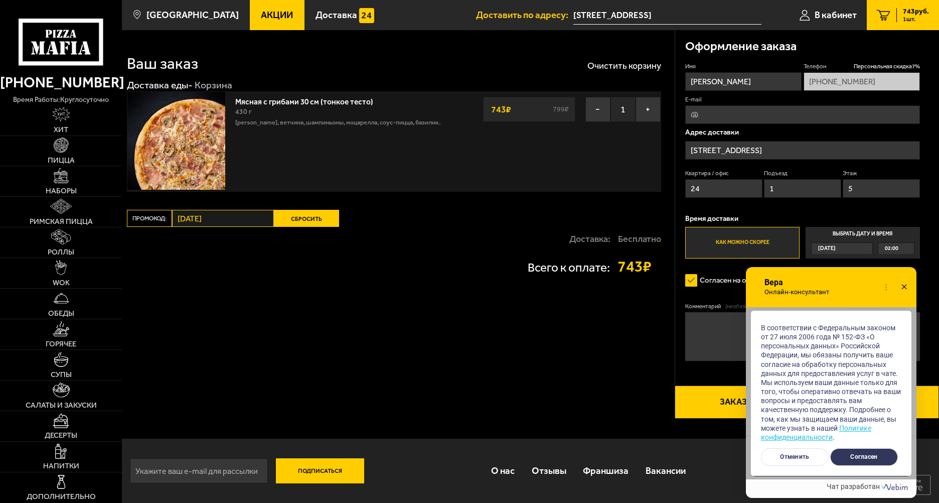
click at [860, 454] on button "Согласен" at bounding box center [865, 457] width 68 height 18
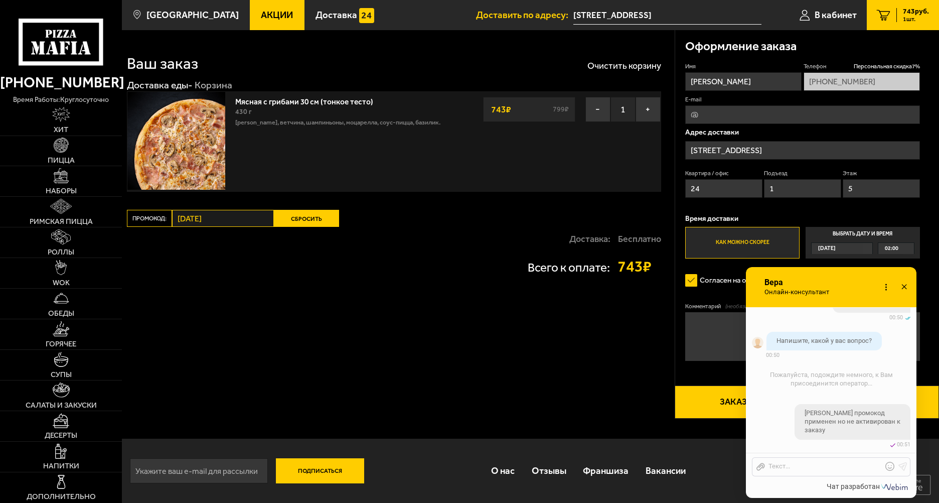
click at [861, 471] on div "Отправить файл Текст..." at bounding box center [831, 466] width 159 height 19
click at [831, 461] on div "Отправить файл Текст..." at bounding box center [831, 466] width 159 height 19
click at [804, 467] on div at bounding box center [823, 466] width 117 height 9
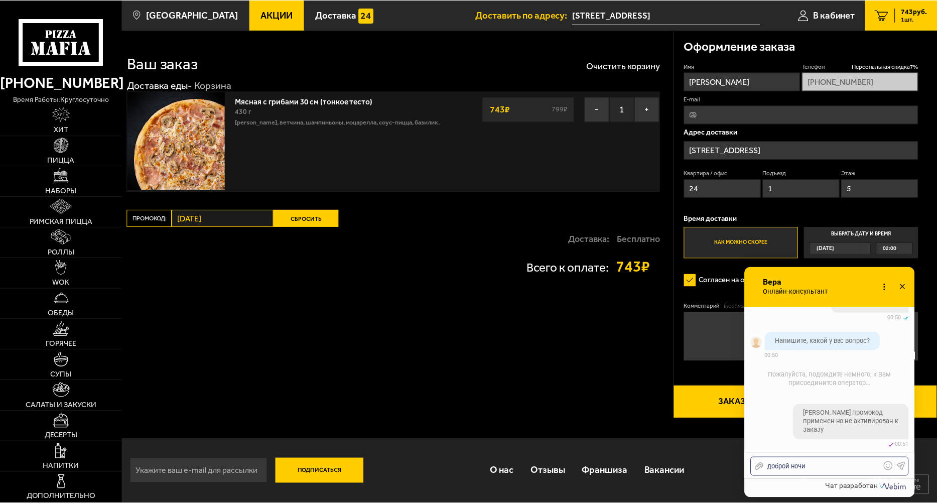
scroll to position [849, 0]
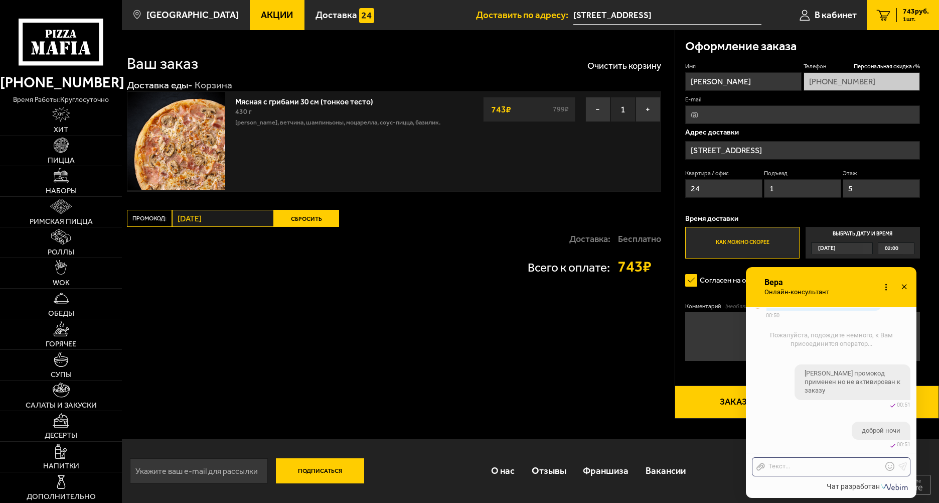
click at [252, 3] on link "Акции" at bounding box center [277, 15] width 55 height 30
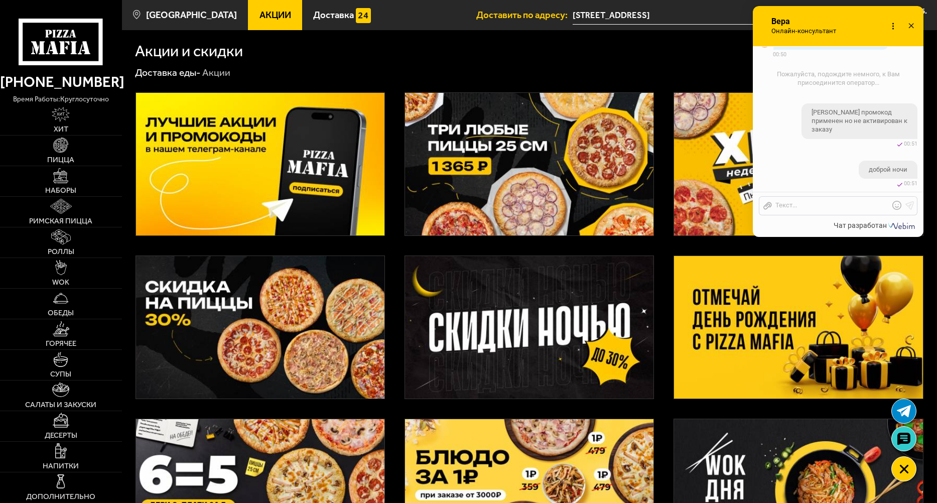
drag, startPoint x: 795, startPoint y: 283, endPoint x: 799, endPoint y: 24, distance: 258.5
click at [801, 23] on span "Вера" at bounding box center [806, 21] width 72 height 9
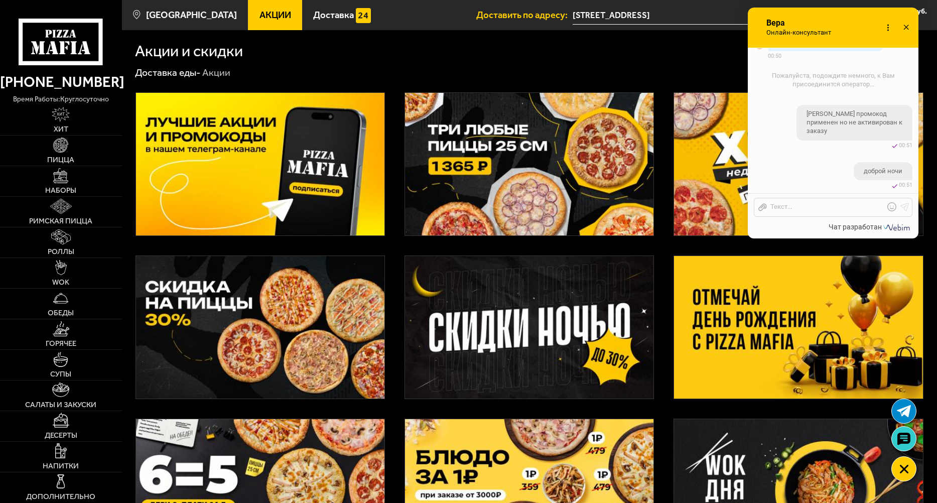
click at [297, 283] on img at bounding box center [260, 327] width 248 height 143
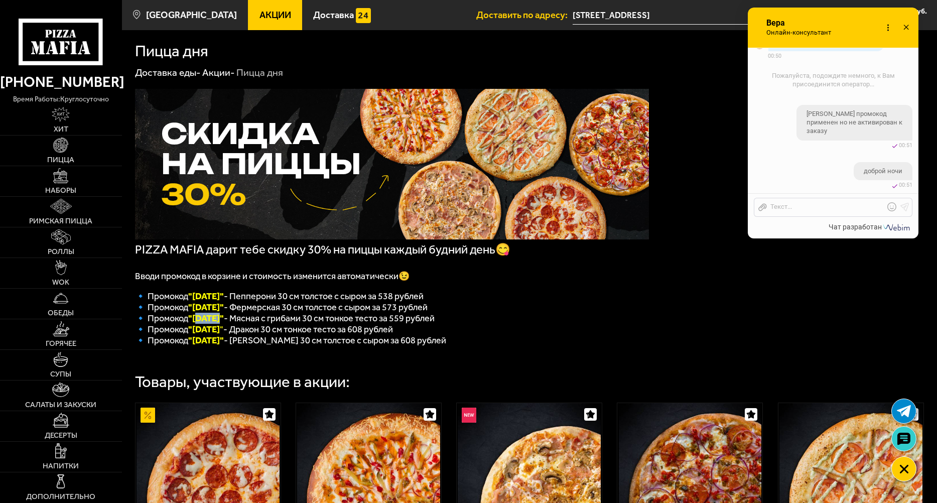
drag, startPoint x: 221, startPoint y: 322, endPoint x: 194, endPoint y: 324, distance: 27.2
click at [194, 324] on font ""Среда"" at bounding box center [206, 318] width 36 height 11
copy font "Среда"
click at [63, 144] on img at bounding box center [60, 145] width 15 height 15
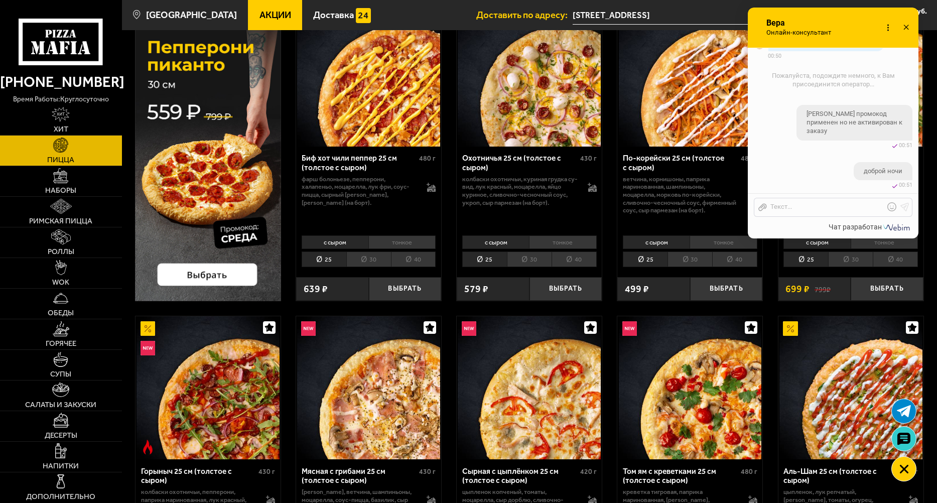
scroll to position [50, 0]
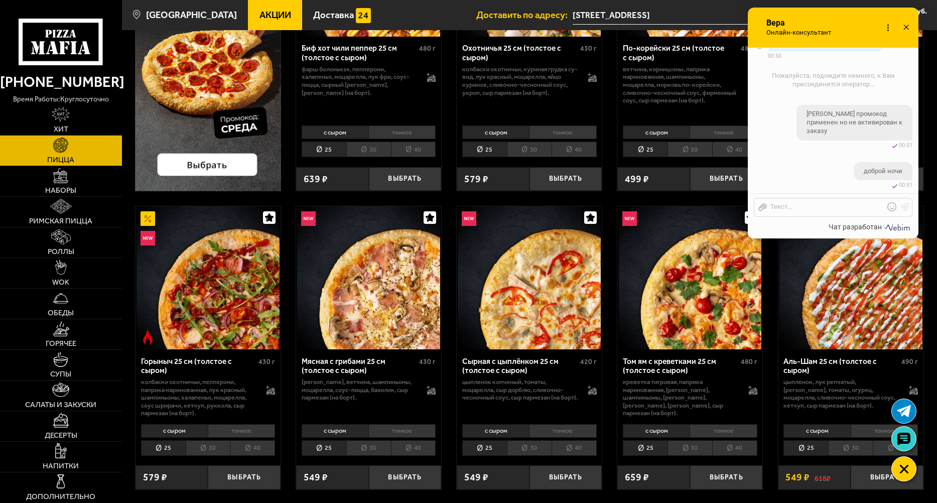
scroll to position [201, 0]
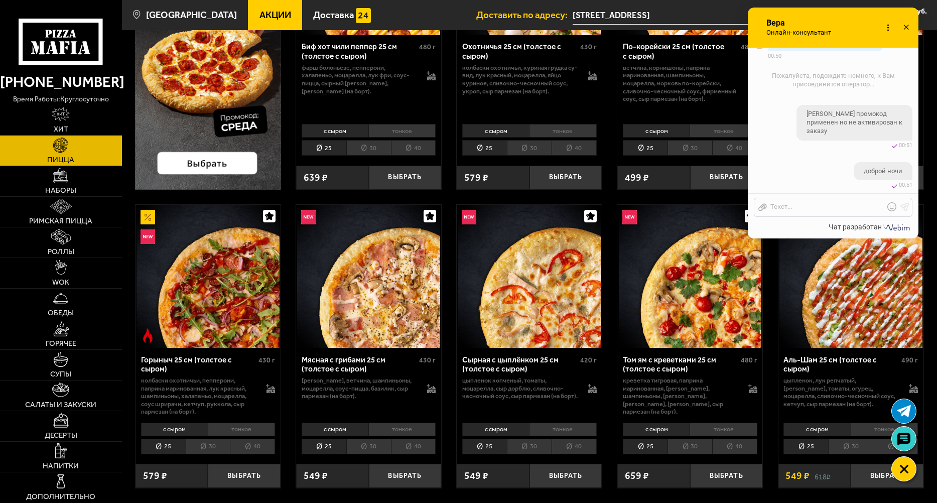
click at [391, 292] on img at bounding box center [368, 276] width 143 height 143
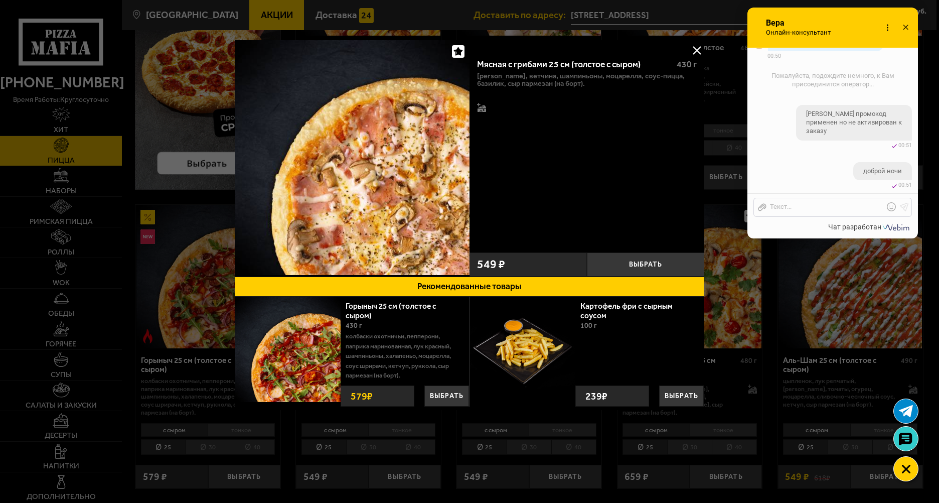
drag, startPoint x: 696, startPoint y: 50, endPoint x: 688, endPoint y: 52, distance: 7.9
click at [696, 50] on button at bounding box center [697, 50] width 15 height 15
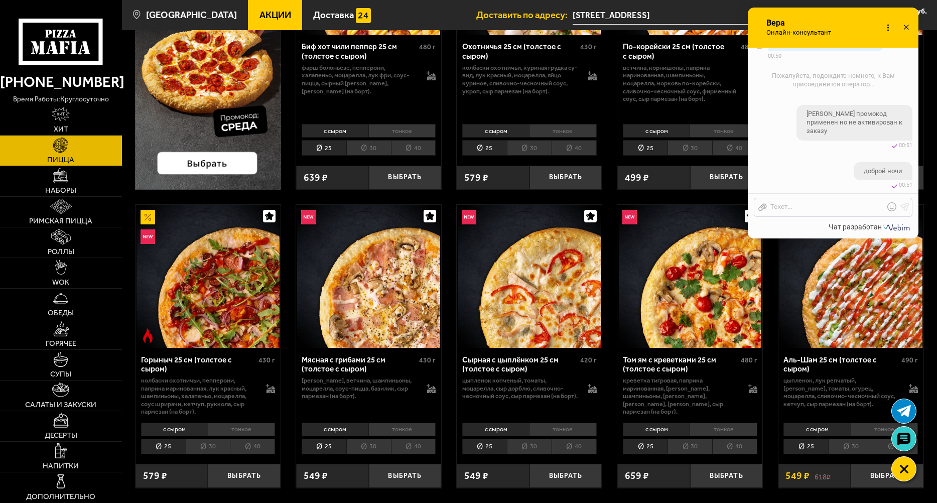
click at [365, 454] on li "30" at bounding box center [368, 447] width 45 height 16
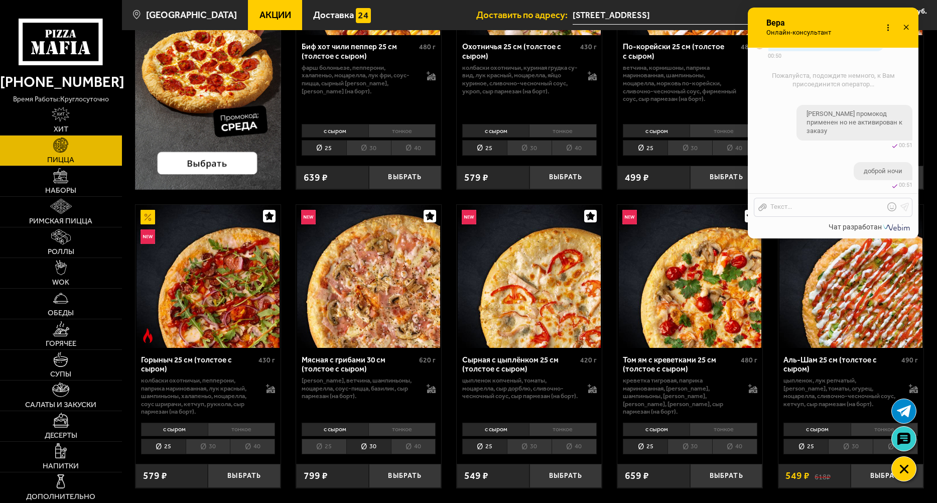
click at [390, 432] on li "тонкое" at bounding box center [401, 430] width 67 height 14
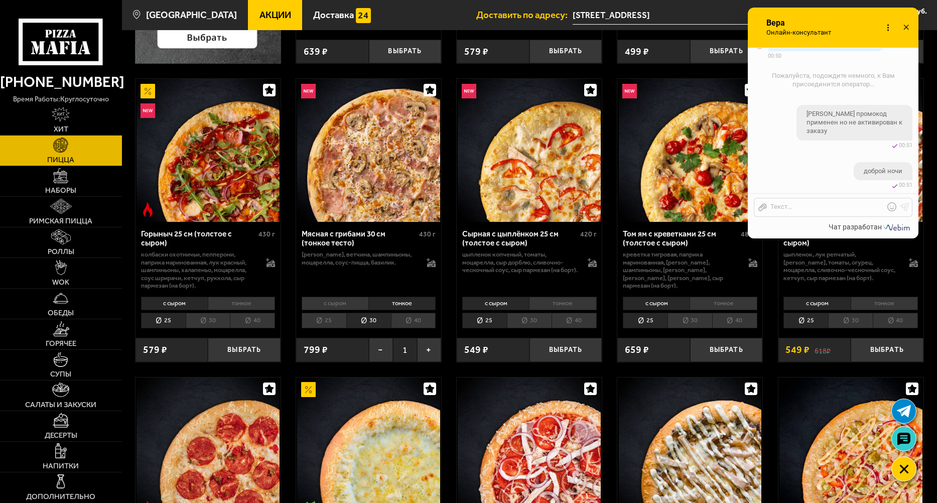
scroll to position [351, 0]
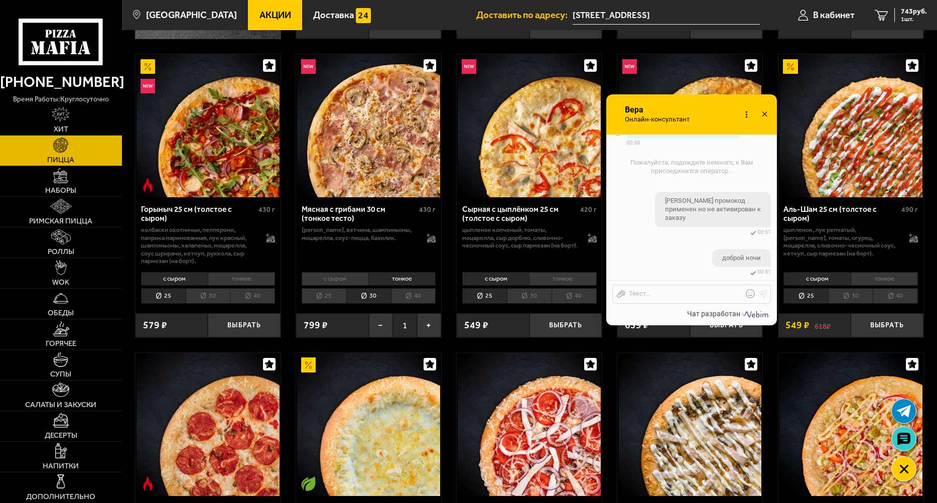
drag, startPoint x: 845, startPoint y: 29, endPoint x: 771, endPoint y: 71, distance: 85.4
click at [724, 96] on div "Онлайн-консультант Вера Онлайн-консультант Набирает Онлайн-консультант" at bounding box center [691, 114] width 171 height 40
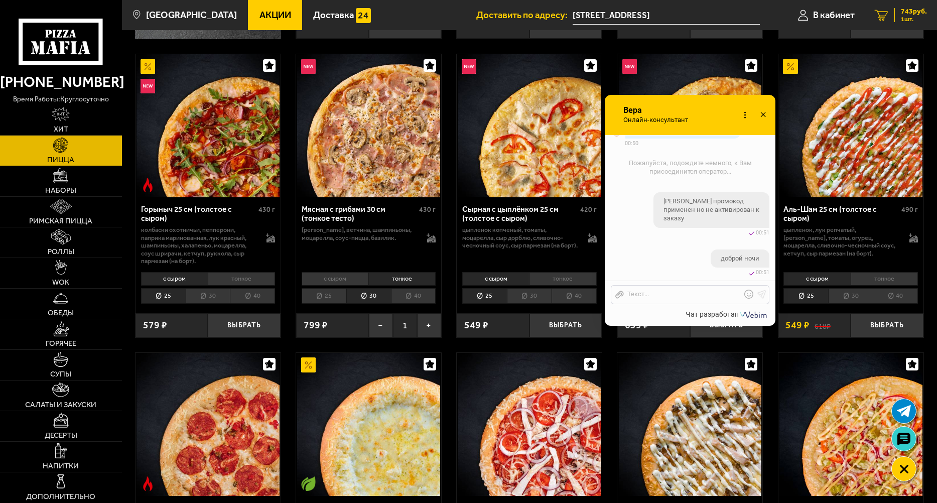
click at [911, 10] on span "743 руб." at bounding box center [914, 11] width 26 height 7
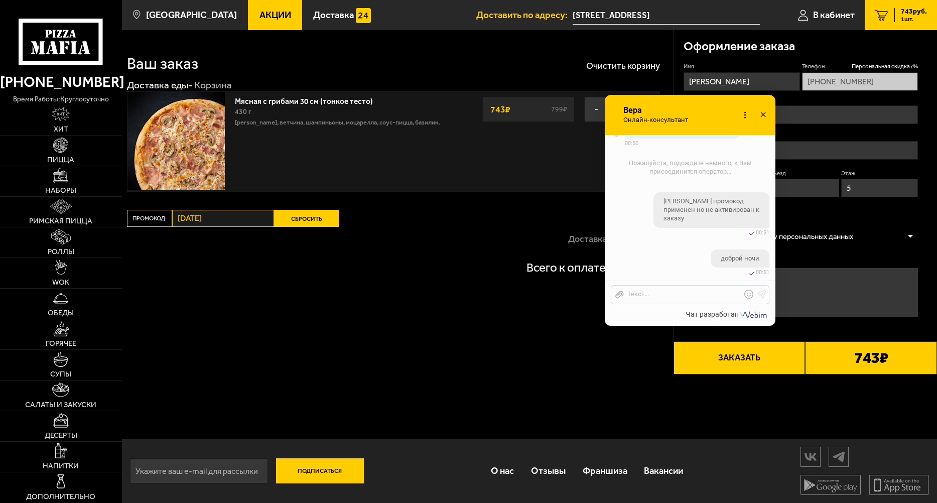
type input "[STREET_ADDRESS]"
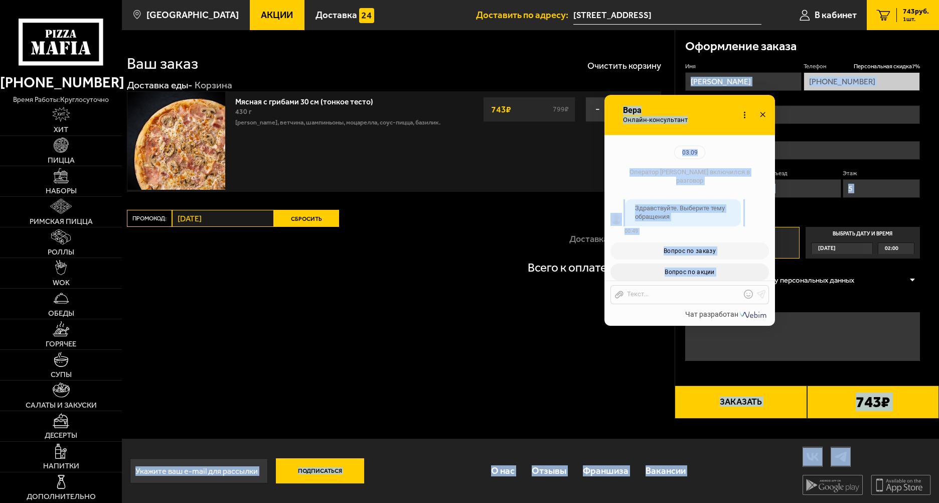
drag, startPoint x: 635, startPoint y: 164, endPoint x: 683, endPoint y: 91, distance: 87.0
click at [683, 91] on body "(812) 333 22 22 время работы: круглосуточно Хит Пицца Наборы Римская пицца Ролл…" at bounding box center [469, 251] width 939 height 503
click at [638, 149] on div "03.09" at bounding box center [690, 153] width 171 height 14
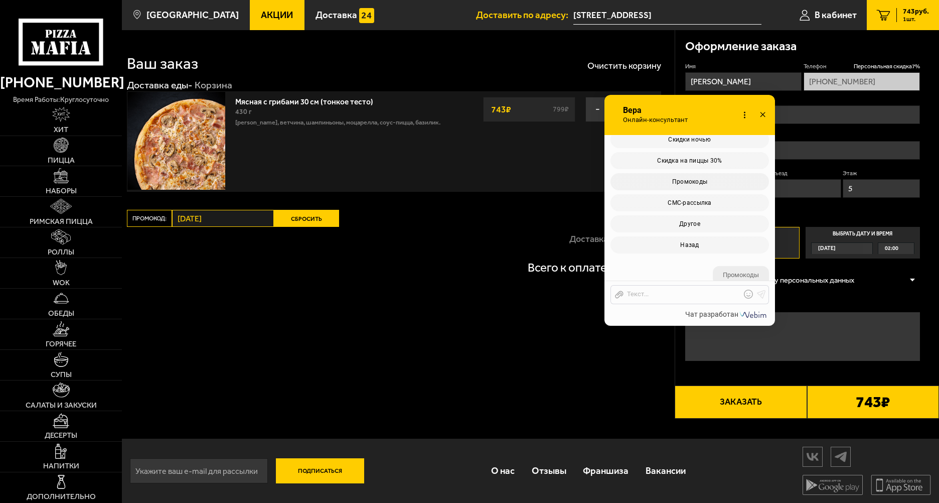
scroll to position [849, 0]
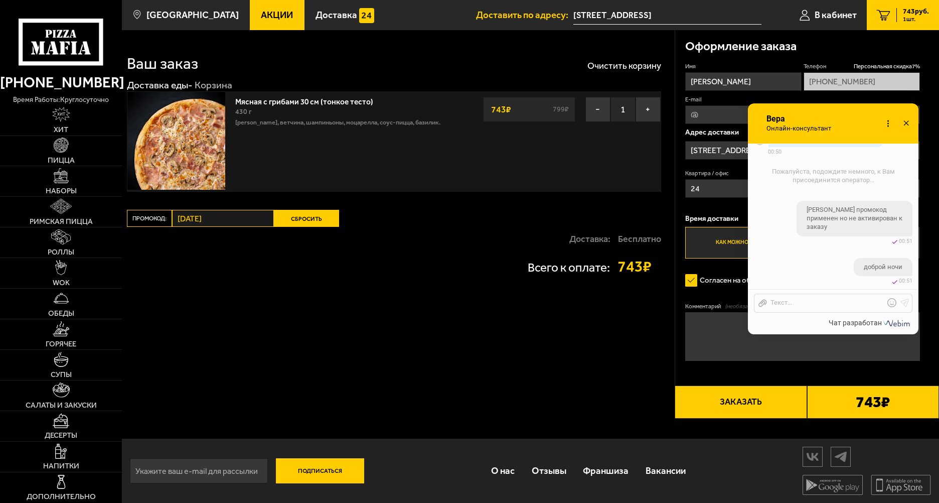
drag, startPoint x: 700, startPoint y: 110, endPoint x: 865, endPoint y: 102, distance: 165.3
click at [865, 103] on div "Онлайн-консультант Вера Онлайн-консультант Набирает Онлайн-консультант" at bounding box center [833, 123] width 171 height 40
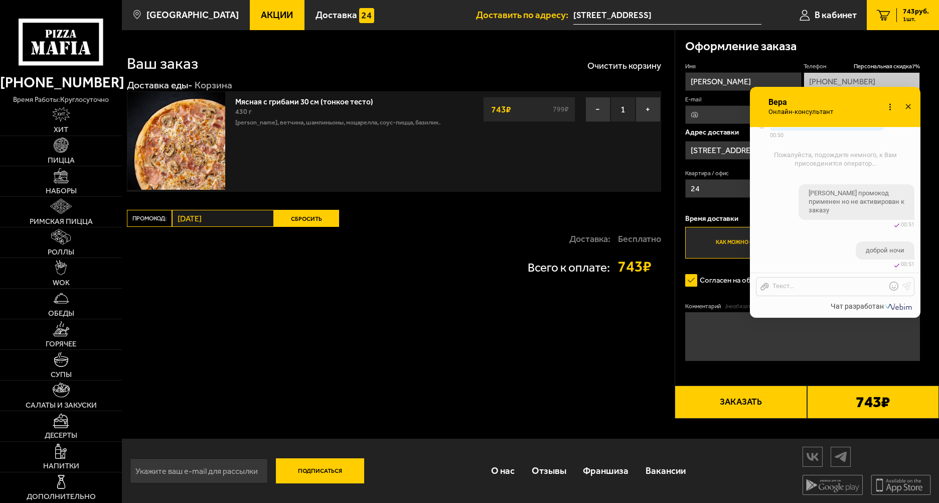
click at [317, 208] on div "Ваш заказ Очистить корзину Доставка еды - Корзина Мясная с грибами 30 см (тонко…" at bounding box center [398, 224] width 553 height 388
click at [310, 215] on button "Сбросить" at bounding box center [306, 218] width 65 height 17
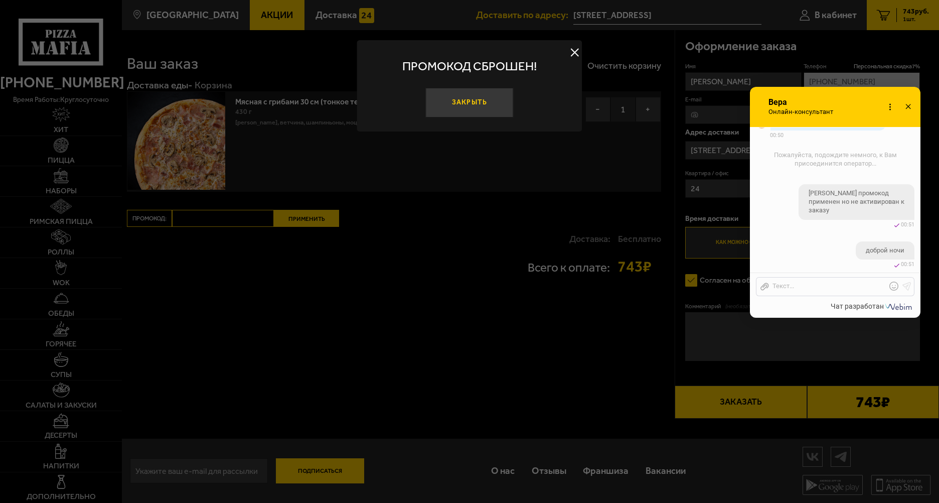
click at [468, 109] on button "Закрыть" at bounding box center [470, 103] width 88 height 30
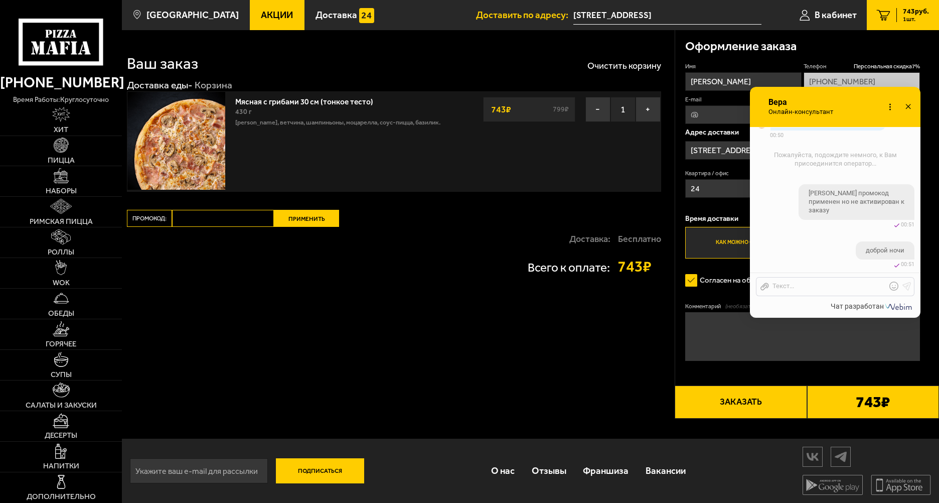
click at [227, 222] on input "Промокод:" at bounding box center [223, 218] width 102 height 17
type input "Среда"
click at [304, 222] on button "Применить" at bounding box center [306, 218] width 65 height 17
click at [182, 220] on input "Среда" at bounding box center [223, 218] width 102 height 17
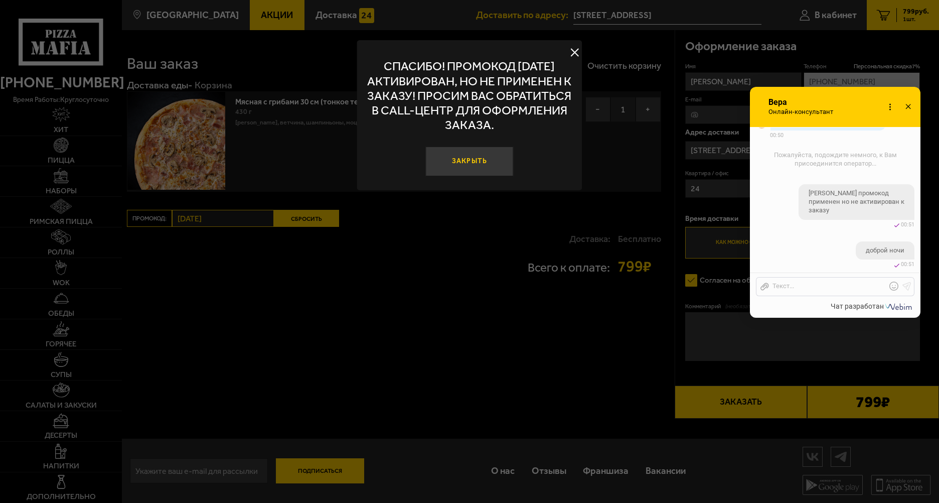
click at [453, 161] on button "Закрыть" at bounding box center [470, 162] width 88 height 30
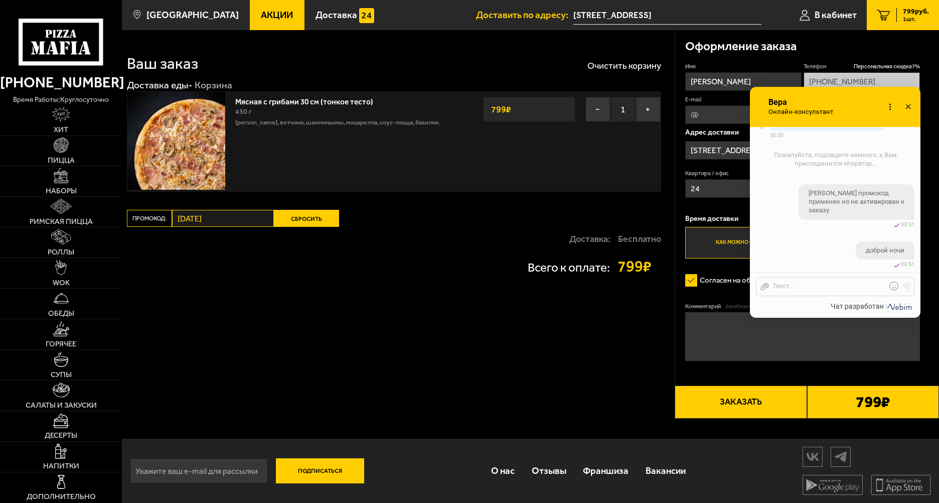
click at [283, 209] on div "Ваш заказ Очистить корзину Доставка еды - Корзина Мясная с грибами 30 см (тонко…" at bounding box center [398, 224] width 553 height 388
click at [284, 214] on button "Сбросить" at bounding box center [306, 218] width 65 height 17
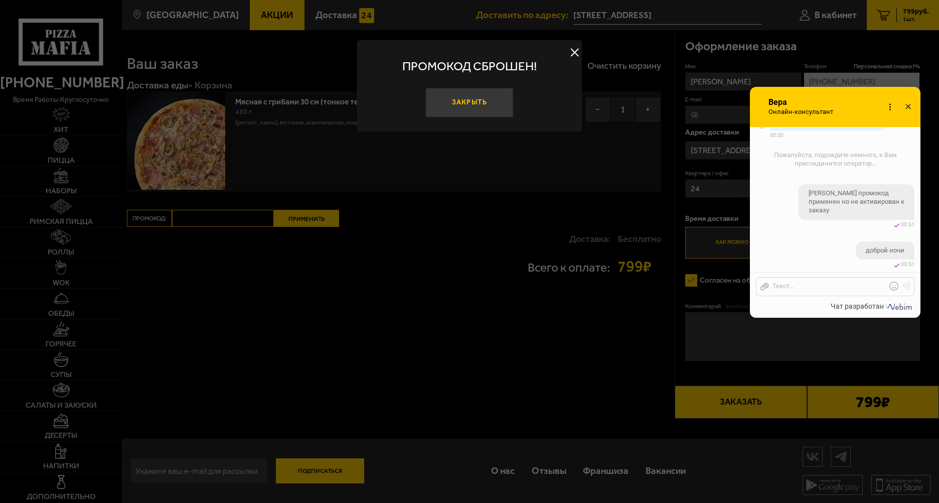
click at [449, 91] on button "Закрыть" at bounding box center [470, 103] width 88 height 30
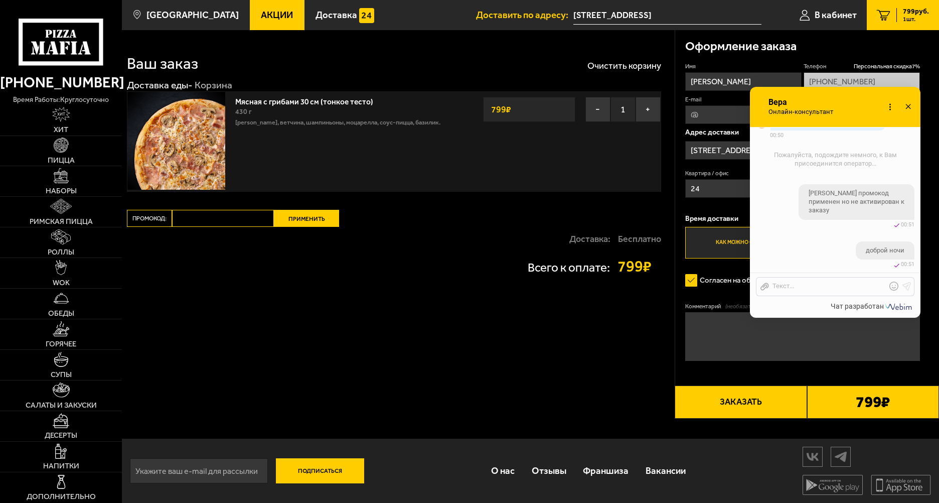
click at [230, 221] on input "Промокод:" at bounding box center [223, 218] width 102 height 17
type input "[DATE]"
click at [298, 223] on button "Применить" at bounding box center [306, 218] width 65 height 17
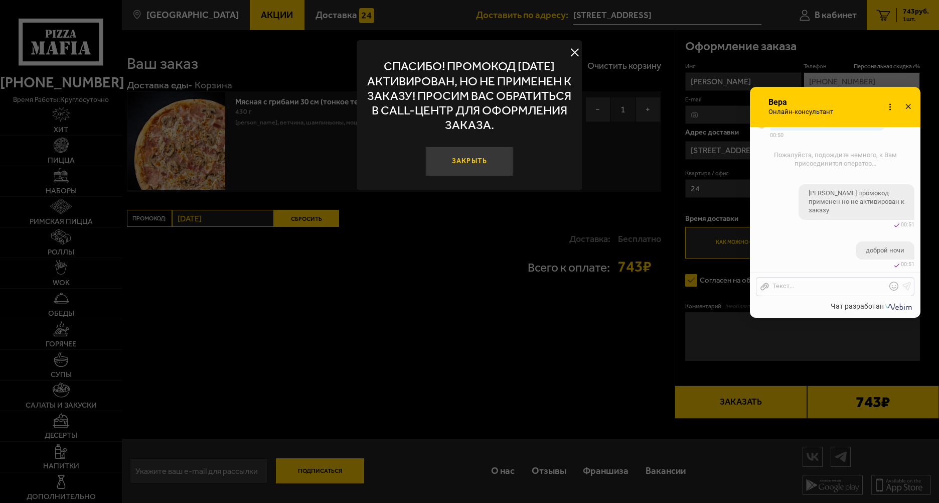
click at [473, 164] on button "Закрыть" at bounding box center [470, 162] width 88 height 30
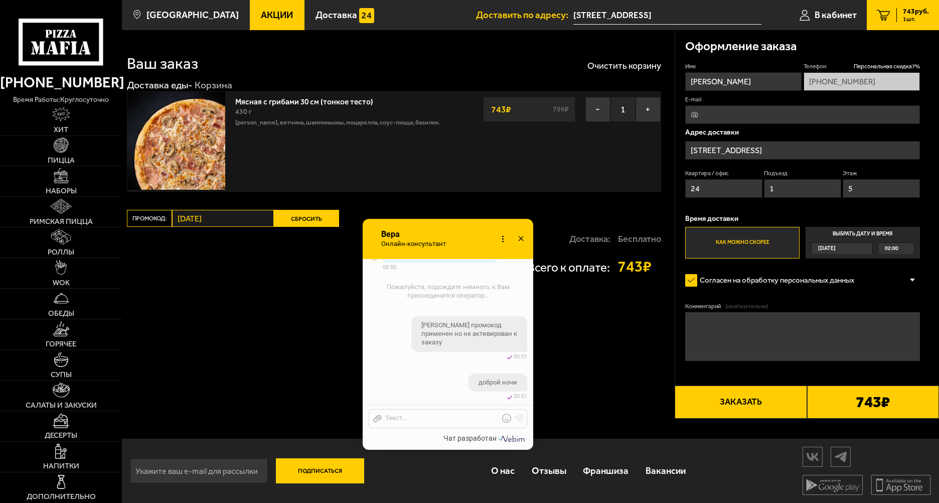
drag, startPoint x: 819, startPoint y: 97, endPoint x: 431, endPoint y: 229, distance: 409.3
click at [431, 229] on div "Вера Онлайн-консультант Набирает" at bounding box center [416, 239] width 72 height 40
click at [690, 281] on label "Согласен на обработку персональных данных" at bounding box center [775, 281] width 179 height 20
click at [0, 0] on input "Согласен на обработку персональных данных" at bounding box center [0, 0] width 0 height 0
click at [734, 285] on label "Согласен на обработку персональных данных" at bounding box center [775, 281] width 179 height 20
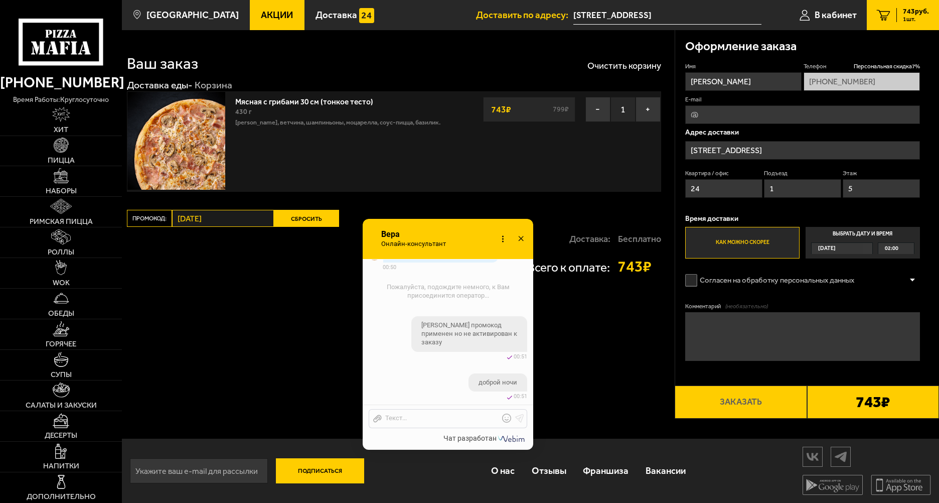
click at [0, 0] on input "Согласен на обработку персональных данных" at bounding box center [0, 0] width 0 height 0
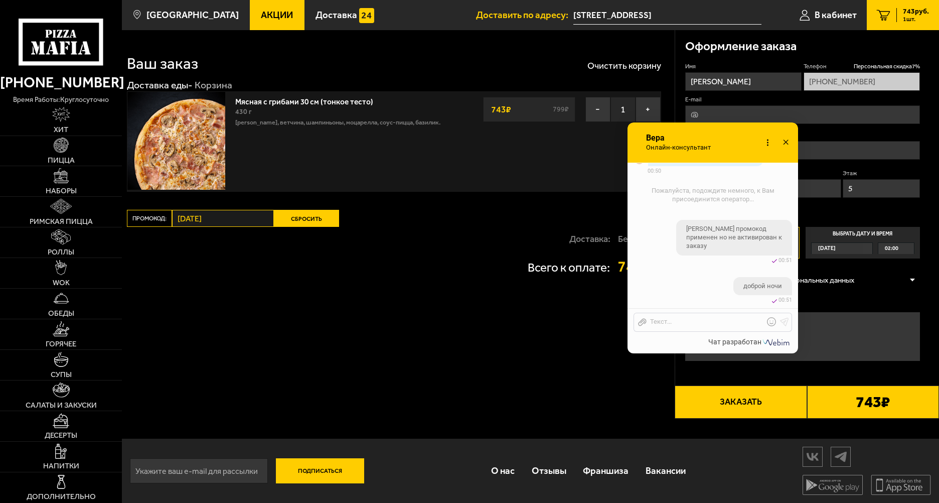
drag, startPoint x: 468, startPoint y: 226, endPoint x: 733, endPoint y: 130, distance: 282.0
click at [733, 130] on div "Онлайн-консультант Вера Онлайн-консультант Набирает Онлайн-консультант" at bounding box center [713, 142] width 171 height 40
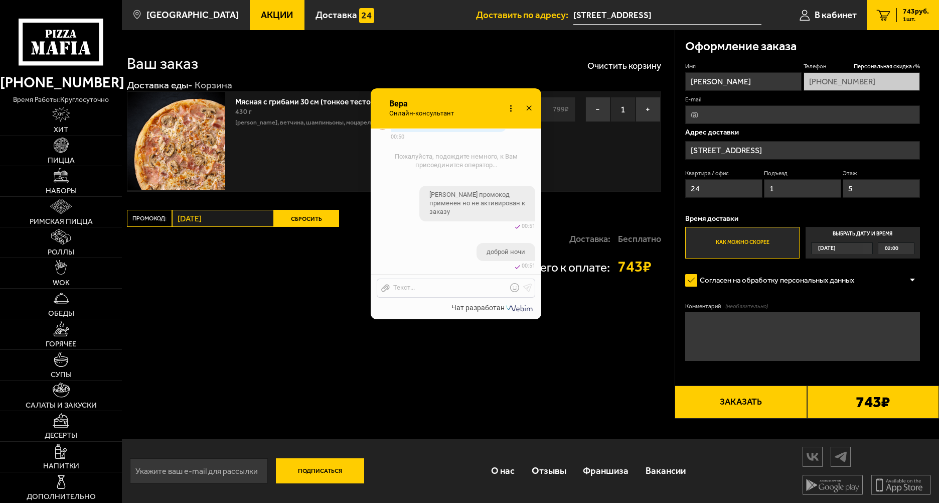
drag, startPoint x: 694, startPoint y: 138, endPoint x: 437, endPoint y: 104, distance: 259.7
click at [437, 104] on span "Вера" at bounding box center [424, 103] width 72 height 9
click at [438, 288] on div at bounding box center [447, 288] width 117 height 9
click at [511, 289] on icon at bounding box center [514, 287] width 9 height 9
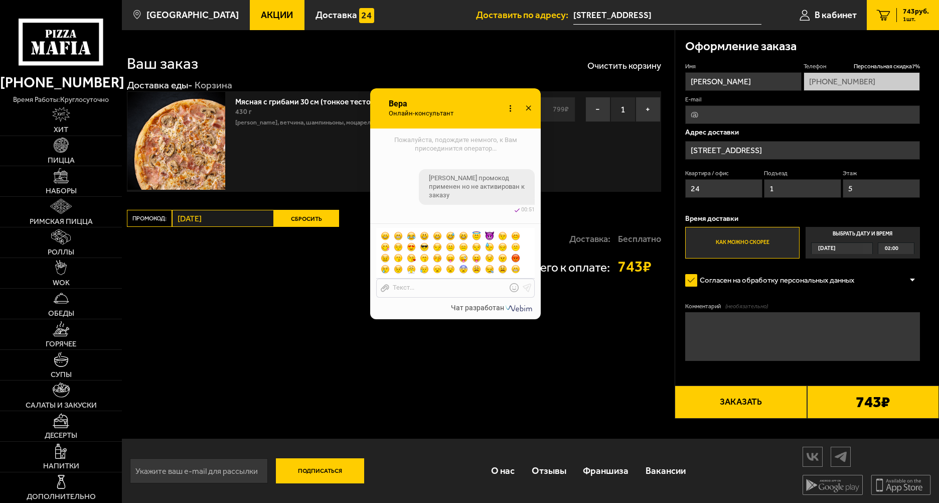
click at [477, 246] on span at bounding box center [476, 246] width 9 height 9
click at [526, 285] on use at bounding box center [527, 288] width 9 height 9
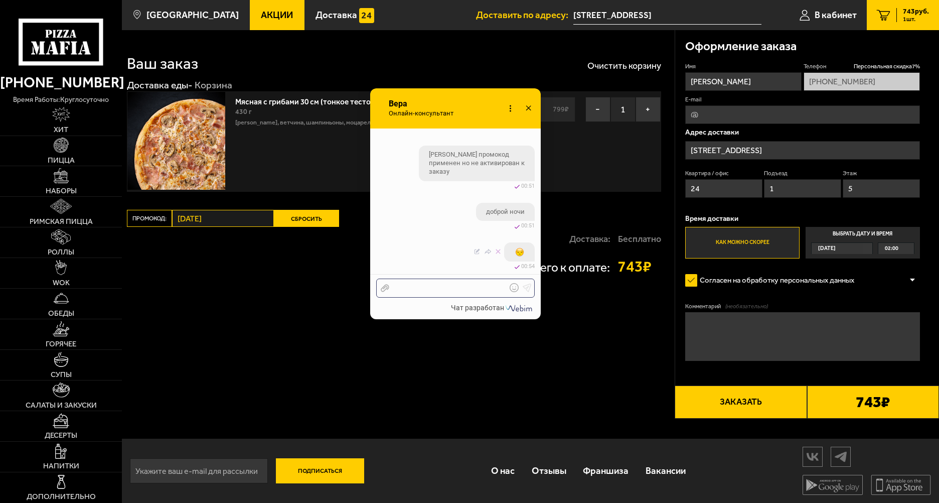
scroll to position [889, 0]
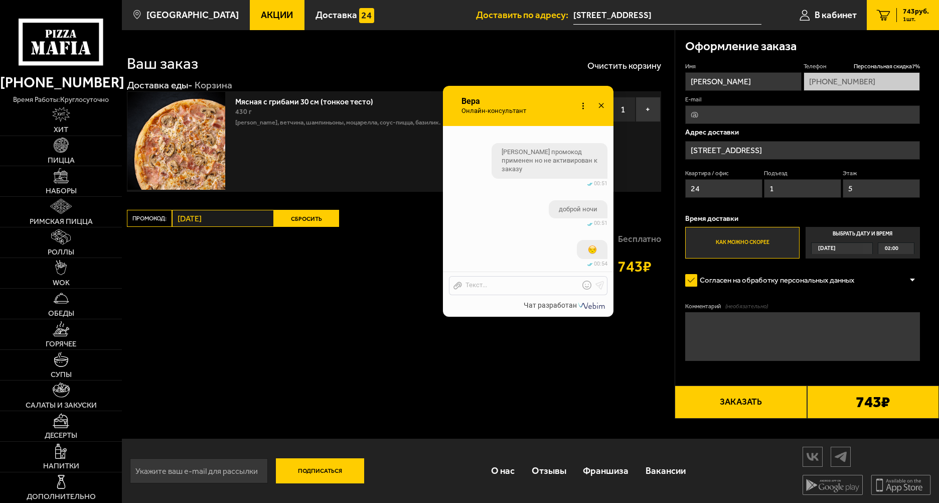
drag, startPoint x: 501, startPoint y: 107, endPoint x: 550, endPoint y: 103, distance: 48.8
click at [550, 103] on div "Онлайн-консультант Вера Онлайн-консультант Набирает Онлайн-консультант" at bounding box center [528, 106] width 171 height 40
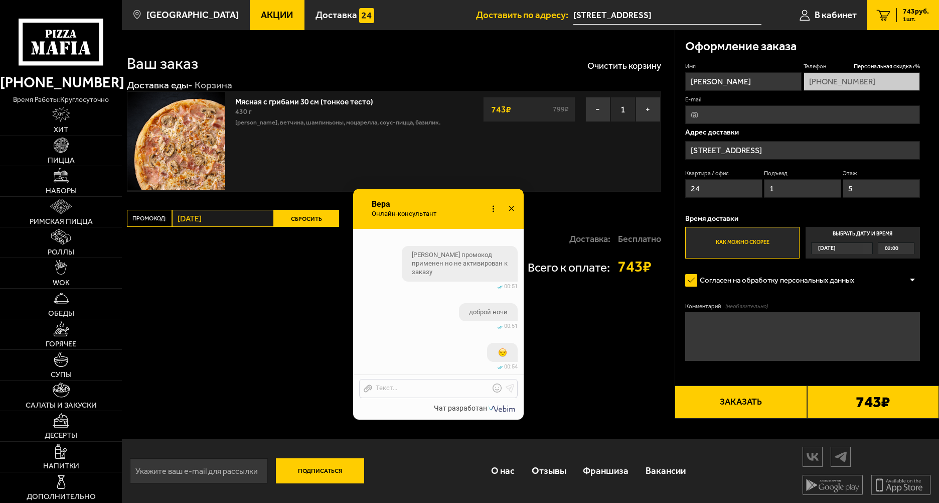
drag, startPoint x: 513, startPoint y: 98, endPoint x: 423, endPoint y: 201, distance: 136.6
click at [423, 201] on span "Вера" at bounding box center [407, 204] width 72 height 9
click at [430, 389] on div at bounding box center [430, 388] width 117 height 9
click at [493, 209] on icon at bounding box center [493, 209] width 15 height 15
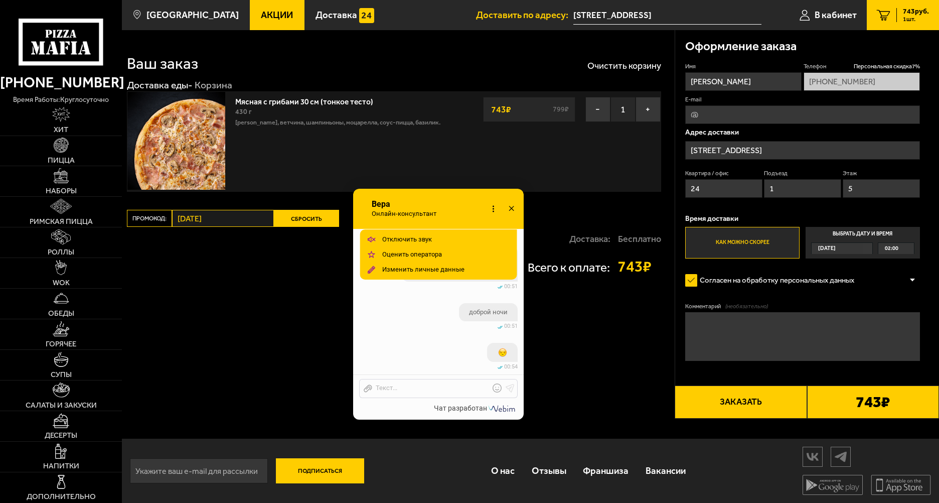
click at [493, 209] on icon at bounding box center [493, 209] width 15 height 15
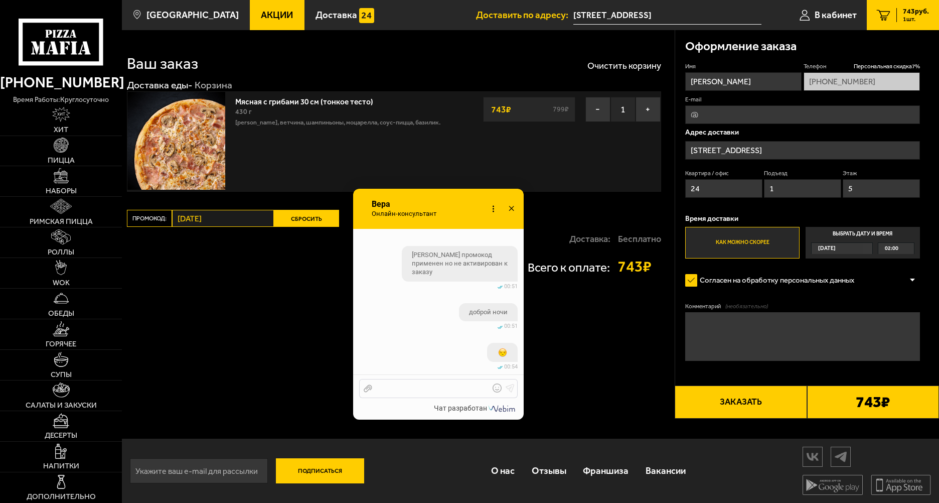
click at [443, 385] on div at bounding box center [430, 388] width 117 height 9
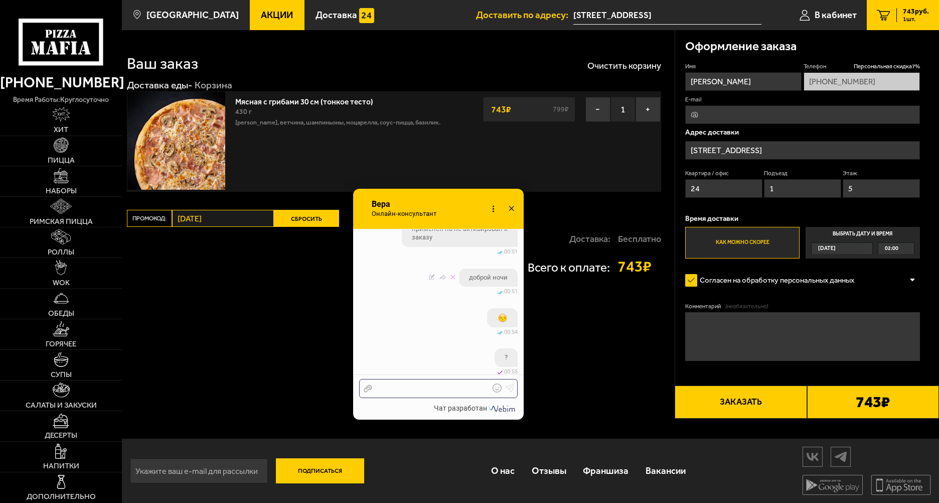
scroll to position [929, 0]
checkbox input "true"
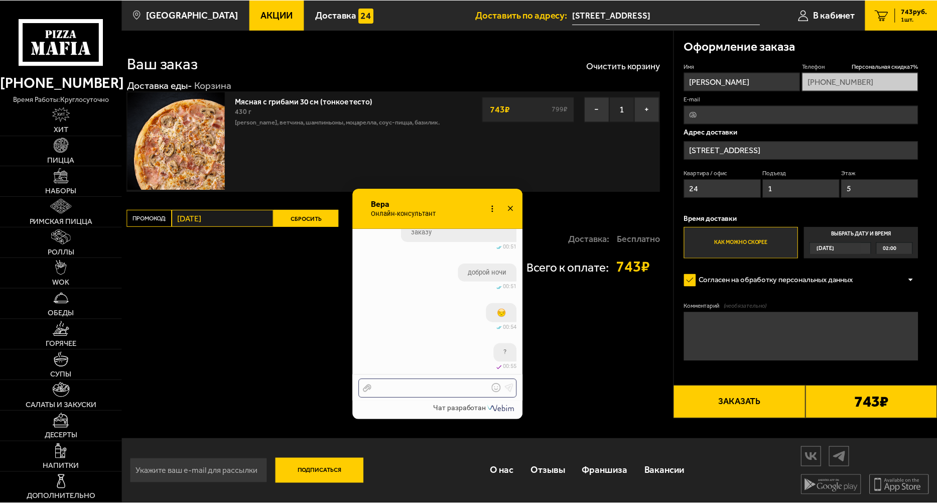
scroll to position [994, 0]
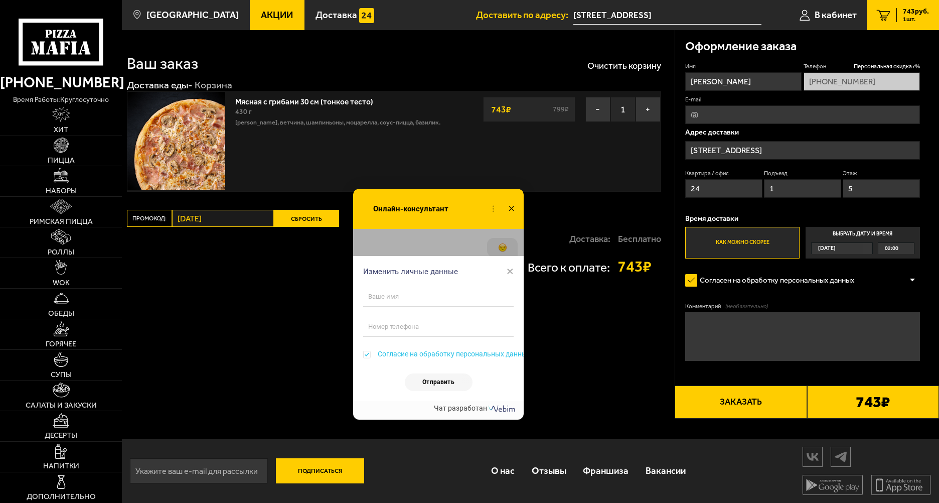
click at [509, 269] on span "×" at bounding box center [510, 270] width 7 height 15
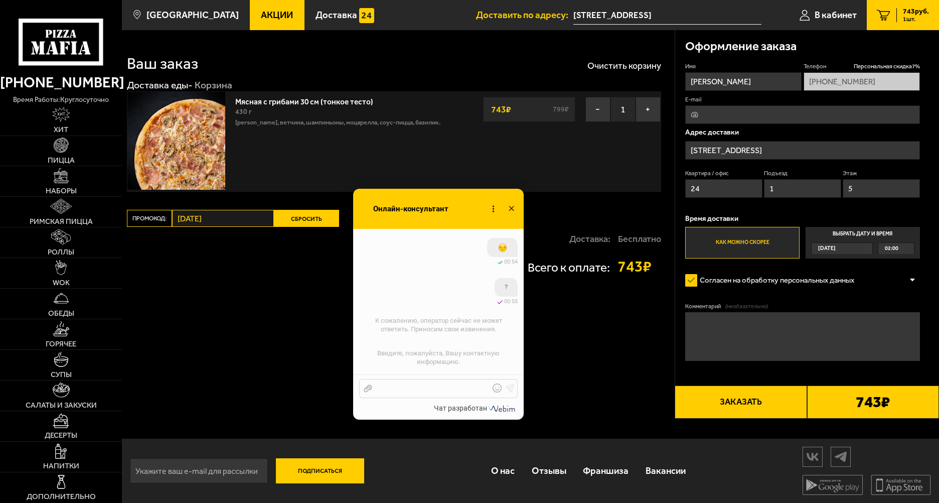
click at [440, 391] on div at bounding box center [430, 388] width 117 height 9
click at [489, 208] on icon at bounding box center [493, 209] width 15 height 15
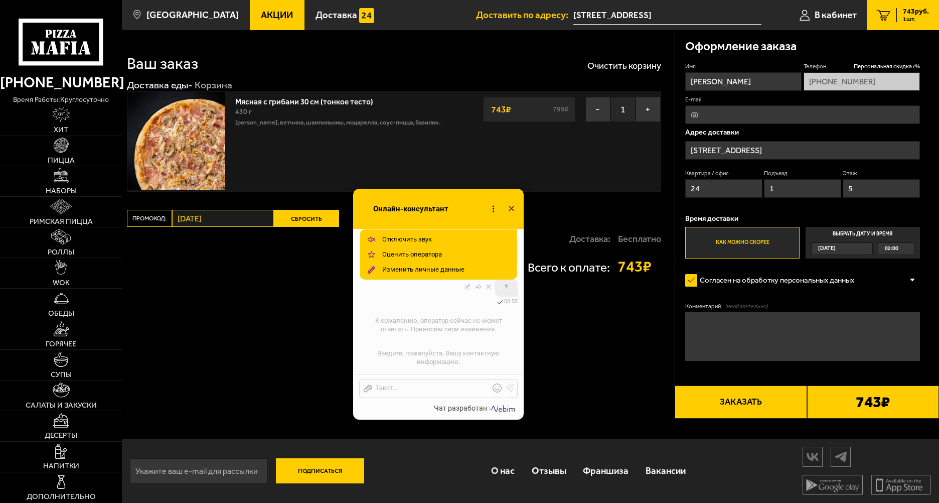
click at [434, 304] on div "изменено 03.09 00:55" at bounding box center [438, 301] width 159 height 7
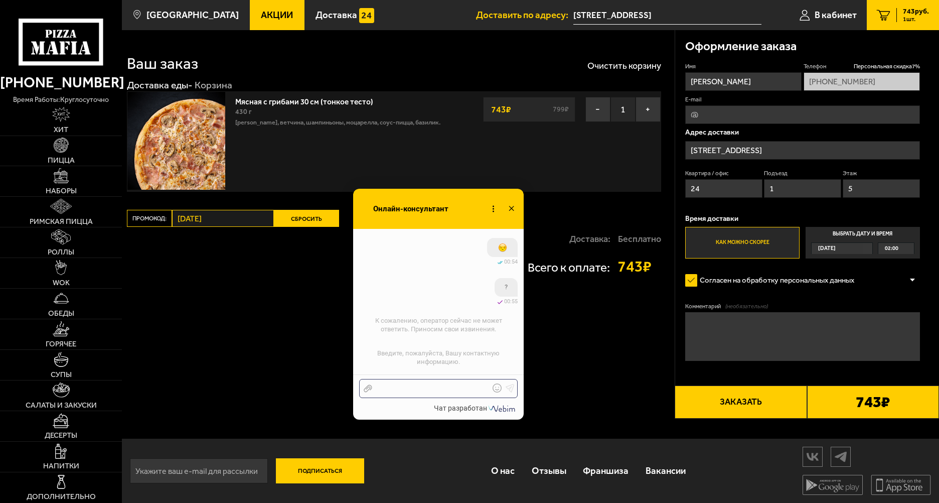
click at [440, 389] on div at bounding box center [430, 388] width 117 height 9
click at [512, 209] on icon at bounding box center [511, 209] width 15 height 15
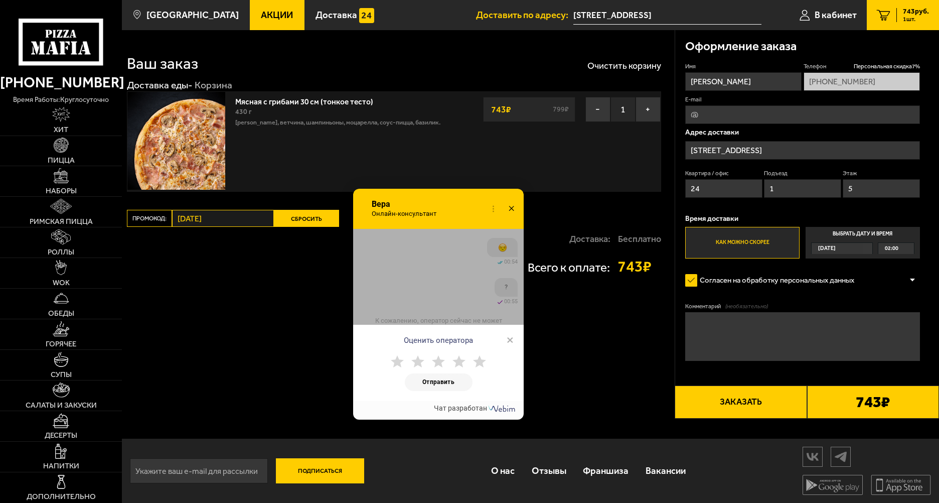
click at [512, 212] on icon at bounding box center [511, 209] width 15 height 15
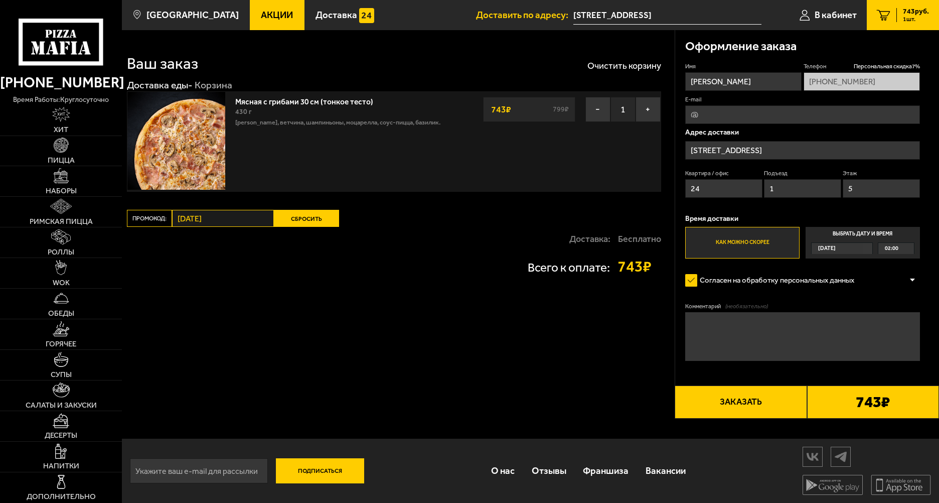
click at [261, 14] on span "Акции" at bounding box center [277, 16] width 32 height 10
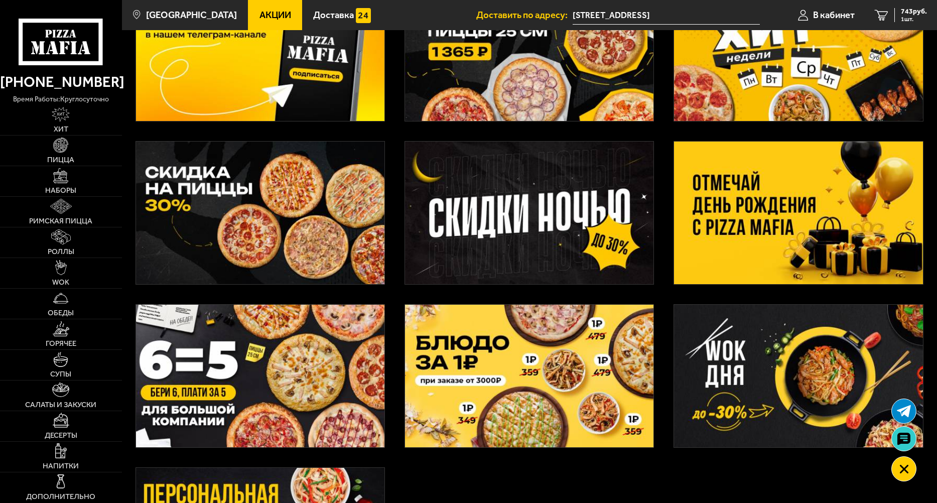
scroll to position [151, 0]
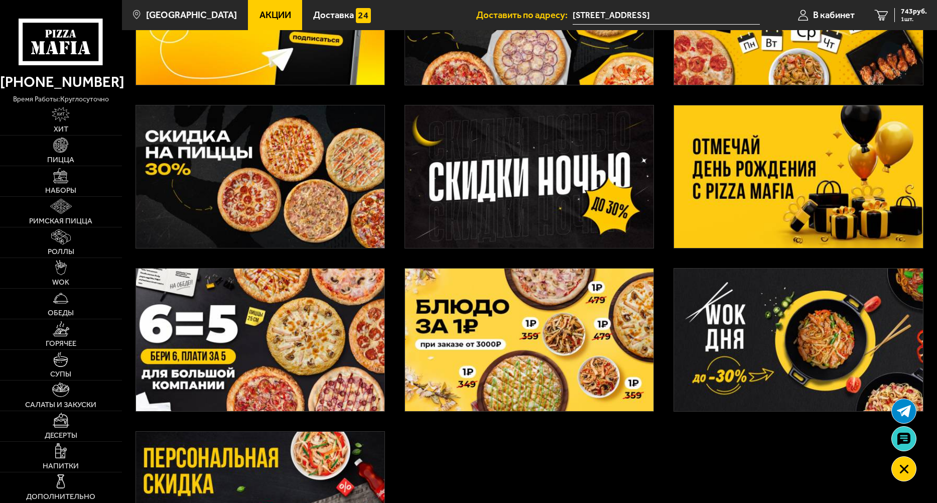
click at [534, 171] on img at bounding box center [529, 176] width 248 height 143
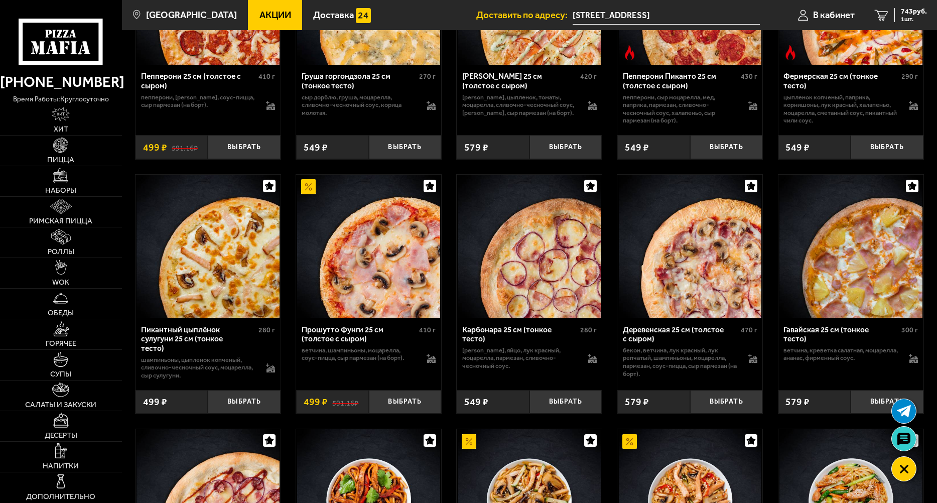
scroll to position [452, 0]
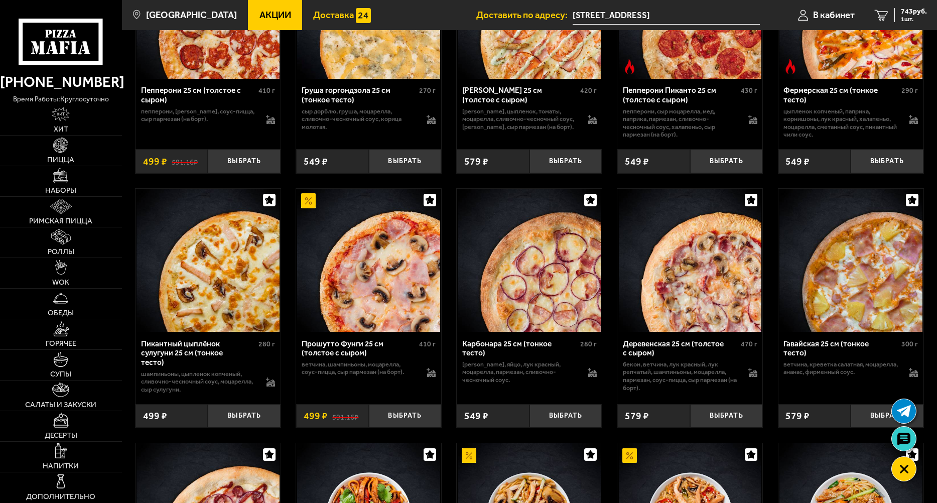
click at [325, 14] on span "Доставка" at bounding box center [333, 16] width 41 height 10
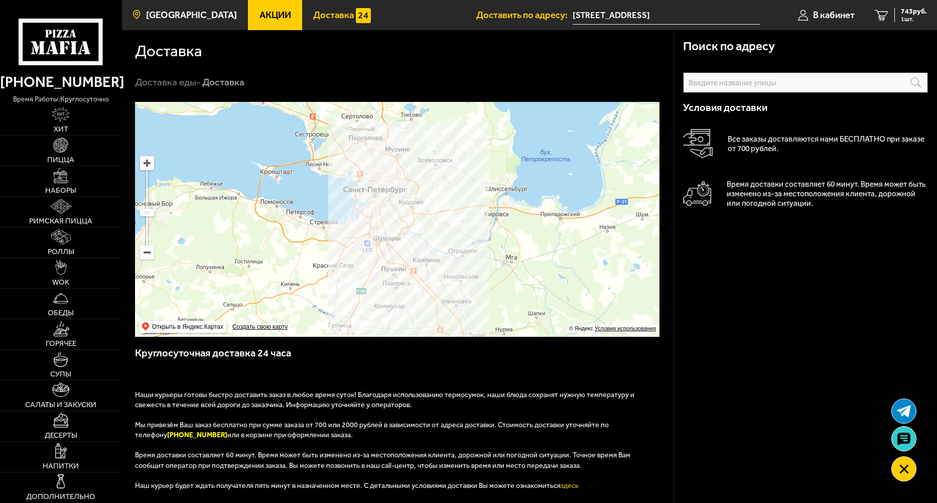
click at [199, 7] on link "[GEOGRAPHIC_DATA]" at bounding box center [185, 15] width 126 height 30
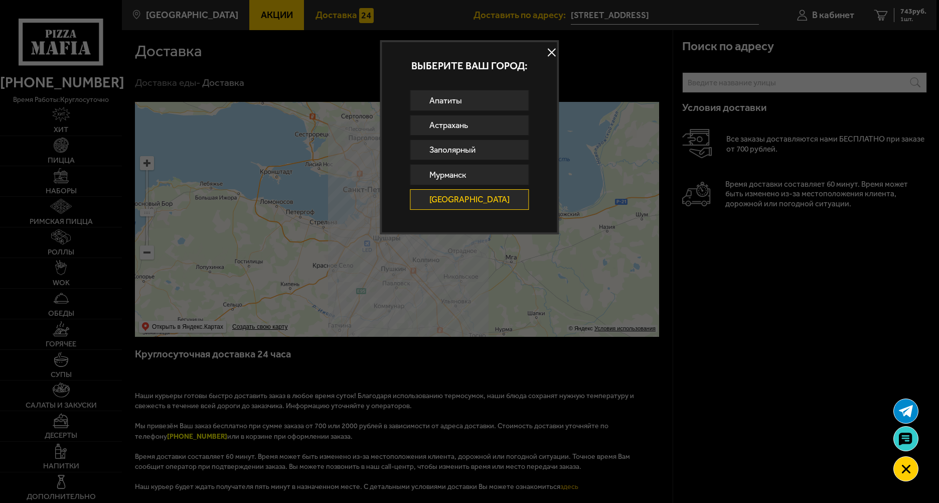
click at [483, 201] on link "[GEOGRAPHIC_DATA]" at bounding box center [470, 199] width 119 height 21
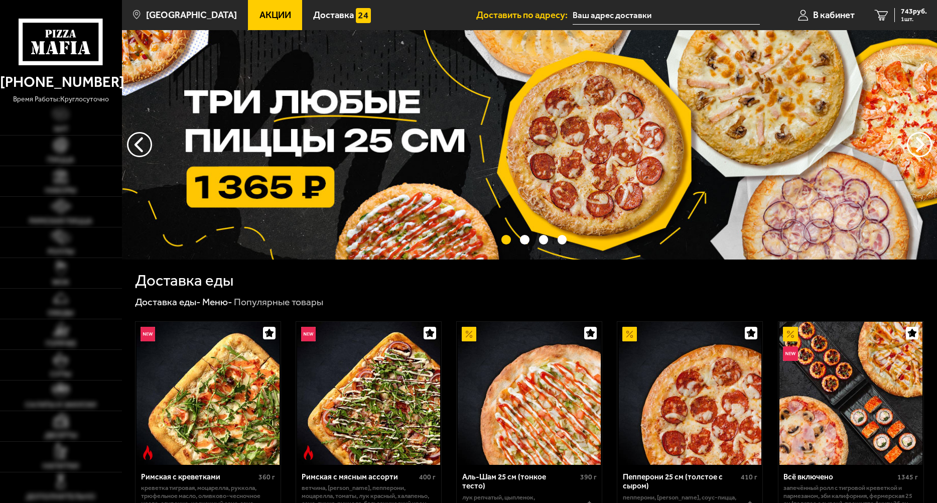
type input "[STREET_ADDRESS]"
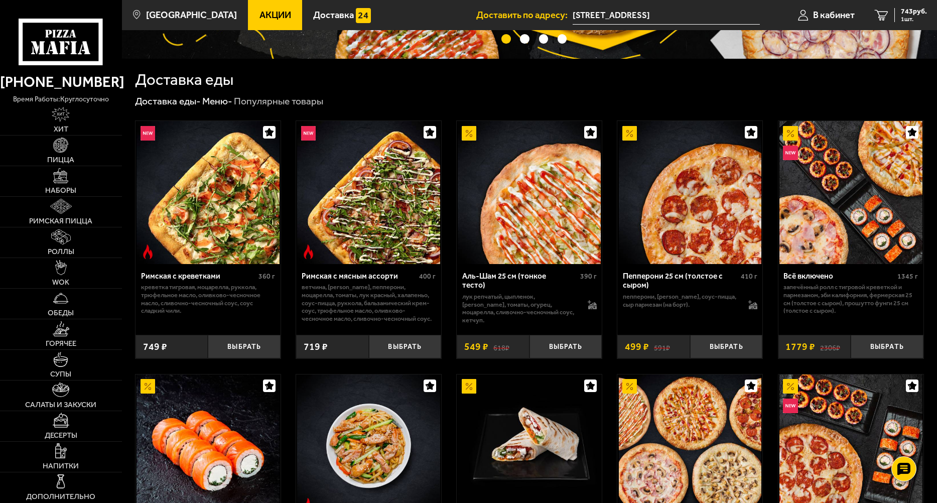
click at [267, 15] on span "Акции" at bounding box center [275, 16] width 32 height 10
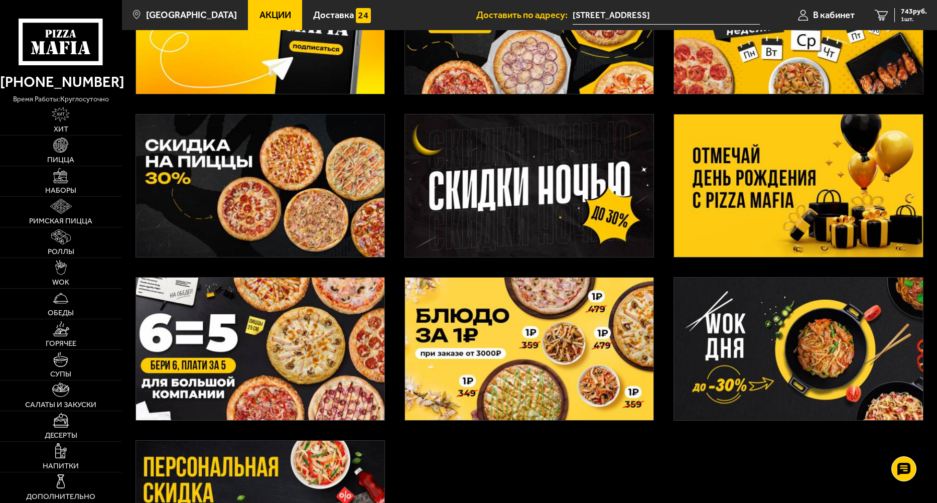
scroll to position [151, 0]
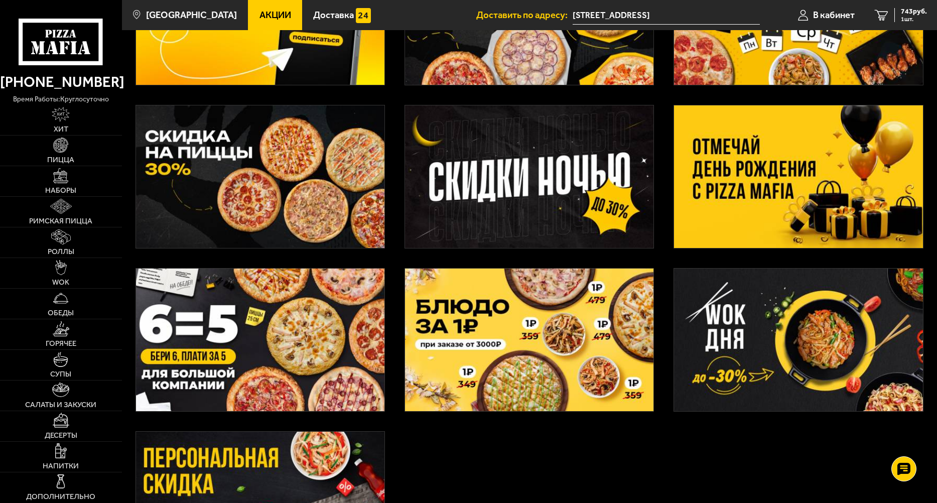
click at [334, 182] on img at bounding box center [260, 176] width 248 height 143
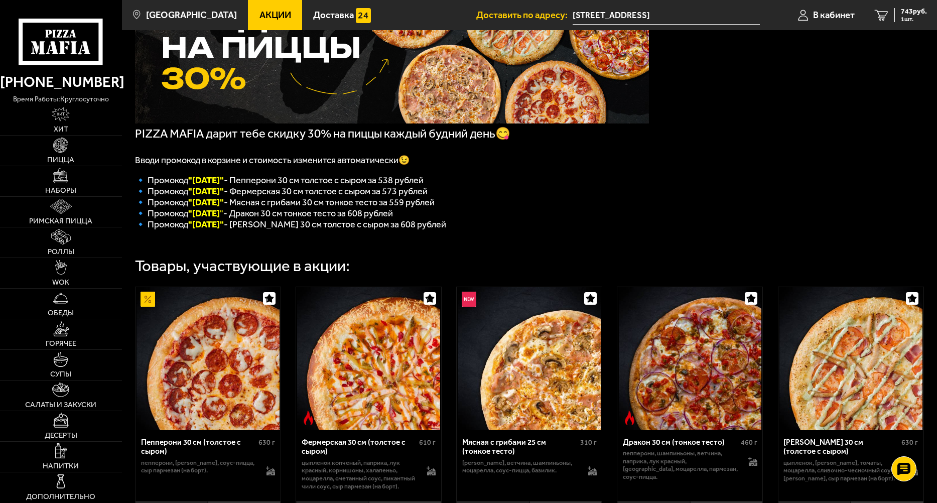
scroll to position [110, 0]
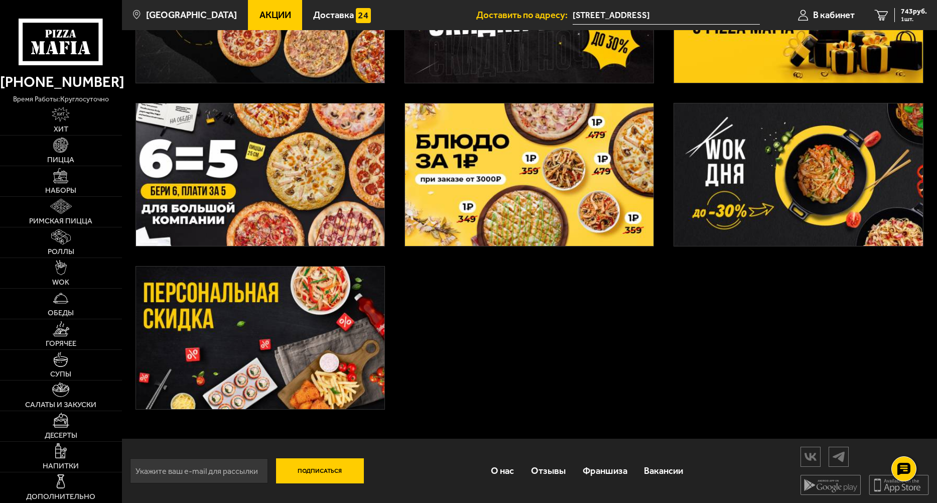
scroll to position [318, 0]
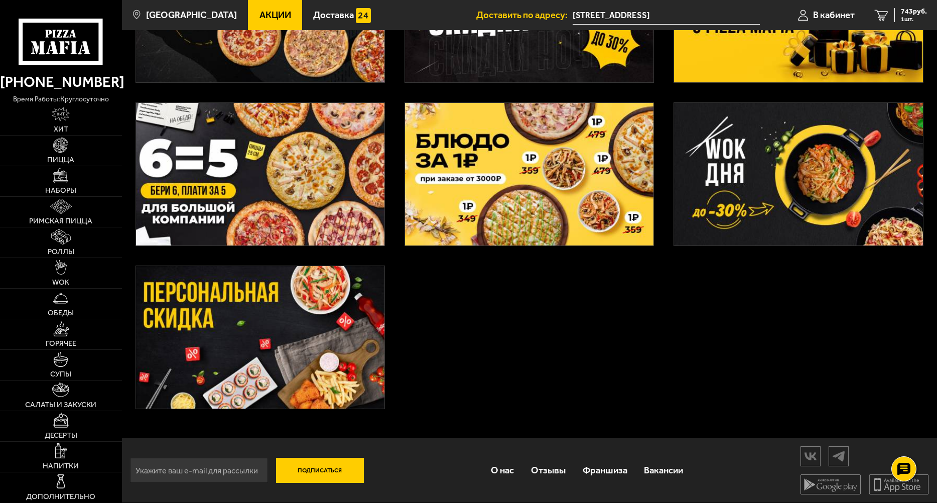
click at [524, 201] on img at bounding box center [529, 174] width 248 height 143
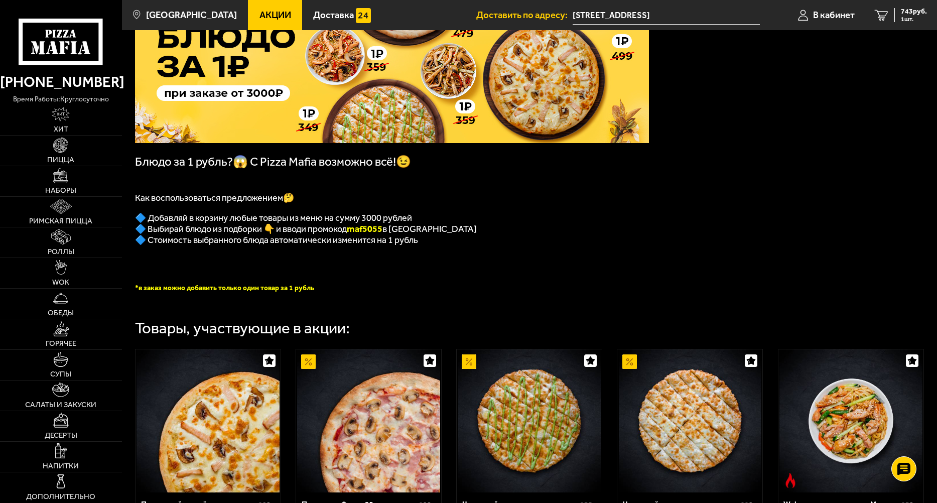
scroll to position [100, 0]
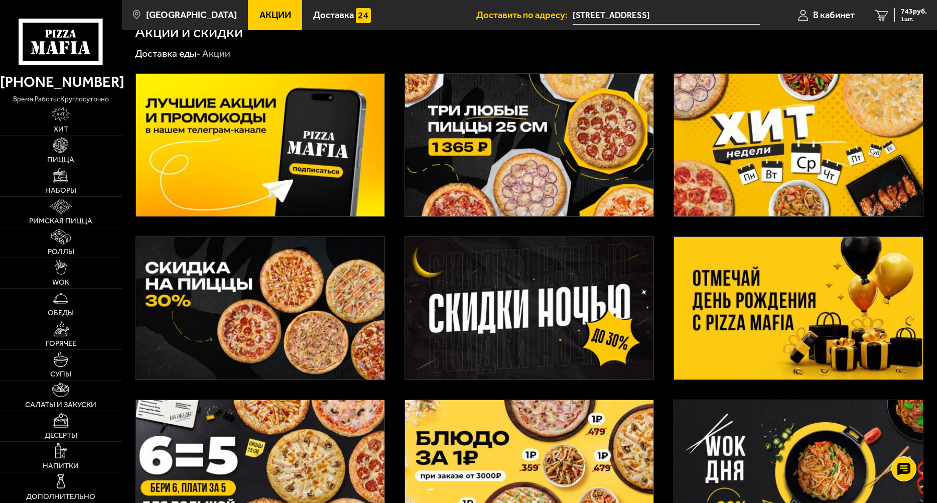
scroll to position [17, 0]
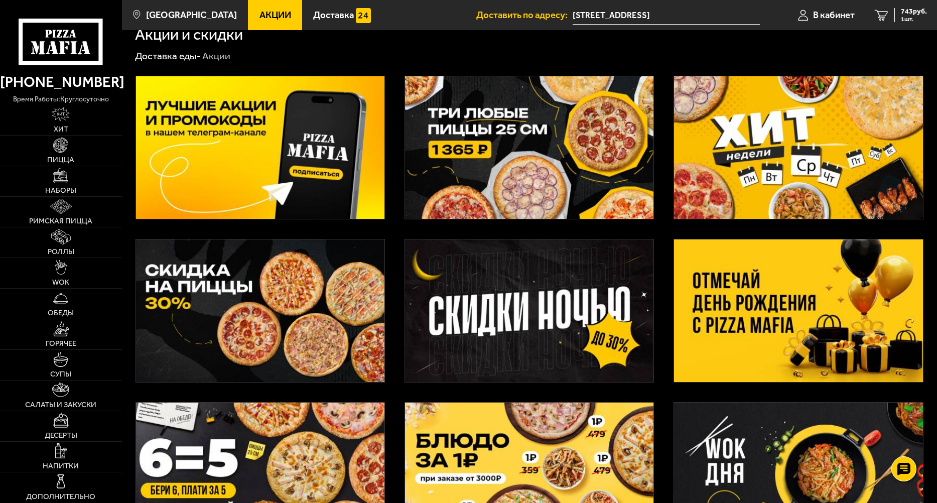
click at [547, 181] on img at bounding box center [529, 147] width 248 height 143
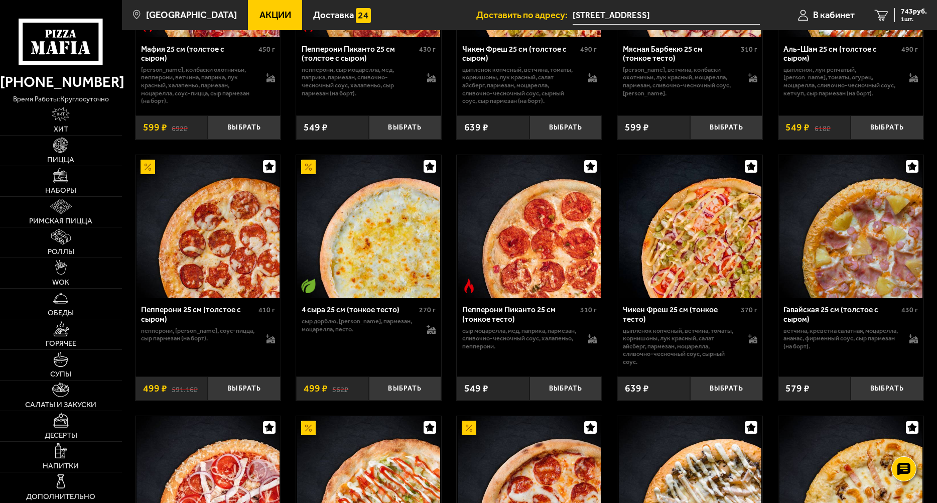
scroll to position [502, 0]
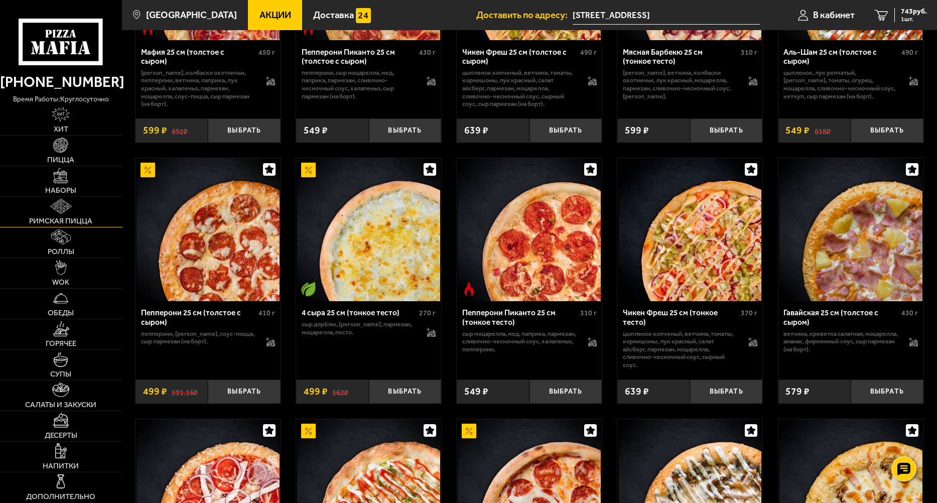
click at [45, 209] on link "Римская пицца" at bounding box center [61, 212] width 122 height 30
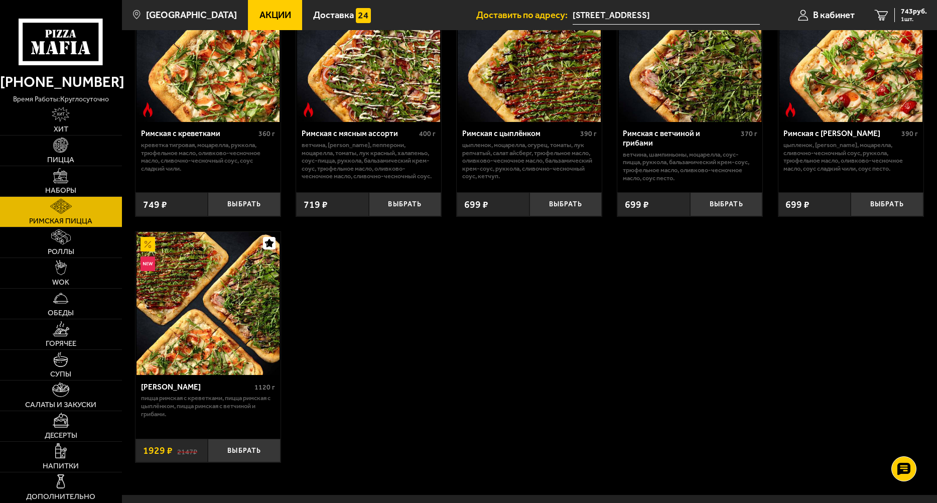
scroll to position [172, 0]
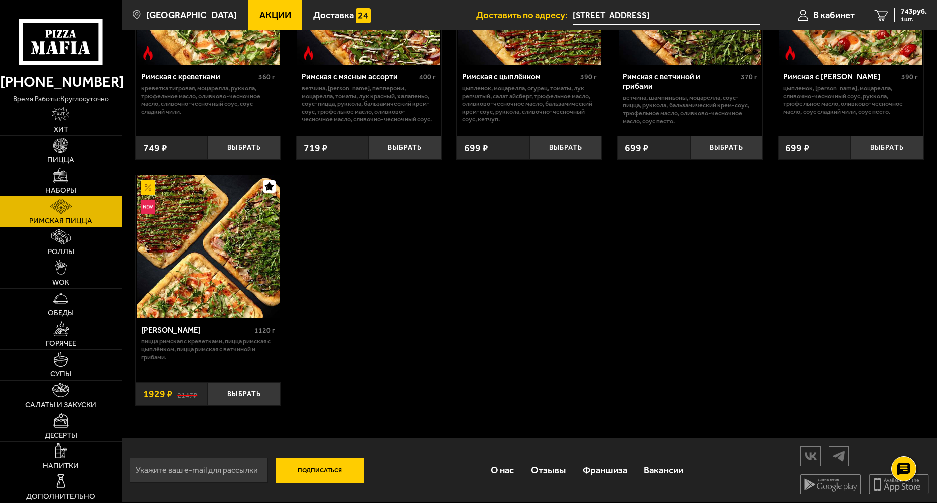
click at [63, 173] on img at bounding box center [60, 175] width 15 height 15
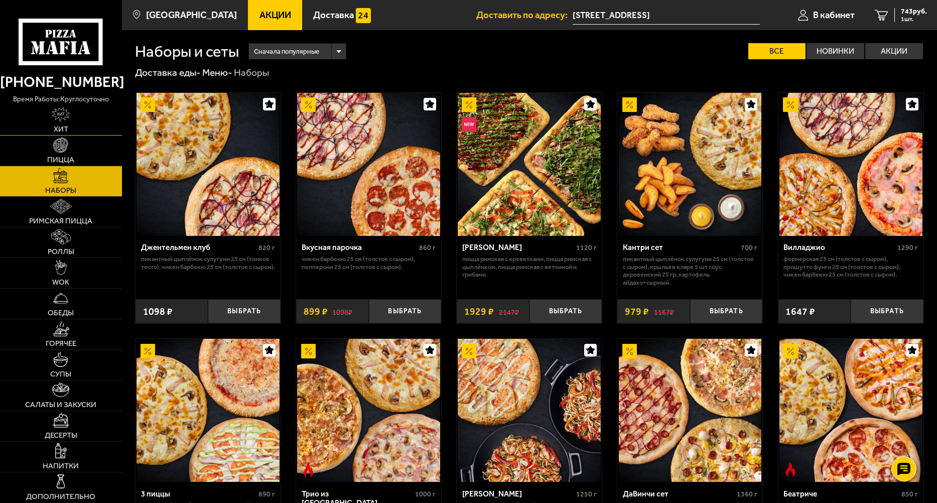
click at [57, 110] on img at bounding box center [61, 114] width 18 height 15
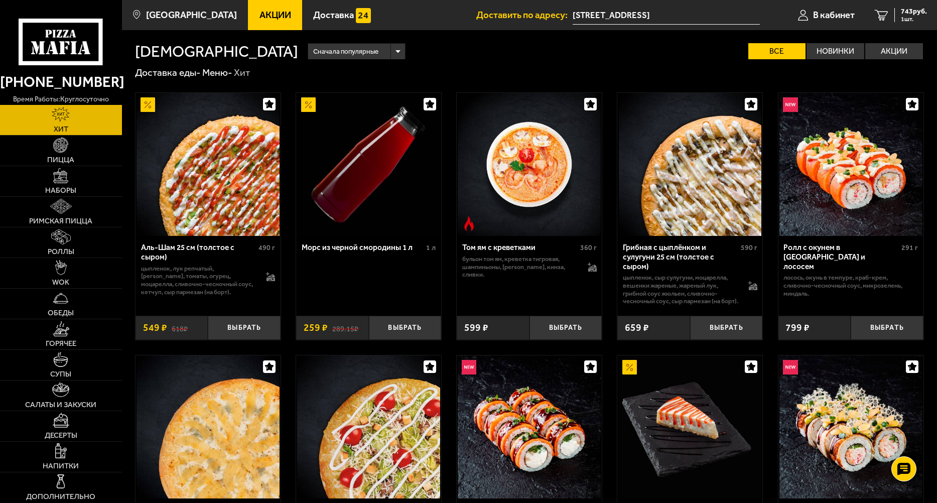
click at [248, 27] on link "Акции" at bounding box center [275, 15] width 54 height 30
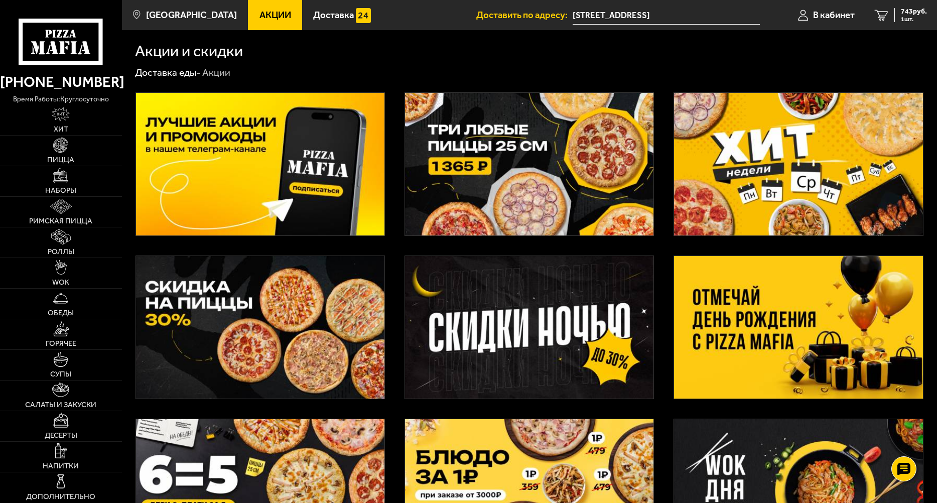
click at [288, 164] on img at bounding box center [260, 164] width 248 height 143
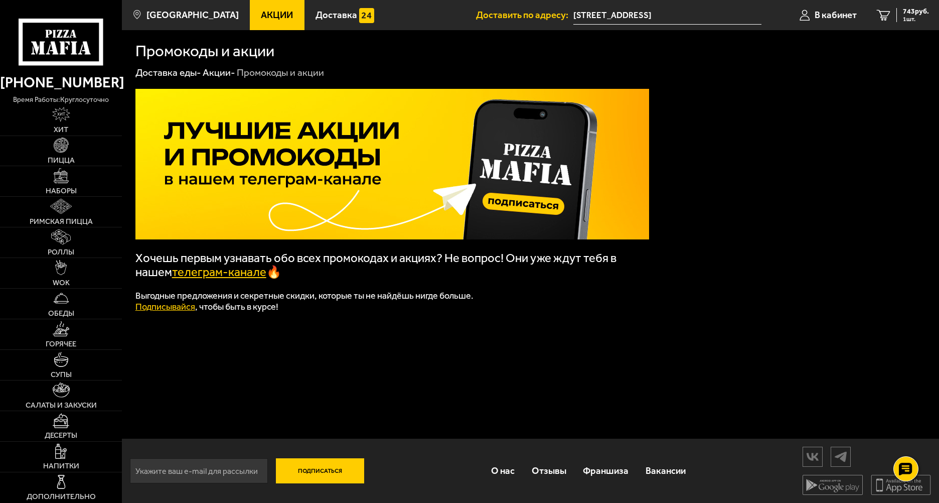
click at [261, 17] on span "Акции" at bounding box center [277, 16] width 32 height 10
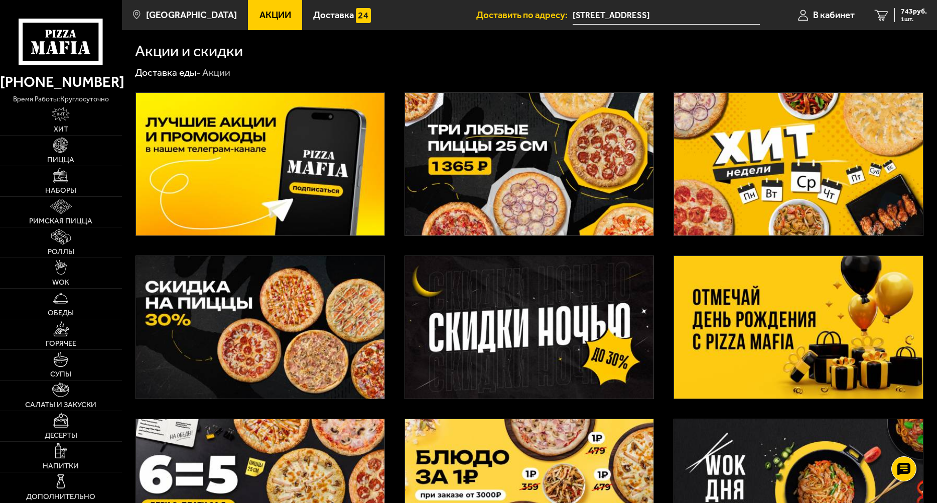
click at [774, 187] on img at bounding box center [798, 164] width 248 height 143
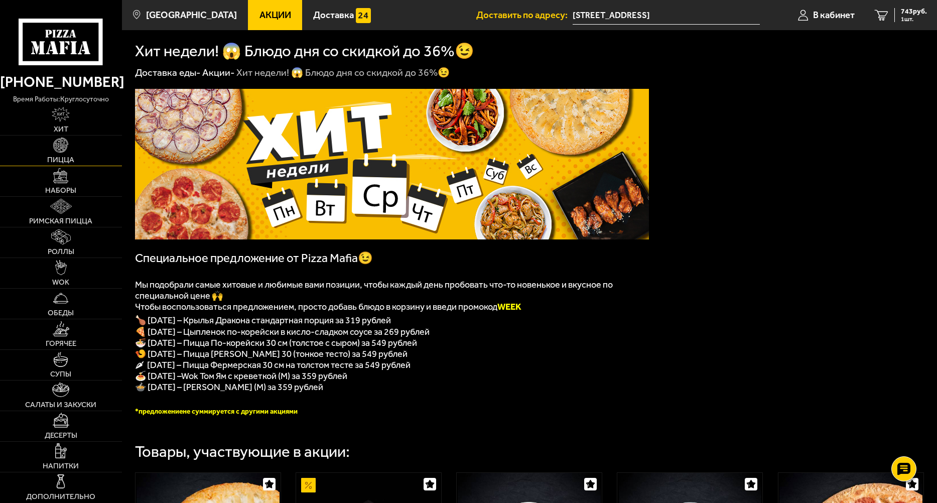
click at [71, 142] on link "Пицца" at bounding box center [61, 151] width 122 height 30
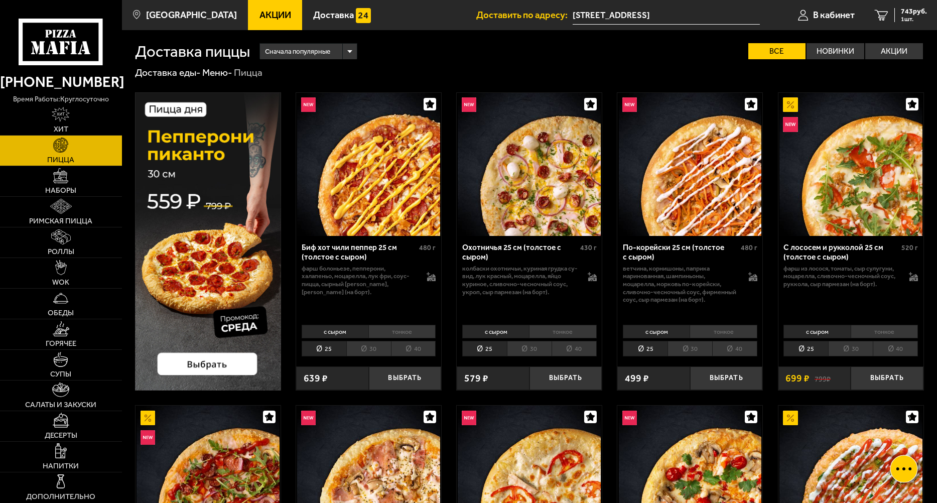
click at [901, 459] on div at bounding box center [904, 469] width 28 height 28
click at [906, 440] on use at bounding box center [903, 439] width 15 height 14
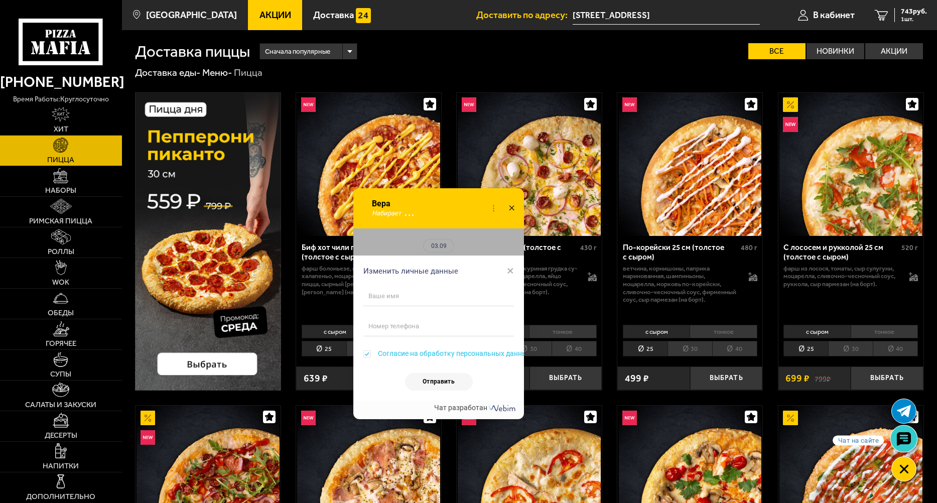
checkbox input "true"
click at [384, 300] on input "text" at bounding box center [438, 296] width 151 height 20
type input "[PERSON_NAME]"
click at [383, 321] on input "tel" at bounding box center [438, 326] width 151 height 20
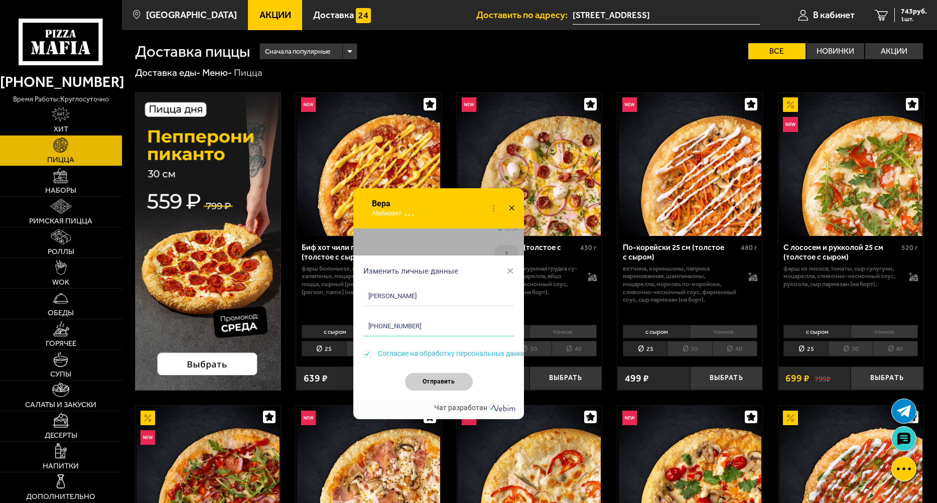
type input "[PHONE_NUMBER]"
click at [439, 380] on button "Отправить" at bounding box center [439, 382] width 68 height 18
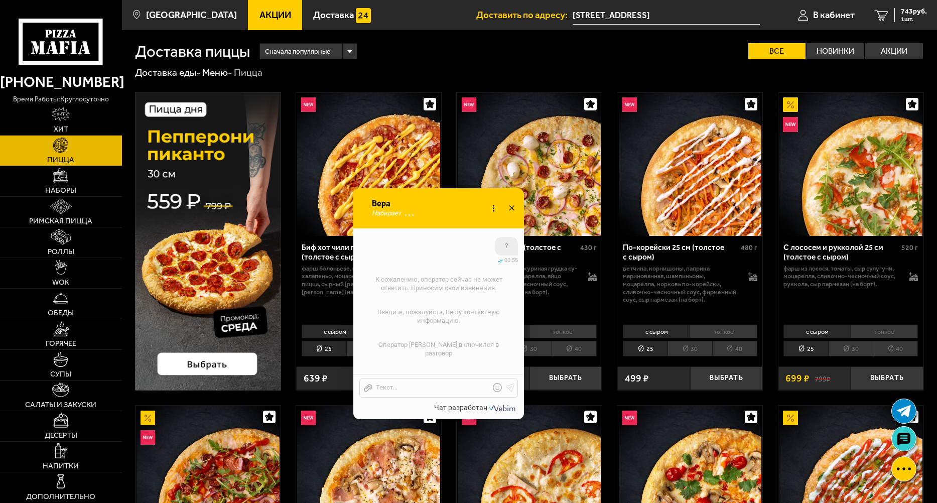
scroll to position [1059, 0]
click at [408, 383] on div at bounding box center [430, 387] width 117 height 9
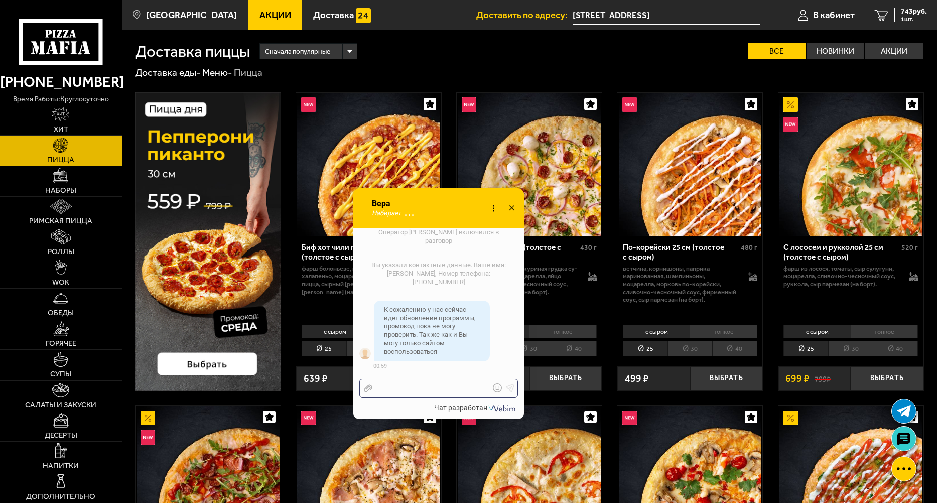
click at [447, 386] on div at bounding box center [430, 387] width 117 height 9
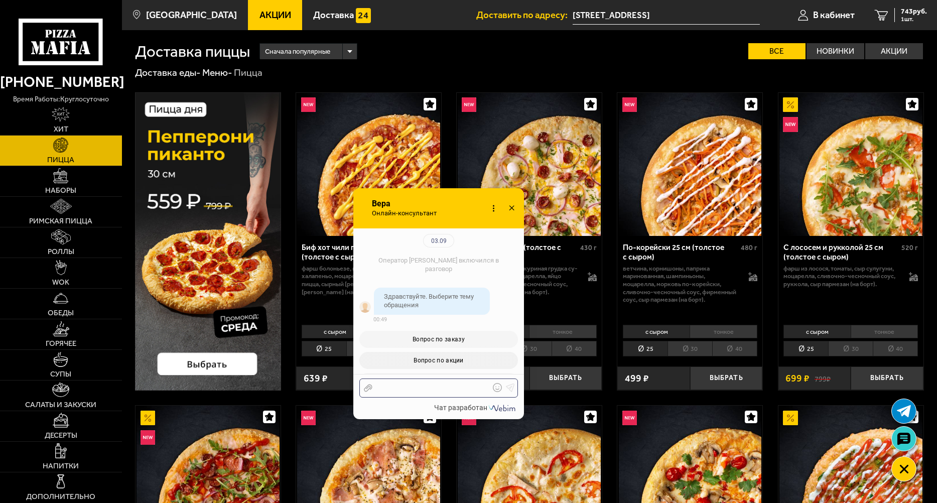
scroll to position [0, 0]
click at [511, 207] on icon at bounding box center [511, 208] width 15 height 15
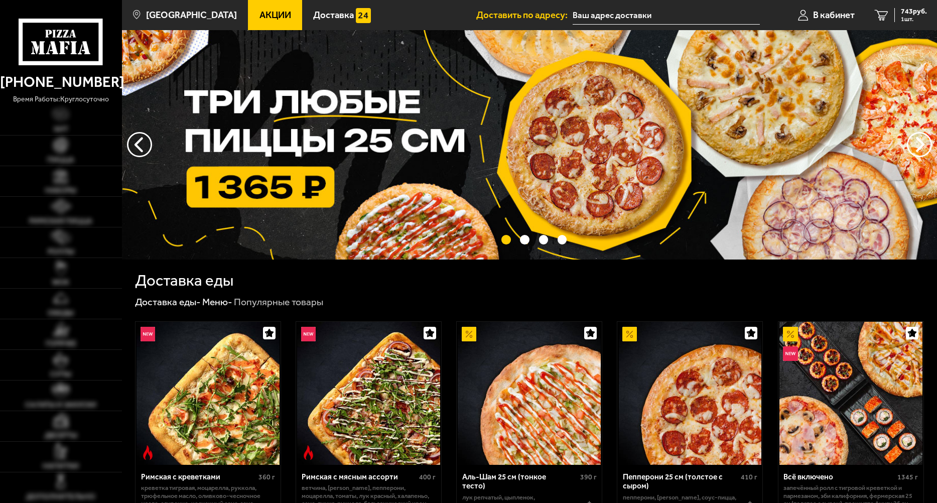
type input "[STREET_ADDRESS]"
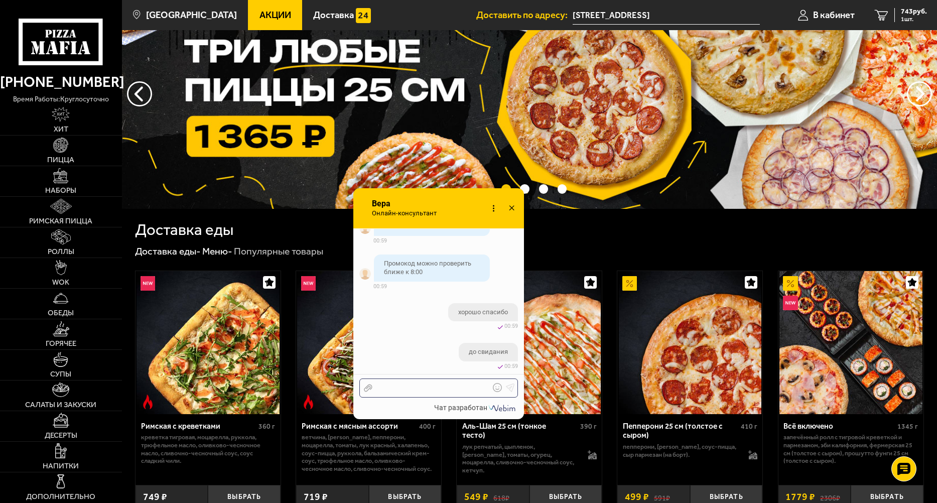
scroll to position [50, 0]
click at [514, 205] on icon at bounding box center [511, 208] width 15 height 15
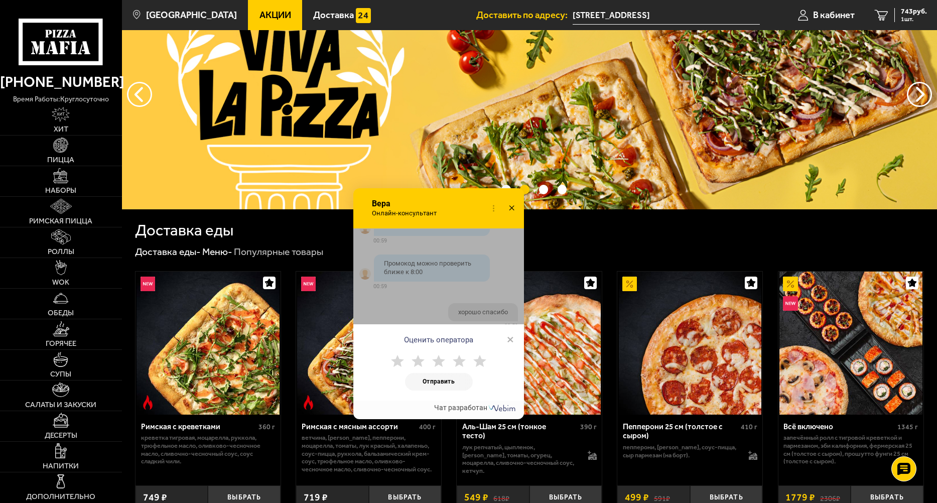
click at [509, 207] on icon at bounding box center [511, 208] width 15 height 15
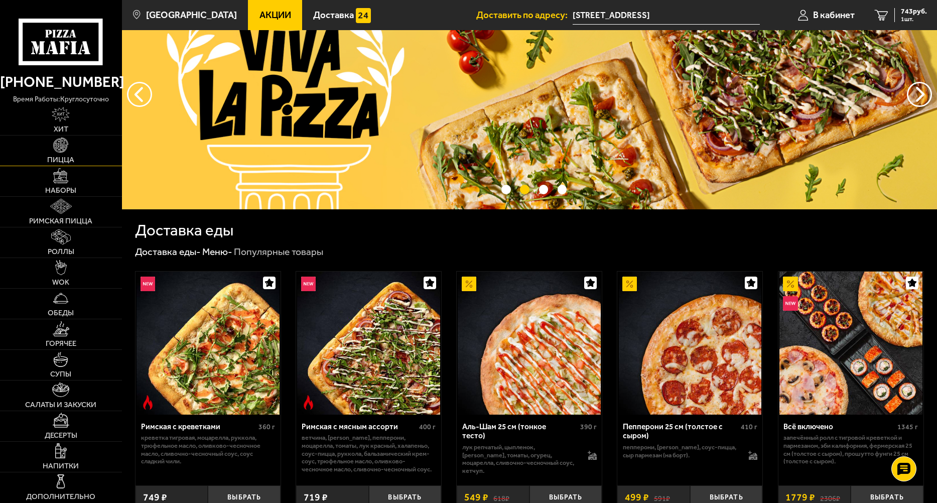
click at [60, 146] on img at bounding box center [60, 145] width 15 height 15
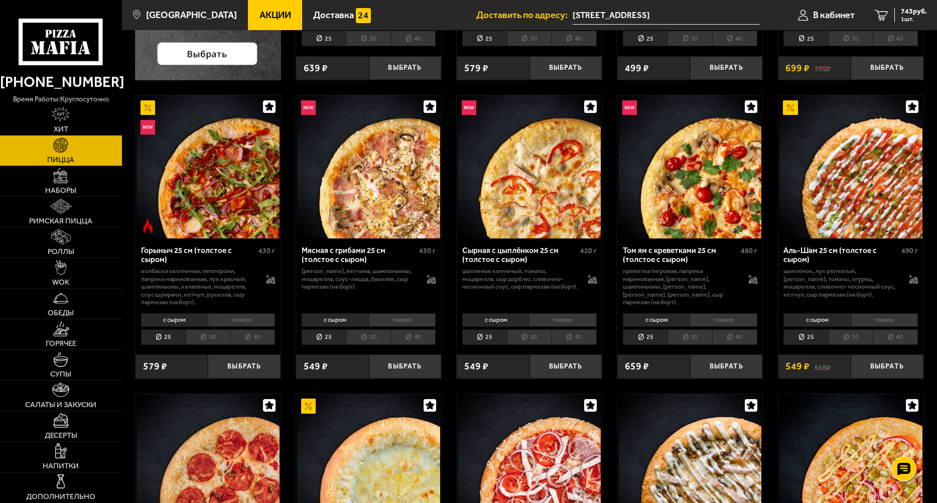
scroll to position [351, 0]
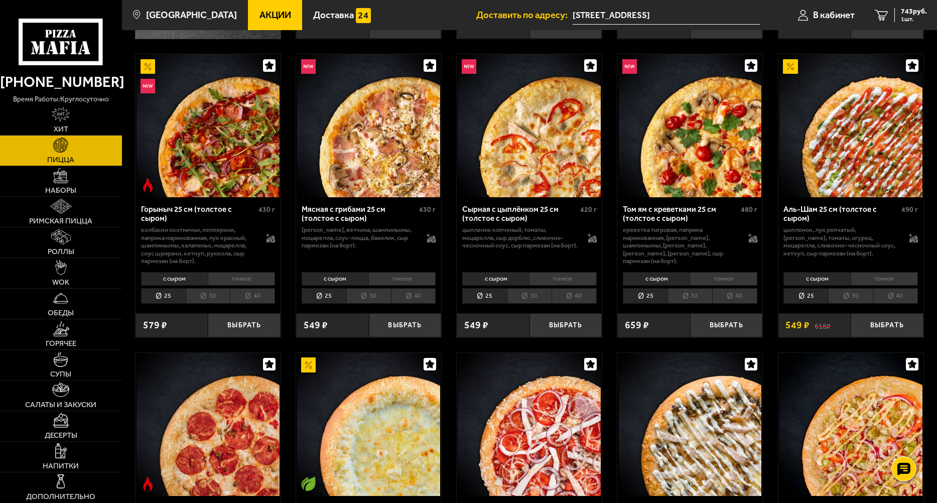
click at [367, 290] on li "30" at bounding box center [368, 296] width 45 height 16
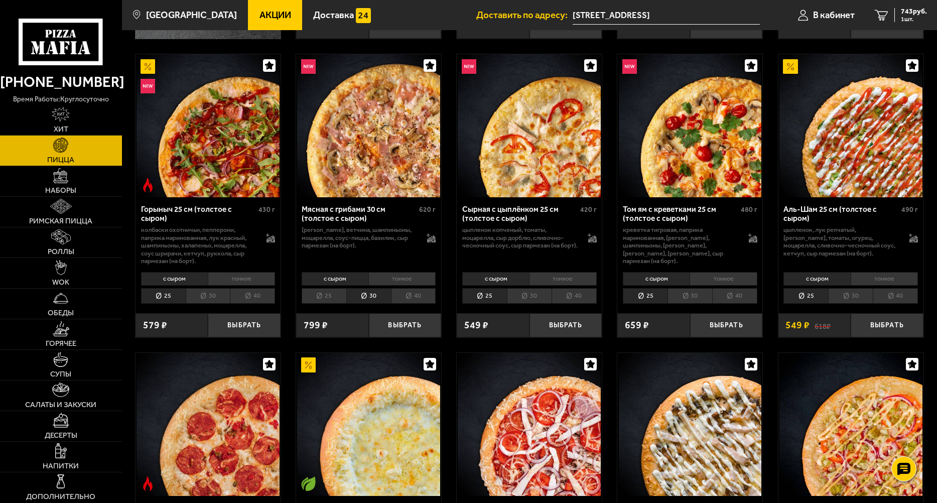
click at [401, 276] on li "тонкое" at bounding box center [401, 279] width 67 height 14
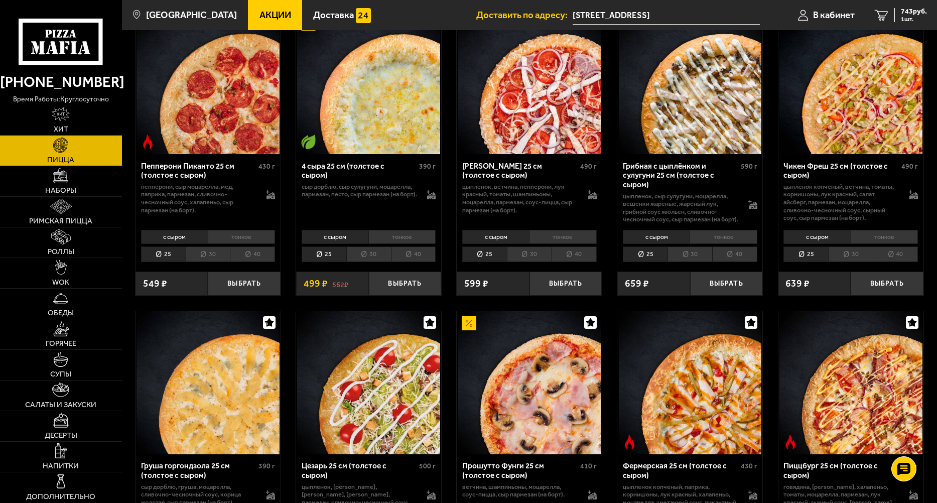
scroll to position [652, 0]
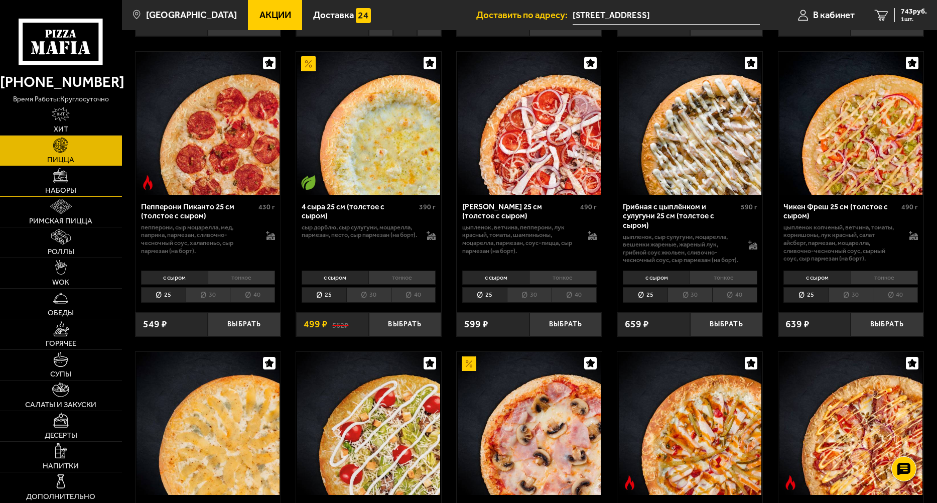
click at [62, 179] on img at bounding box center [60, 175] width 15 height 15
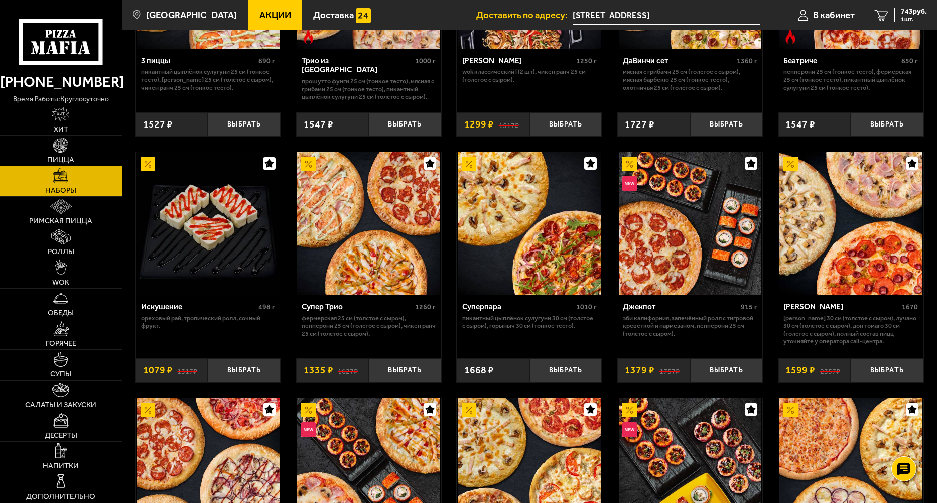
scroll to position [415, 0]
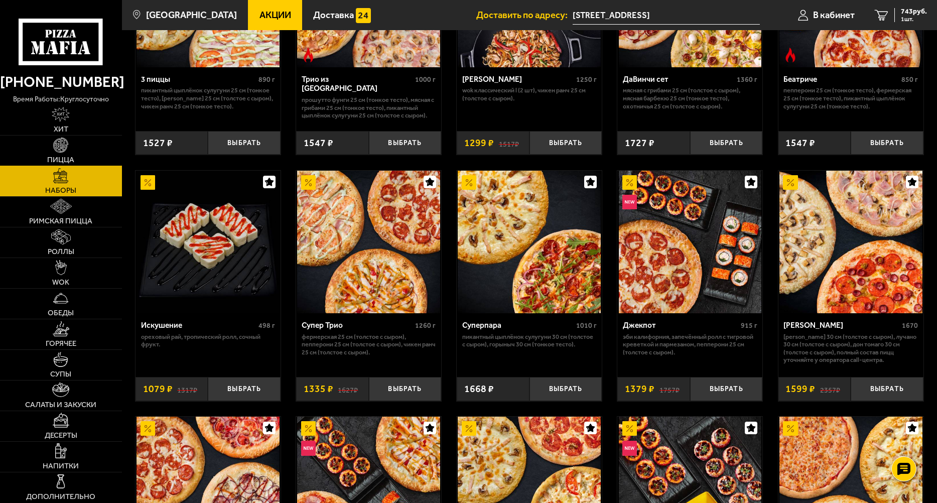
click at [63, 146] on img at bounding box center [60, 145] width 15 height 15
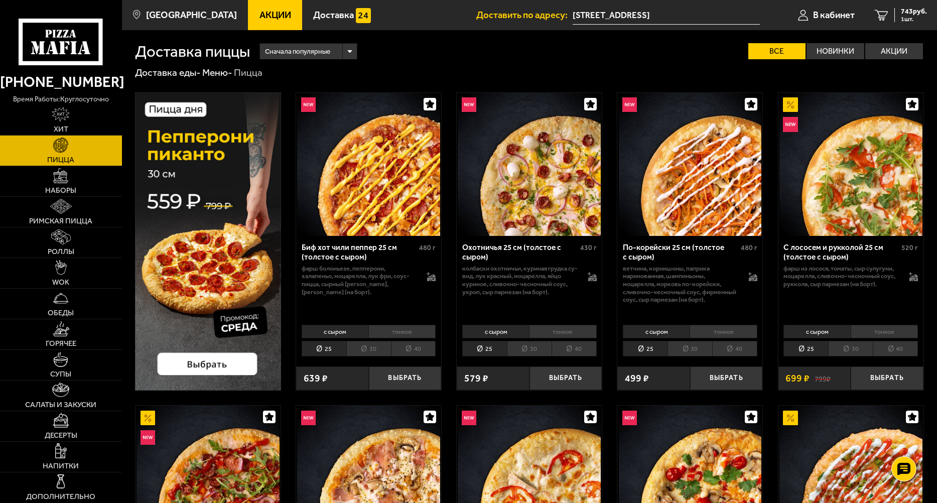
click at [222, 369] on img at bounding box center [208, 241] width 146 height 298
click at [236, 368] on img at bounding box center [208, 241] width 146 height 298
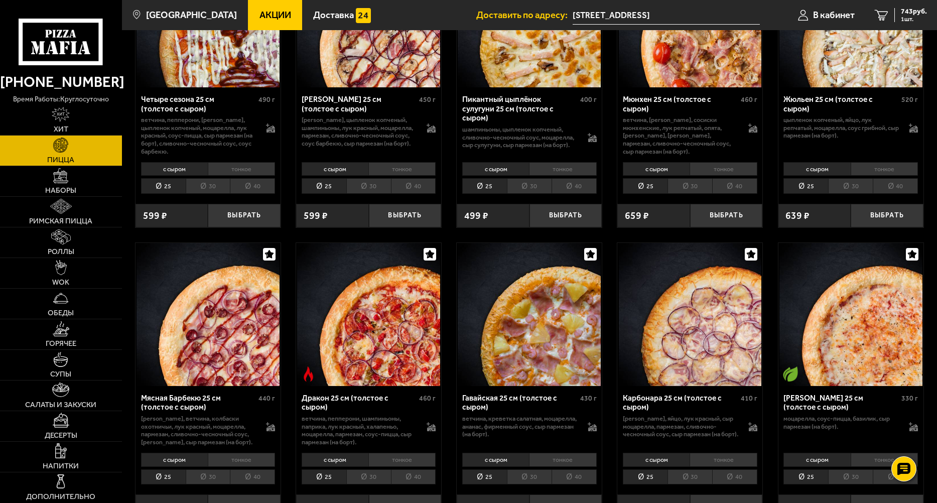
scroll to position [1656, 0]
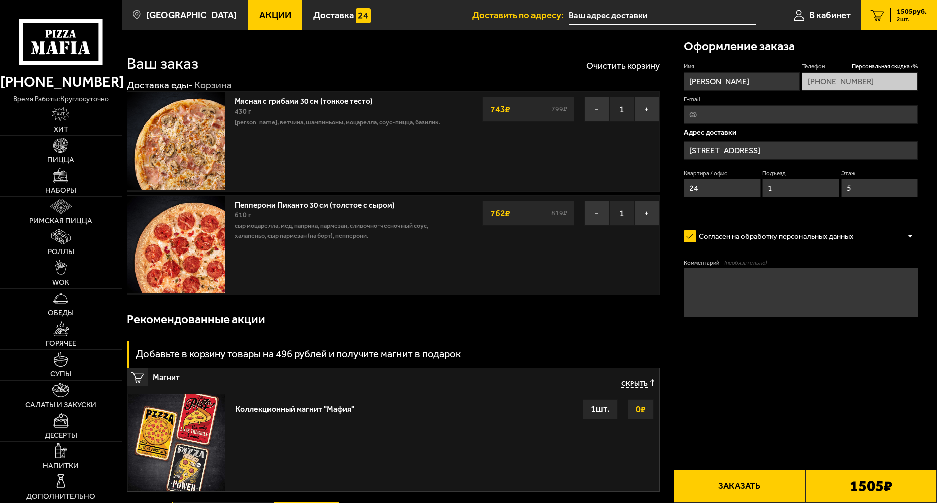
type input "[STREET_ADDRESS]"
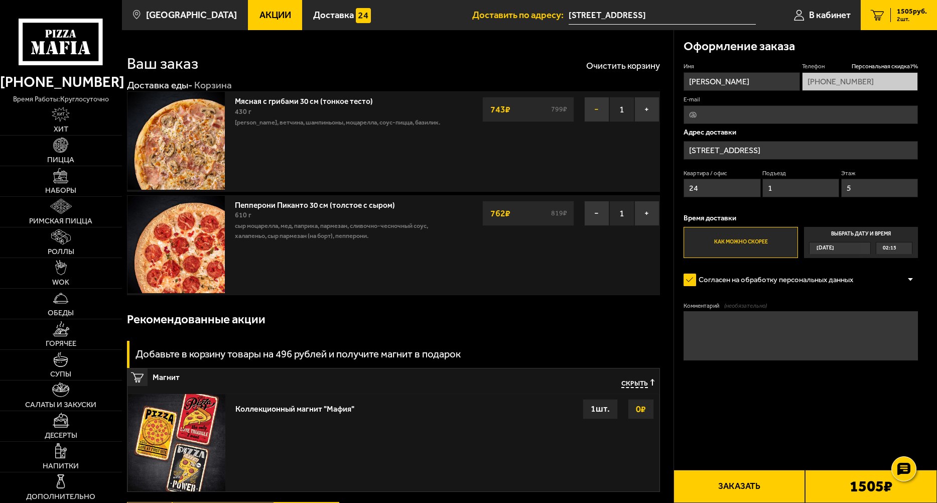
click at [594, 111] on button "−" at bounding box center [596, 109] width 25 height 25
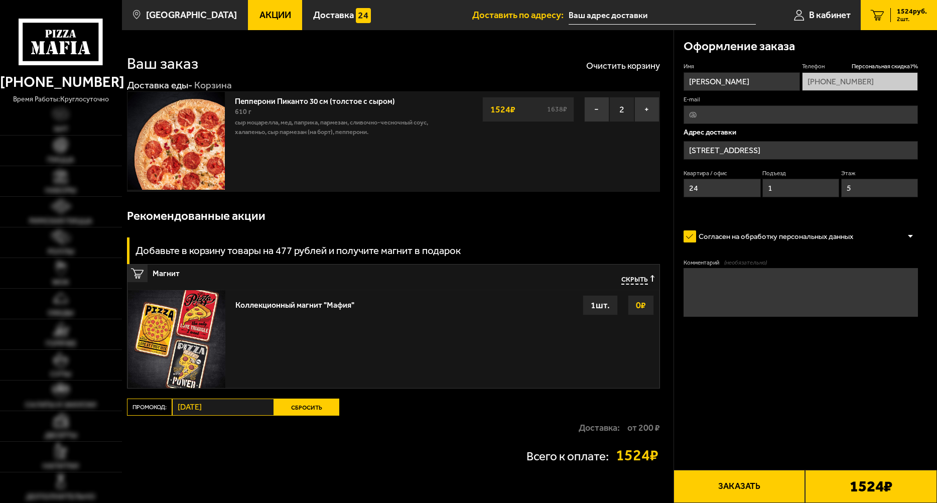
type input "[STREET_ADDRESS]"
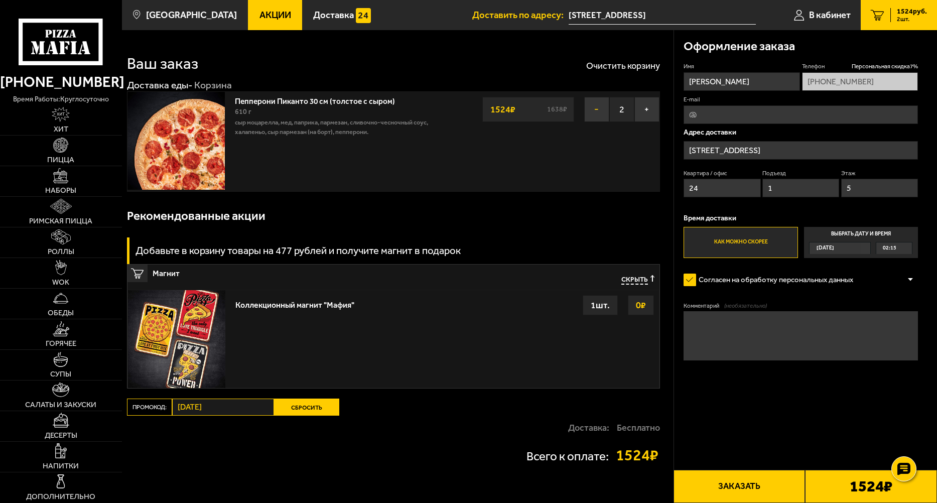
click at [589, 107] on button "−" at bounding box center [596, 109] width 25 height 25
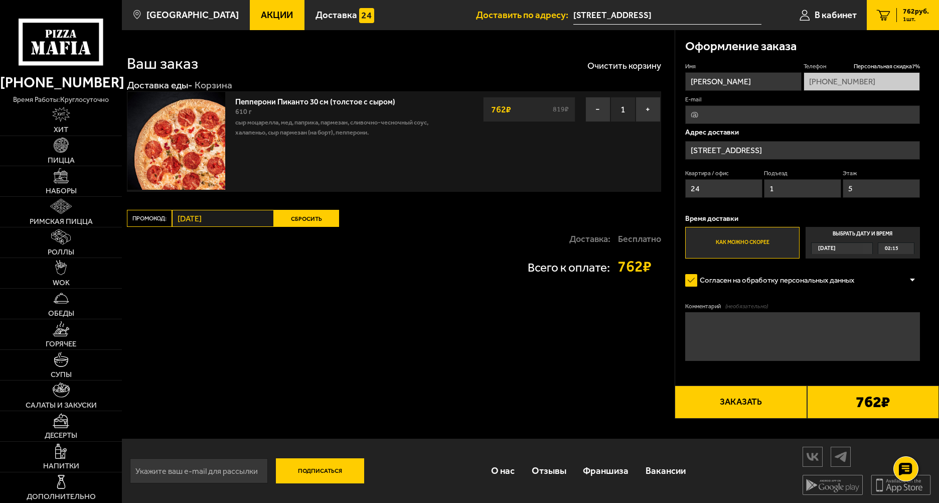
click at [318, 213] on button "Сбросить" at bounding box center [306, 218] width 65 height 17
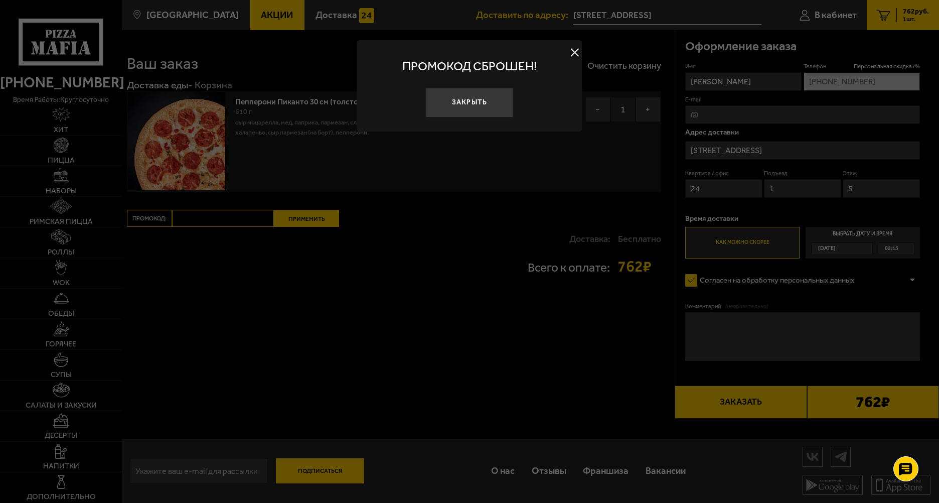
click at [242, 223] on div at bounding box center [469, 251] width 939 height 503
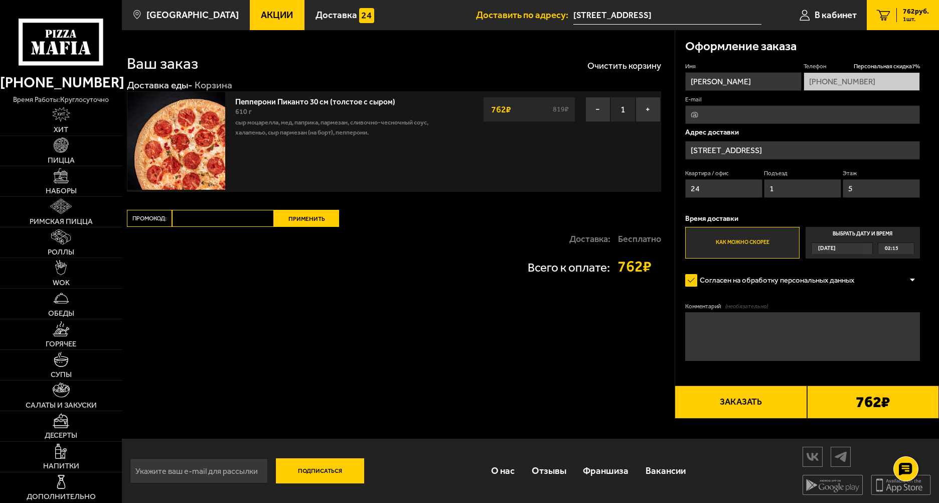
click at [221, 213] on input "Промокод:" at bounding box center [223, 218] width 102 height 17
type input "[DATE]"
click at [321, 218] on button "Применить" at bounding box center [306, 218] width 65 height 17
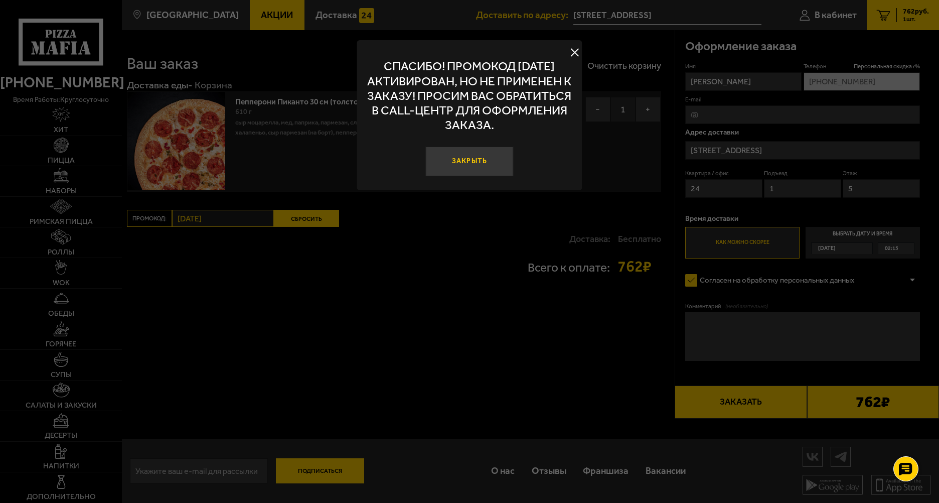
click at [475, 167] on button "Закрыть" at bounding box center [470, 162] width 88 height 30
